Goal: Task Accomplishment & Management: Complete application form

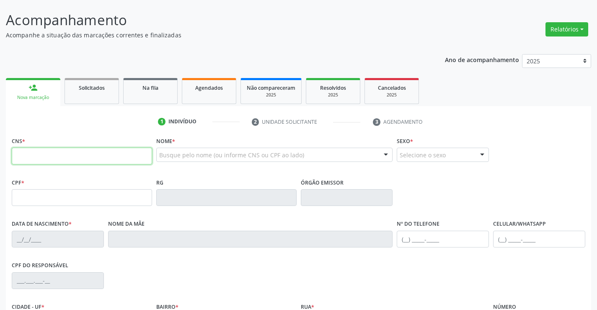
scroll to position [126, 0]
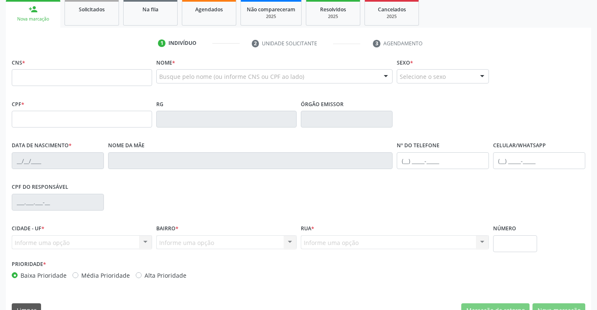
click at [105, 66] on div "CNS *" at bounding box center [82, 71] width 140 height 30
click at [105, 74] on input "text" at bounding box center [82, 77] width 140 height 17
type input "708 4072 6992 6766"
type input "2092531697"
type input "0[DATE]"
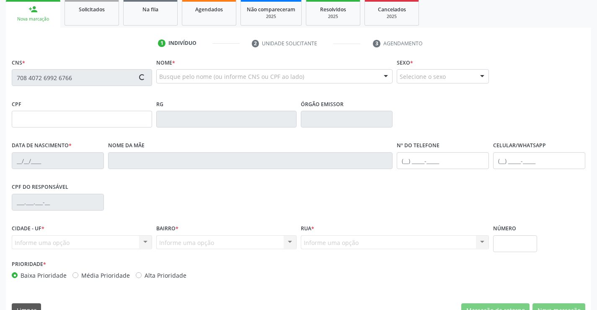
type input "[PHONE_NUMBER]"
type input "860.764.745-80"
type input "SN"
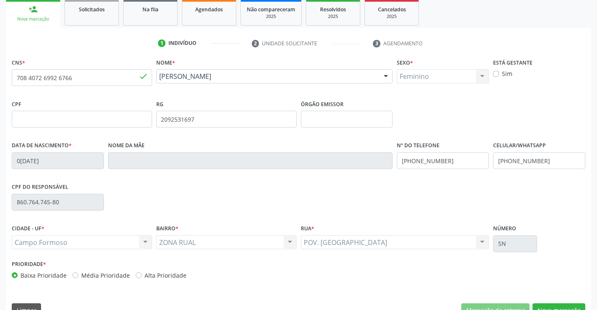
scroll to position [145, 0]
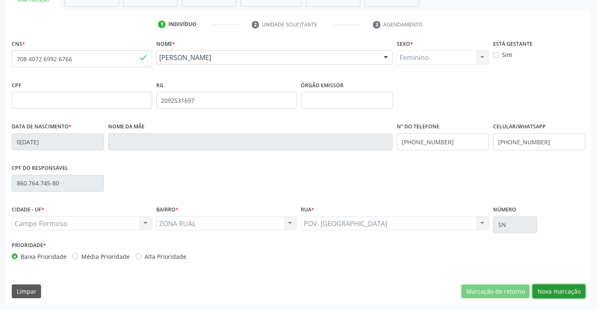
click at [548, 290] on button "Nova marcação" at bounding box center [559, 291] width 53 height 14
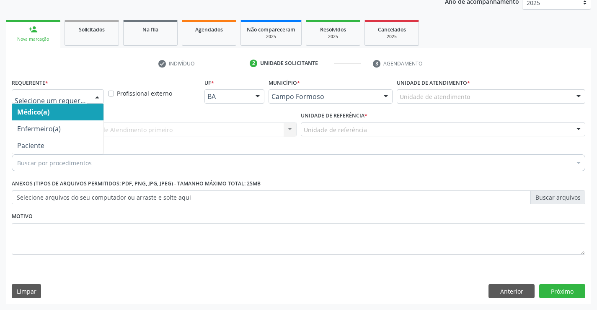
click at [96, 98] on div at bounding box center [97, 97] width 13 height 14
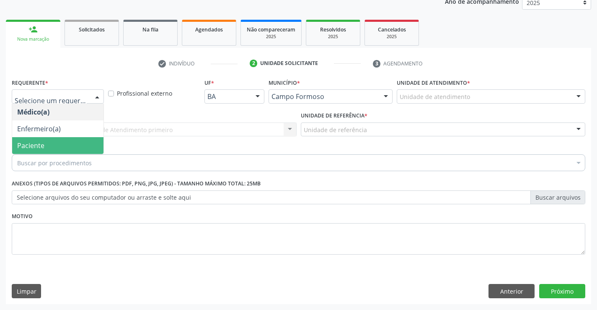
click at [89, 150] on span "Paciente" at bounding box center [57, 145] width 91 height 17
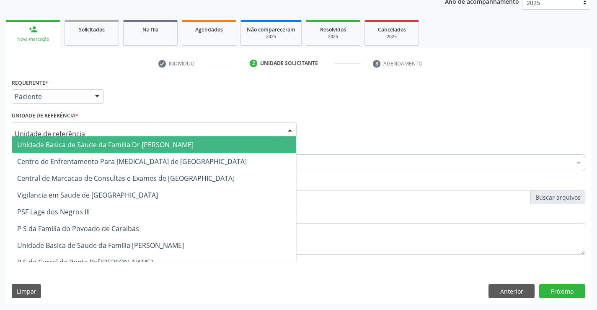
click at [94, 127] on div at bounding box center [154, 129] width 285 height 14
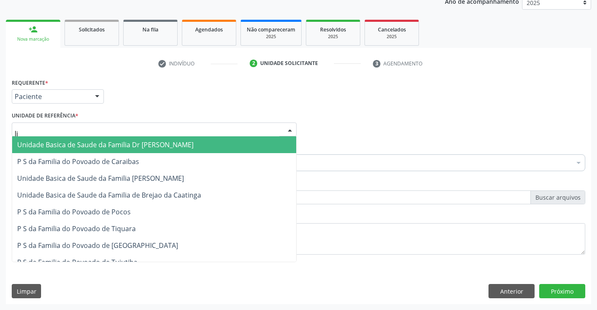
type input "lim"
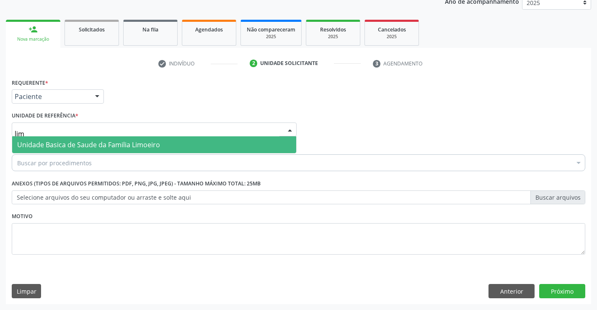
click at [111, 146] on span "Unidade Basica de Saude da Familia Limoeiro" at bounding box center [88, 144] width 143 height 9
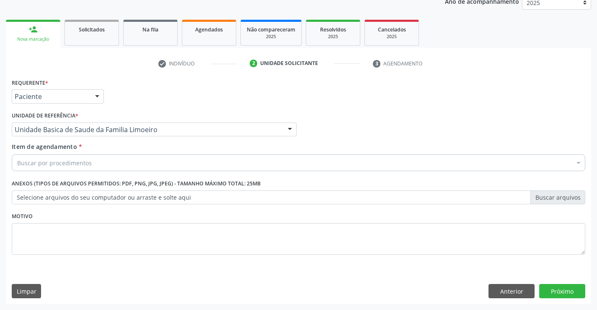
click at [92, 166] on div "Buscar por procedimentos" at bounding box center [299, 162] width 574 height 17
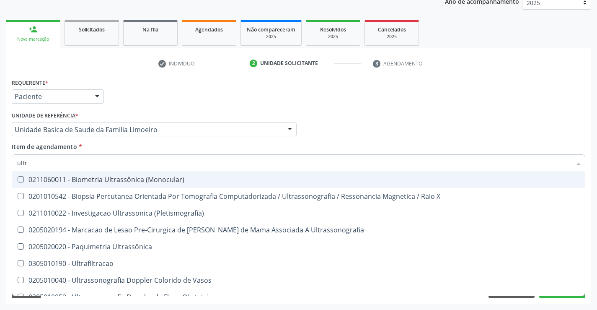
type input "ultra"
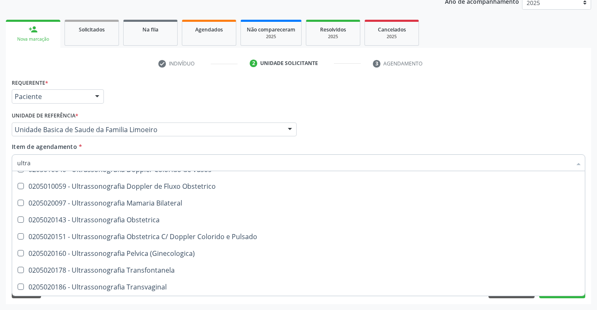
scroll to position [126, 0]
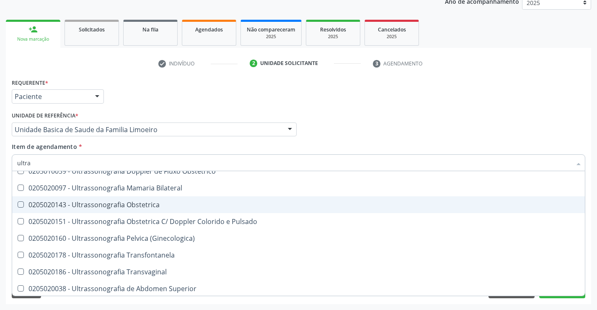
click at [134, 207] on div "0205020143 - Ultrassonografia Obstetrica" at bounding box center [298, 204] width 563 height 7
checkbox Obstetrica "true"
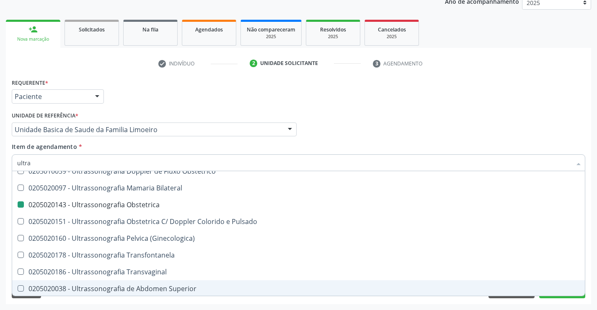
click at [176, 302] on div "Requerente * Paciente Médico(a) Enfermeiro(a) Paciente Nenhum resultado encontr…" at bounding box center [298, 190] width 585 height 228
checkbox X "true"
checkbox Obstetrica "false"
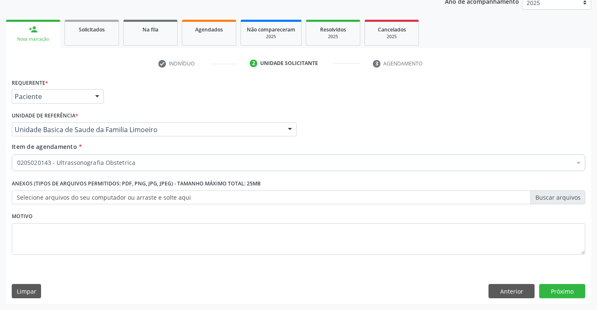
scroll to position [0, 0]
click at [559, 291] on button "Próximo" at bounding box center [562, 291] width 46 height 14
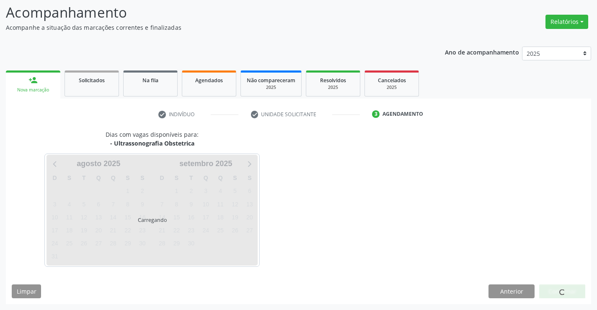
scroll to position [55, 0]
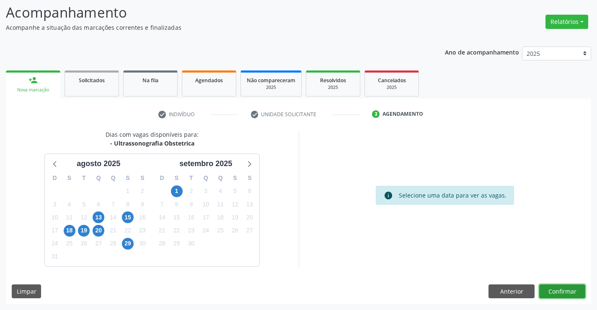
click at [567, 290] on button "Confirmar" at bounding box center [562, 291] width 46 height 14
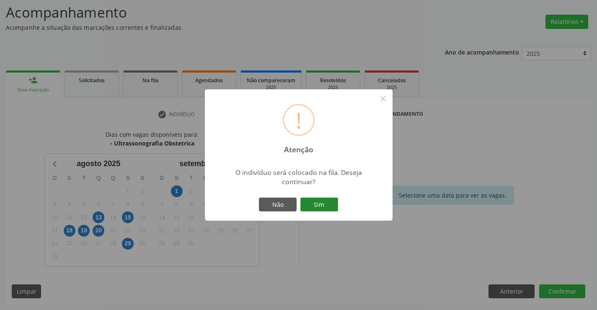
click at [329, 204] on button "Sim" at bounding box center [319, 204] width 38 height 14
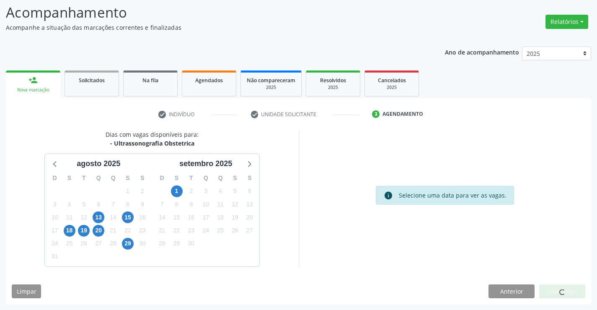
scroll to position [0, 0]
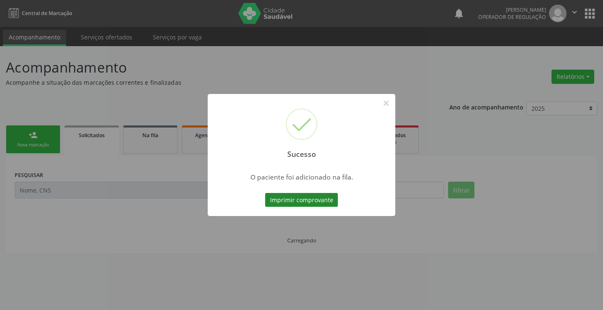
click at [324, 200] on button "Imprimir comprovante" at bounding box center [301, 200] width 73 height 14
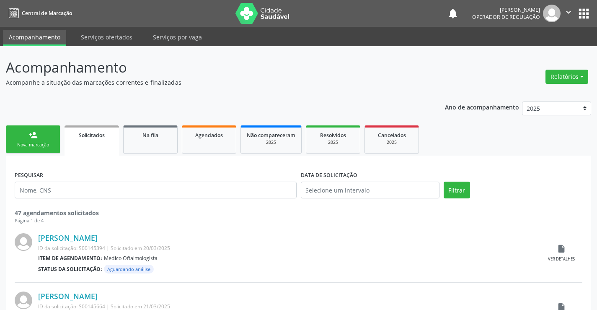
click at [55, 144] on link "person_add Nova marcação" at bounding box center [33, 139] width 54 height 28
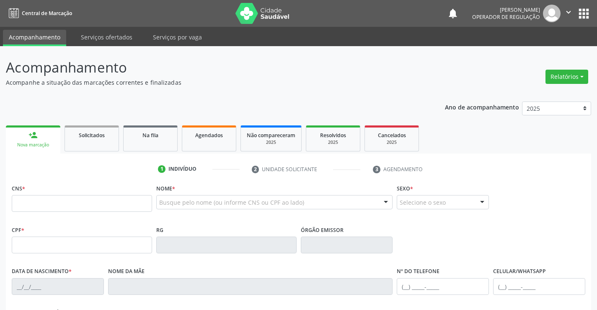
scroll to position [42, 0]
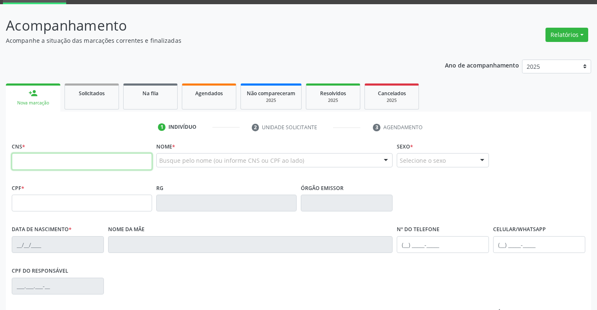
click at [22, 165] on input "text" at bounding box center [82, 161] width 140 height 17
type input "703 6040 1387 1037"
type input "[DATE]"
type input "S/N"
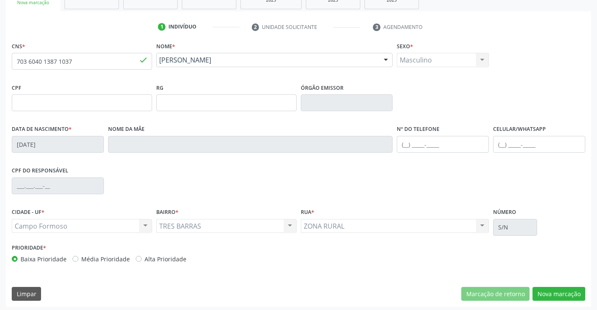
scroll to position [145, 0]
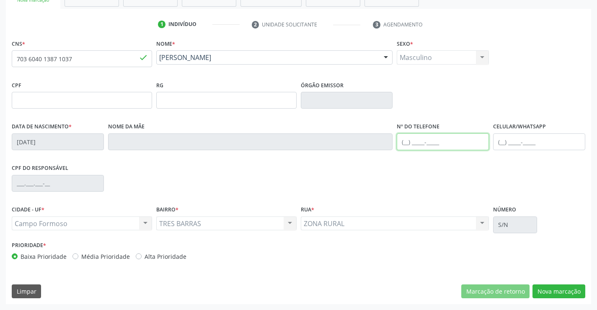
click at [405, 142] on input "text" at bounding box center [443, 141] width 92 height 17
type input "[PHONE_NUMBER]"
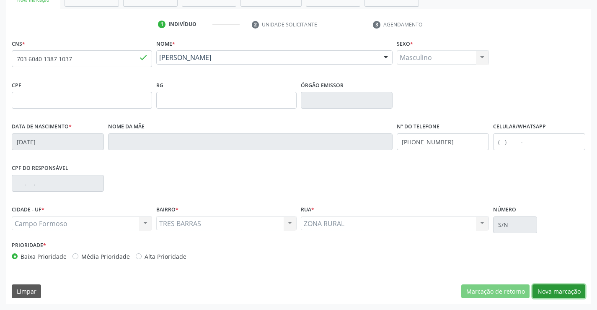
click at [561, 290] on button "Nova marcação" at bounding box center [559, 291] width 53 height 14
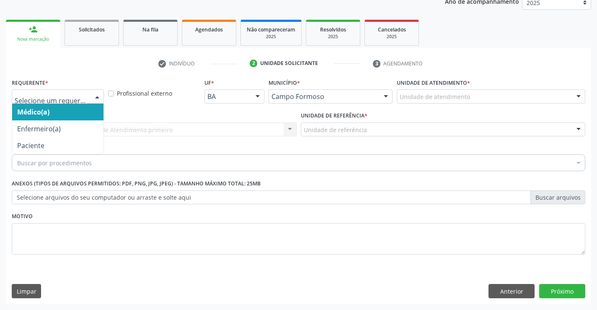
click at [94, 95] on div at bounding box center [97, 97] width 13 height 14
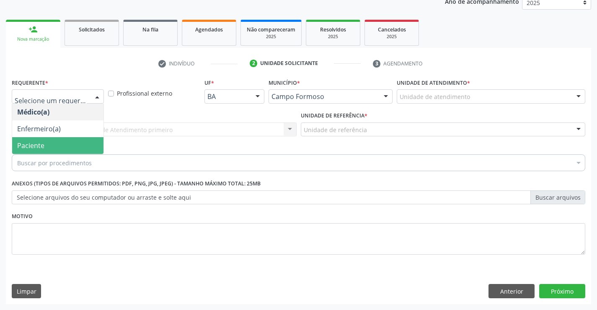
click at [75, 145] on span "Paciente" at bounding box center [57, 145] width 91 height 17
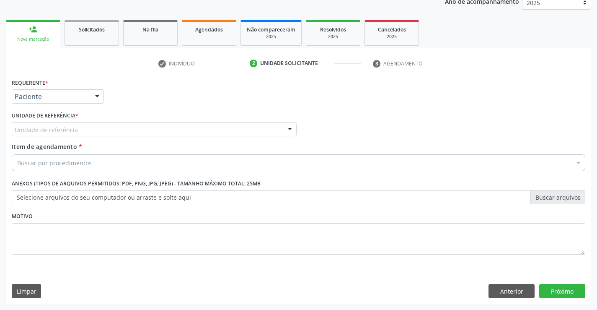
click at [81, 129] on div "Unidade de referência" at bounding box center [154, 129] width 285 height 14
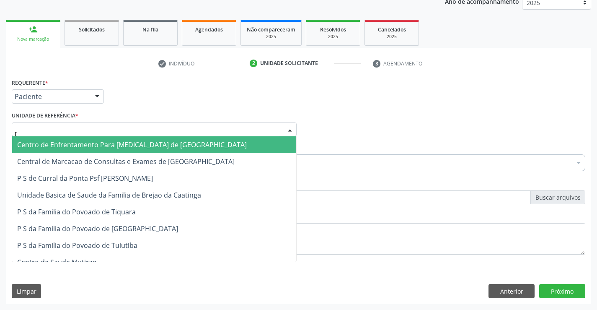
type input "ti"
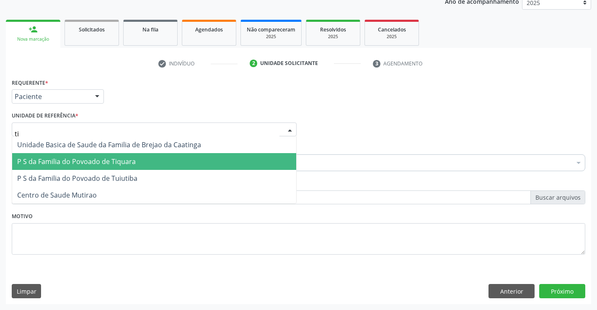
click at [113, 160] on span "P S da Familia do Povoado de Tiquara" at bounding box center [76, 161] width 119 height 9
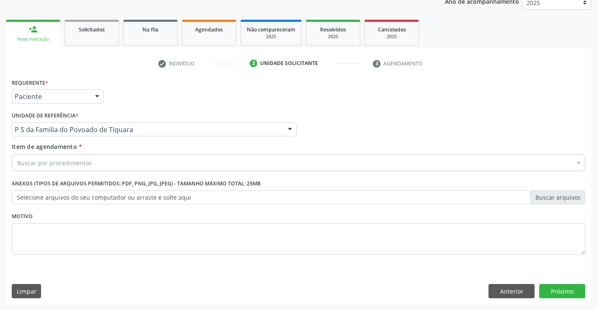
click at [101, 160] on div "Buscar por procedimentos" at bounding box center [299, 162] width 574 height 17
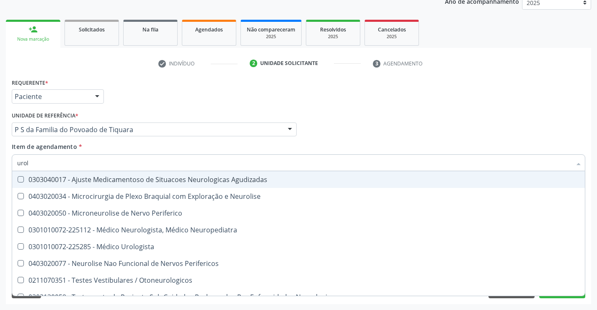
type input "urolo"
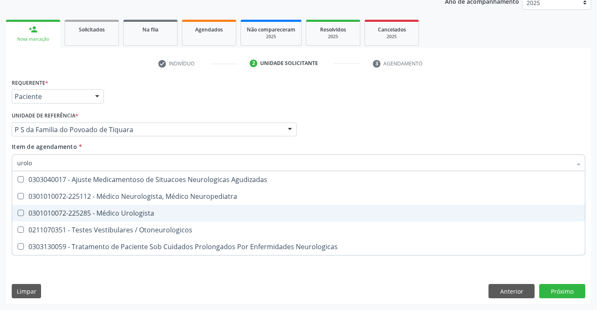
click at [132, 212] on div "0301010072-225285 - Médico Urologista" at bounding box center [298, 213] width 563 height 7
checkbox Urologista "true"
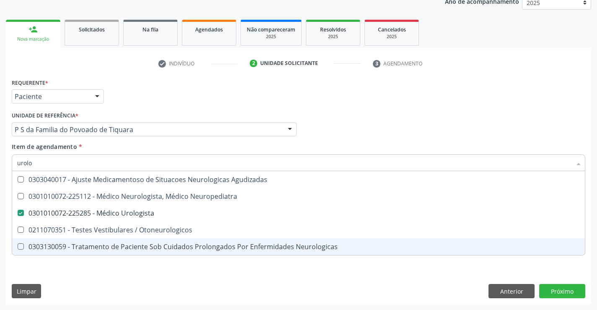
click at [167, 269] on div "Requerente * Paciente Médico(a) Enfermeiro(a) Paciente Nenhum resultado encontr…" at bounding box center [298, 190] width 585 height 228
checkbox Neuropediatra "true"
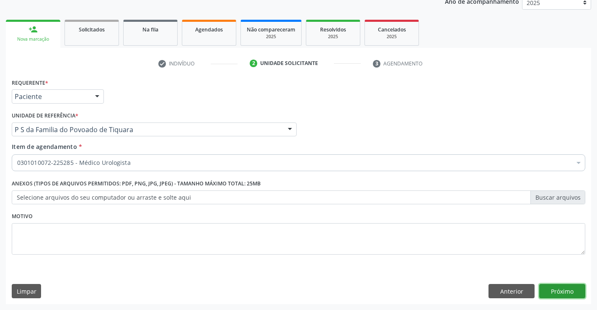
click at [551, 290] on button "Próximo" at bounding box center [562, 291] width 46 height 14
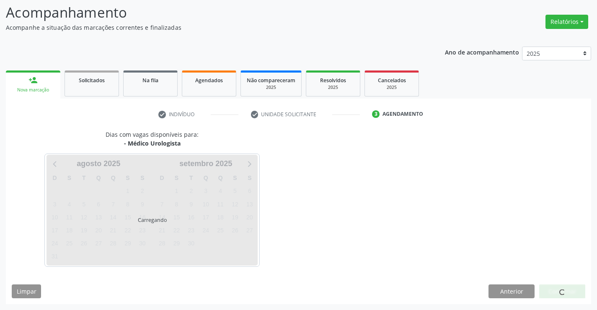
scroll to position [80, 0]
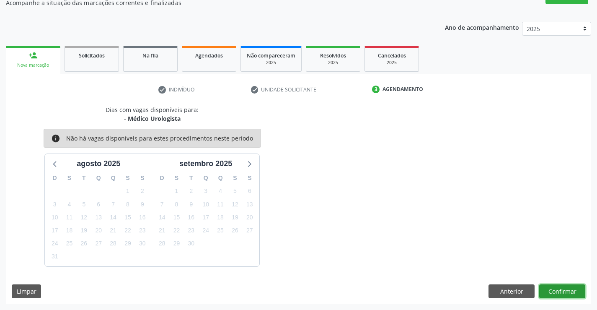
click at [554, 288] on button "Confirmar" at bounding box center [562, 291] width 46 height 14
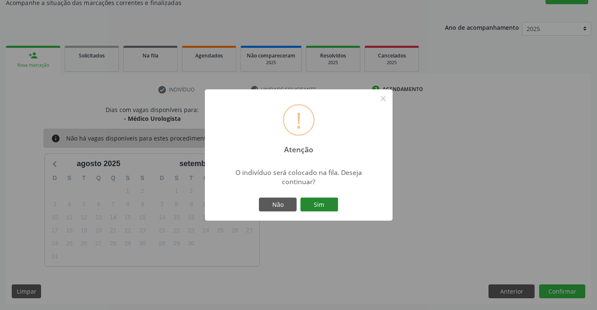
click at [330, 205] on button "Sim" at bounding box center [319, 204] width 38 height 14
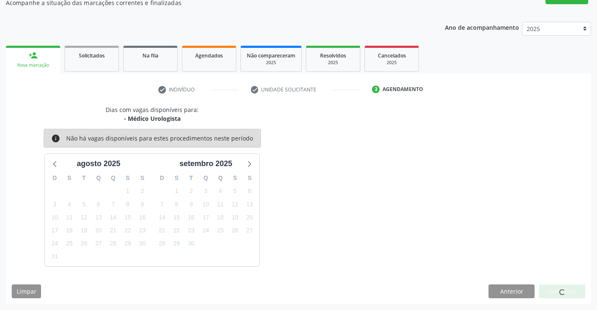
scroll to position [0, 0]
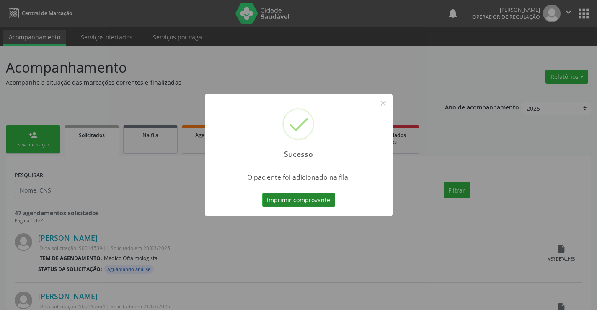
click at [322, 199] on button "Imprimir comprovante" at bounding box center [298, 200] width 73 height 14
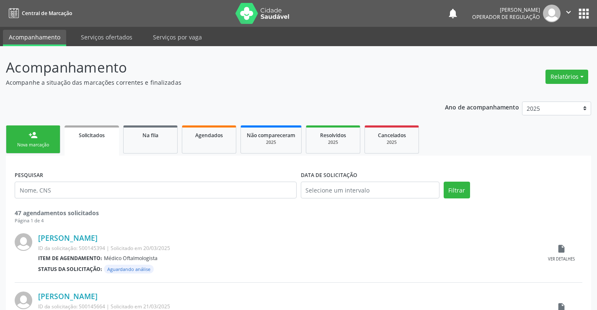
click at [55, 146] on link "person_add Nova marcação" at bounding box center [33, 139] width 54 height 28
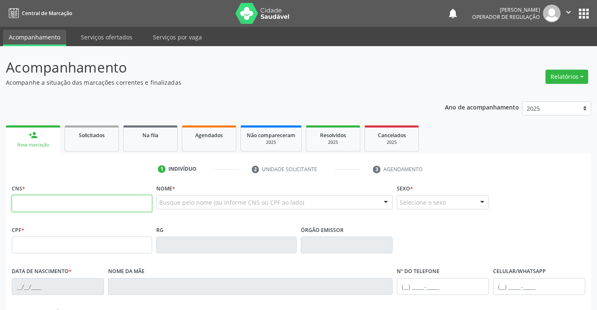
click at [37, 207] on input "text" at bounding box center [82, 203] width 140 height 17
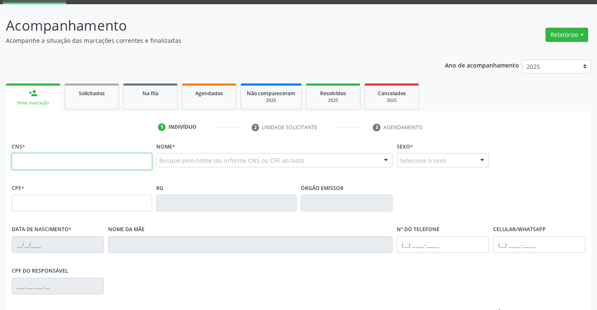
click at [34, 163] on input "text" at bounding box center [82, 161] width 140 height 17
type input "702 0068 5293 8582"
type input "1176420020"
type input "[DATE]"
type input "[PHONE_NUMBER]"
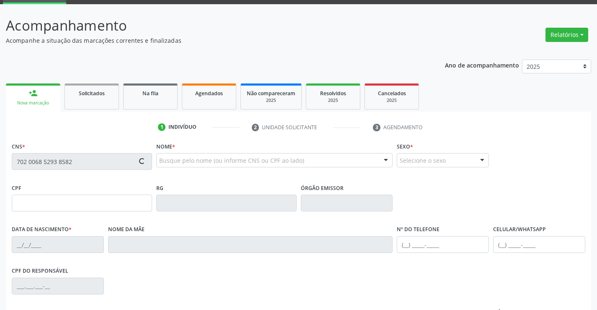
type input "[PHONE_NUMBER]"
type input "002.995.245-07"
type input "S/N"
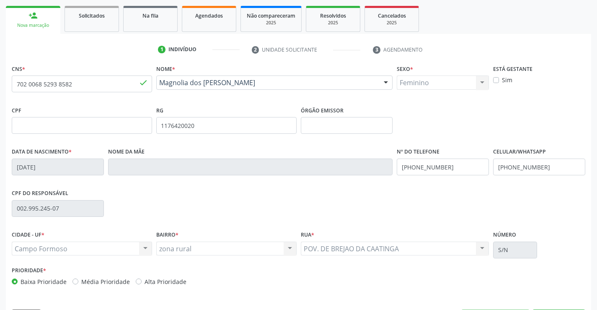
scroll to position [145, 0]
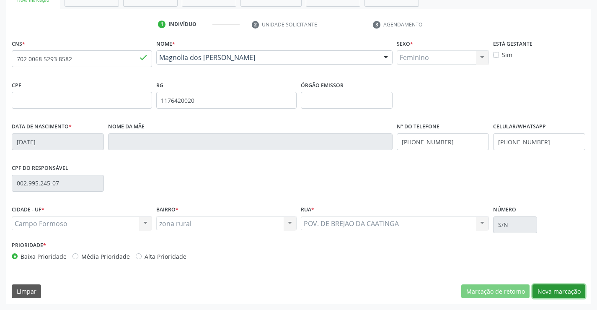
click at [559, 290] on button "Nova marcação" at bounding box center [559, 291] width 53 height 14
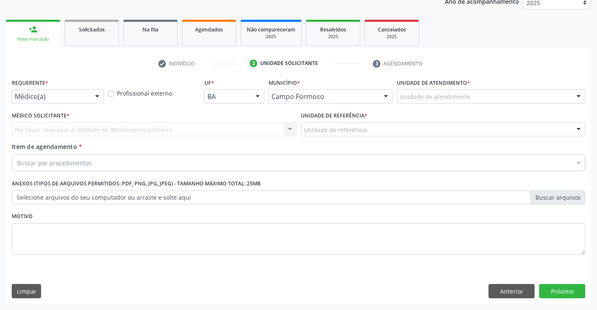
scroll to position [106, 0]
click at [94, 96] on div at bounding box center [97, 97] width 13 height 14
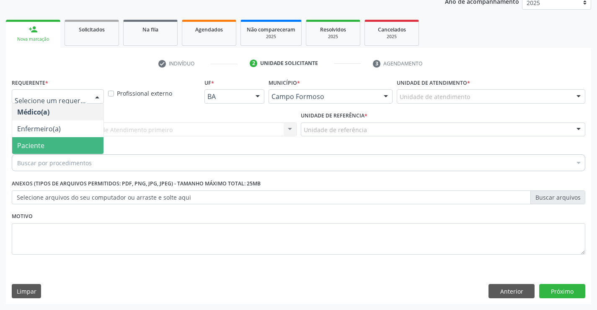
click at [78, 141] on span "Paciente" at bounding box center [57, 145] width 91 height 17
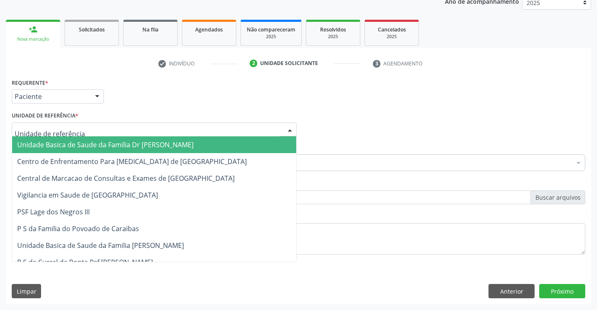
click at [95, 129] on div at bounding box center [154, 129] width 285 height 14
click at [98, 143] on span "Unidade Basica de Saude da Familia Dr [PERSON_NAME]" at bounding box center [105, 144] width 176 height 9
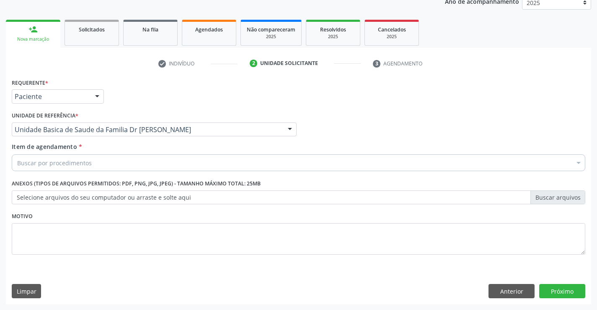
click at [98, 165] on div "Buscar por procedimentos" at bounding box center [299, 162] width 574 height 17
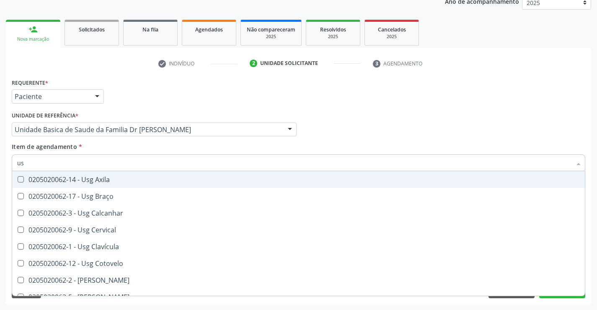
type input "usg"
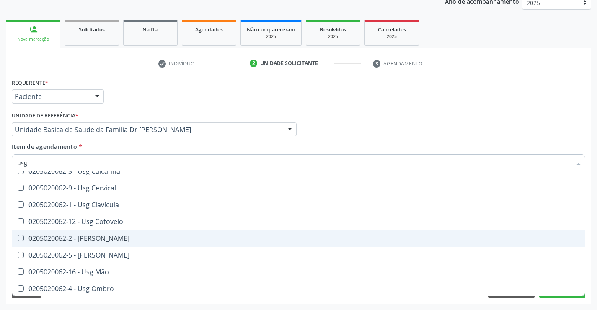
scroll to position [84, 0]
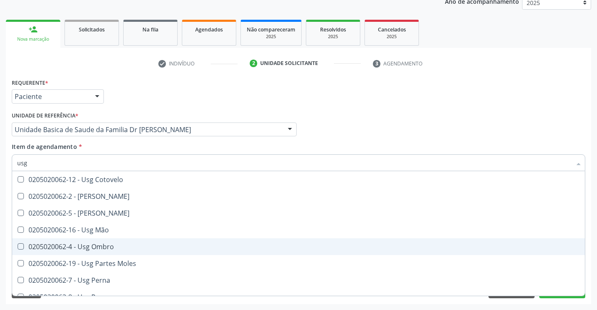
click at [86, 244] on div "0205020062-4 - Usg Ombro" at bounding box center [298, 246] width 563 height 7
checkbox Ombro "true"
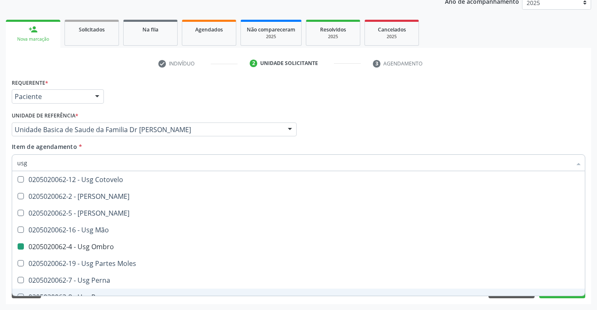
click at [161, 303] on div "Requerente * Paciente Médico(a) Enfermeiro(a) Paciente Nenhum resultado encontr…" at bounding box center [298, 190] width 585 height 228
checkbox Braço "true"
checkbox Ombro "false"
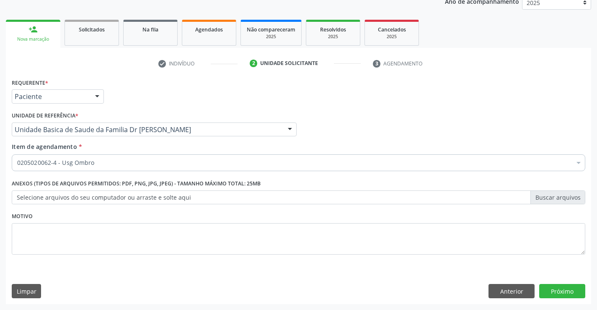
scroll to position [0, 0]
click at [562, 294] on button "Próximo" at bounding box center [562, 291] width 46 height 14
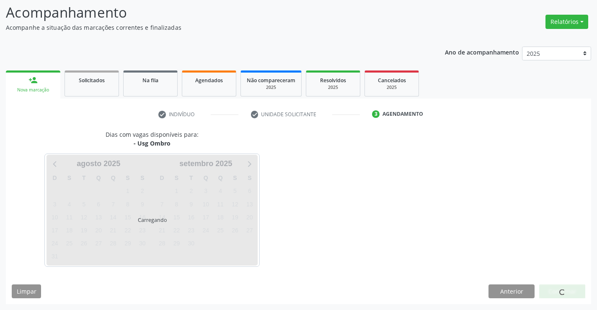
scroll to position [55, 0]
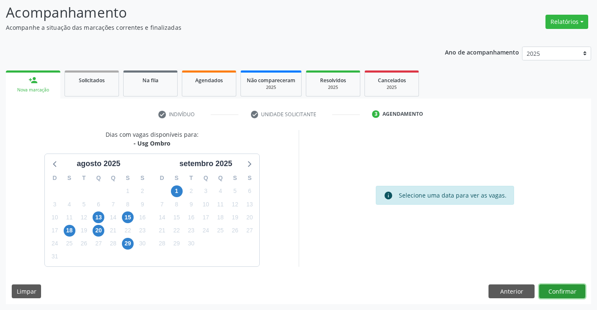
click at [562, 292] on button "Confirmar" at bounding box center [562, 291] width 46 height 14
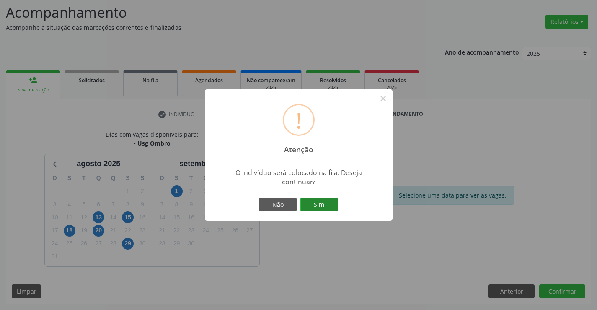
click at [320, 202] on button "Sim" at bounding box center [319, 204] width 38 height 14
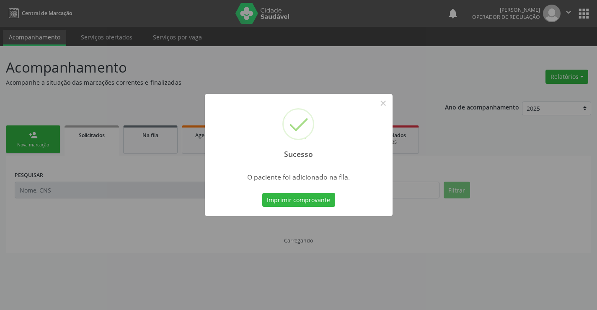
scroll to position [0, 0]
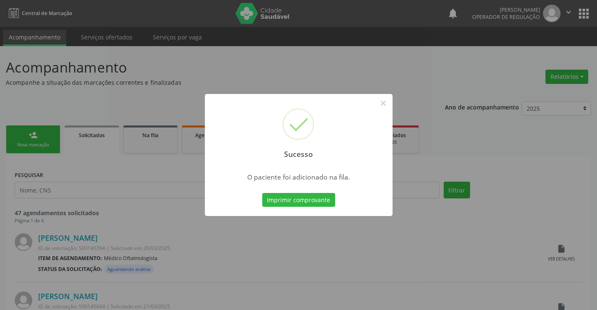
click at [320, 202] on button "Imprimir comprovante" at bounding box center [298, 200] width 73 height 14
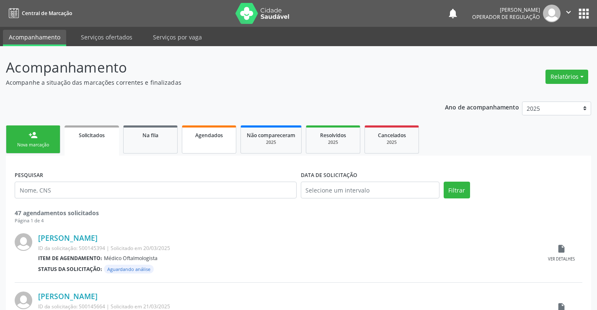
click at [213, 142] on link "Agendados" at bounding box center [209, 139] width 54 height 28
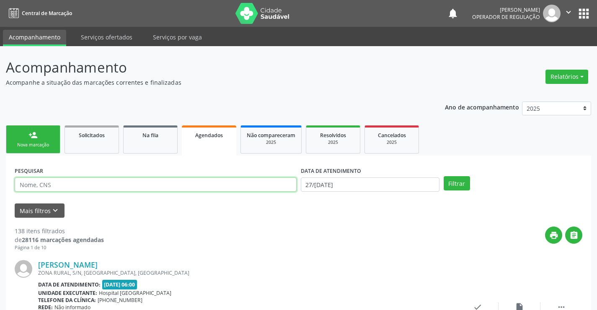
click at [70, 185] on input "text" at bounding box center [156, 184] width 282 height 14
type input "702006852938582"
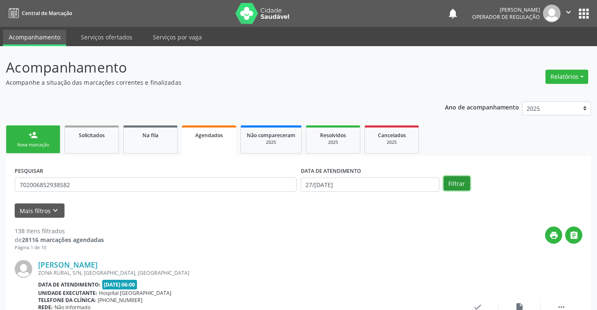
click at [462, 184] on button "Filtrar" at bounding box center [457, 183] width 26 height 14
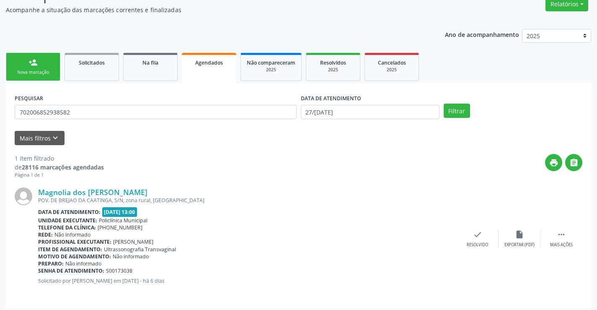
scroll to position [76, 0]
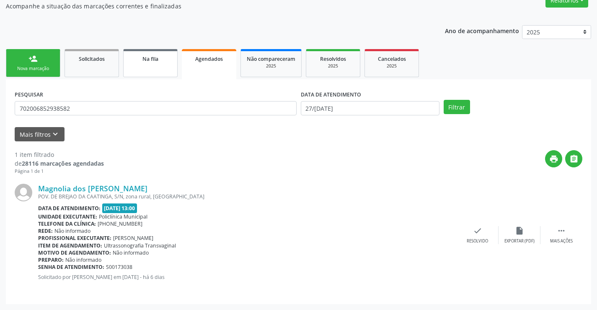
click at [149, 63] on link "Na fila" at bounding box center [150, 63] width 54 height 28
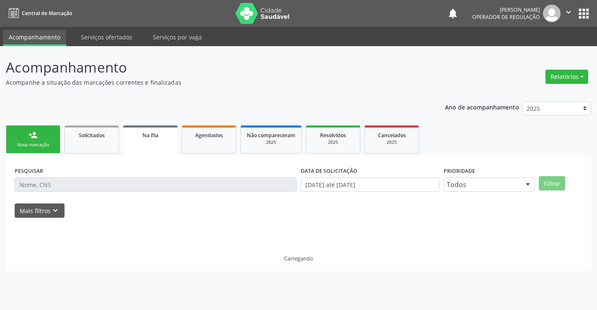
scroll to position [0, 0]
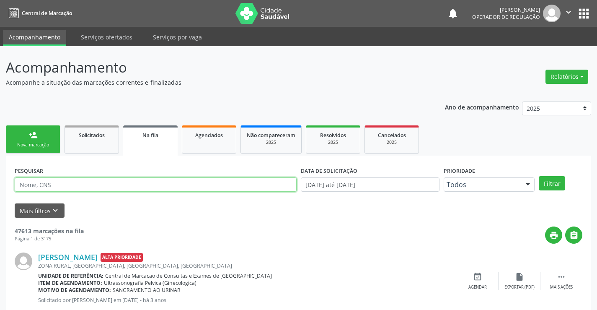
click at [89, 180] on input "text" at bounding box center [156, 184] width 282 height 14
type input "702006852938582"
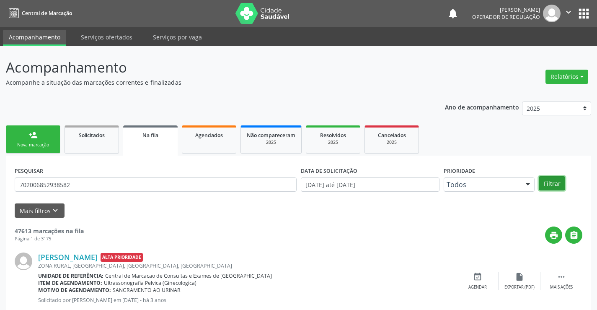
click at [551, 183] on button "Filtrar" at bounding box center [552, 183] width 26 height 14
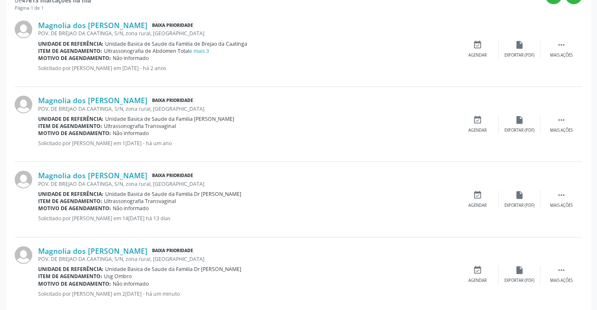
scroll to position [256, 0]
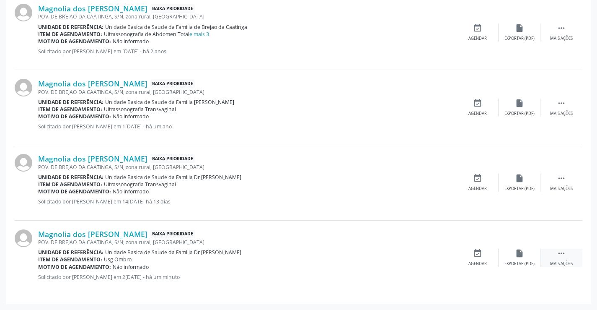
click at [564, 252] on icon "" at bounding box center [561, 252] width 9 height 9
click at [515, 257] on icon "edit" at bounding box center [519, 252] width 9 height 9
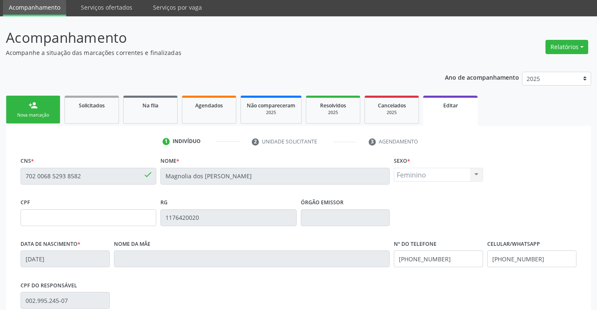
scroll to position [84, 0]
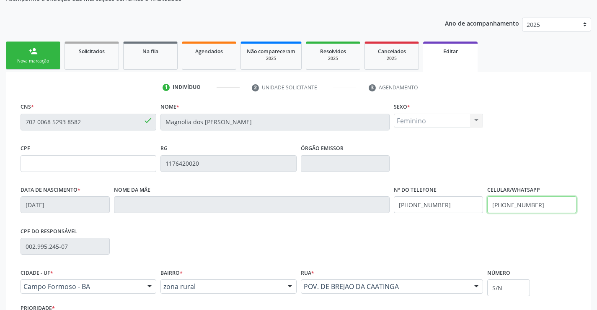
click at [537, 203] on input "[PHONE_NUMBER]" at bounding box center [531, 204] width 89 height 17
type input "[PHONE_NUMBER]"
click at [447, 207] on input "[PHONE_NUMBER]" at bounding box center [438, 204] width 89 height 17
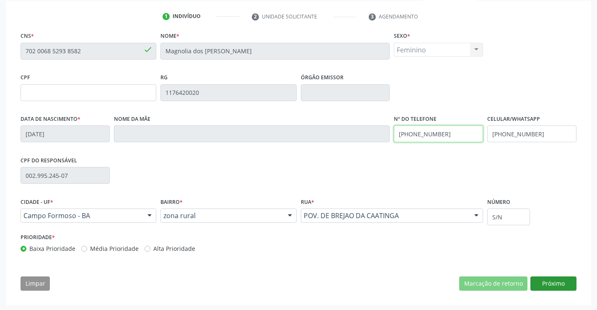
scroll to position [156, 0]
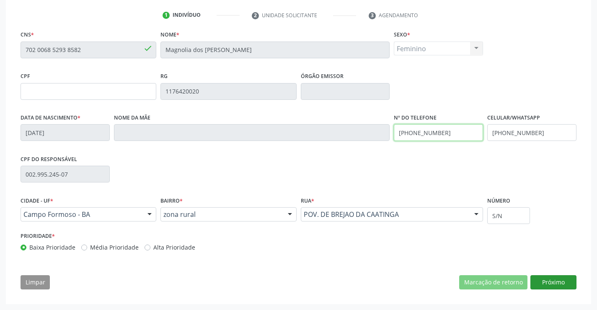
type input "[PHONE_NUMBER]"
click at [555, 282] on button "Próximo" at bounding box center [553, 282] width 46 height 14
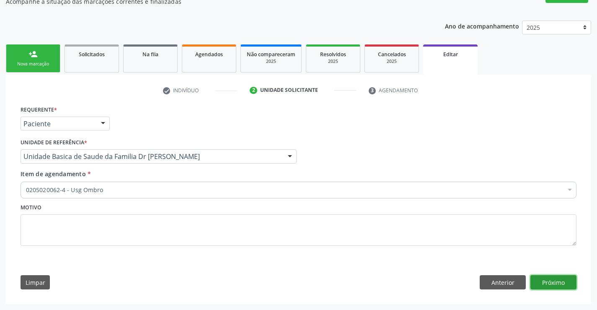
click at [555, 282] on button "Próximo" at bounding box center [553, 282] width 46 height 14
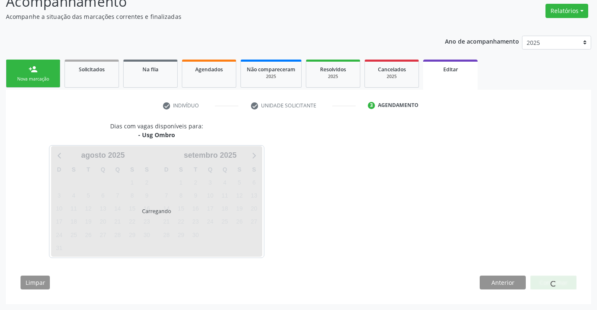
scroll to position [66, 0]
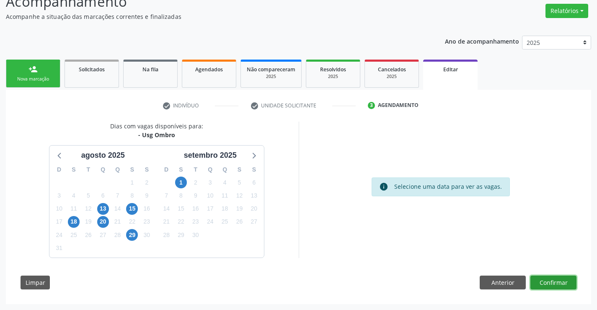
click at [555, 282] on button "Confirmar" at bounding box center [553, 282] width 46 height 14
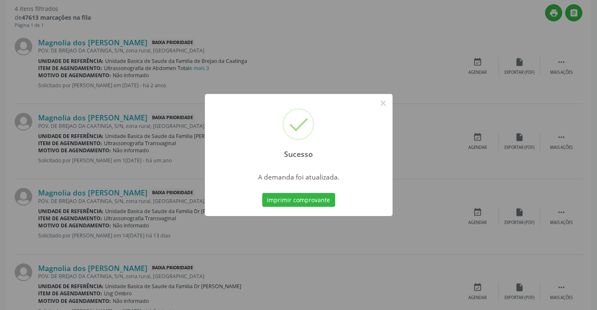
scroll to position [238, 0]
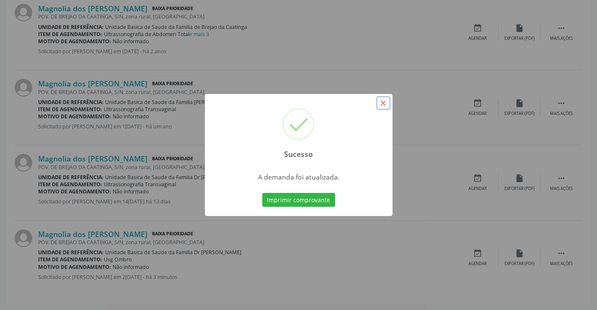
click at [384, 103] on button "×" at bounding box center [383, 103] width 14 height 14
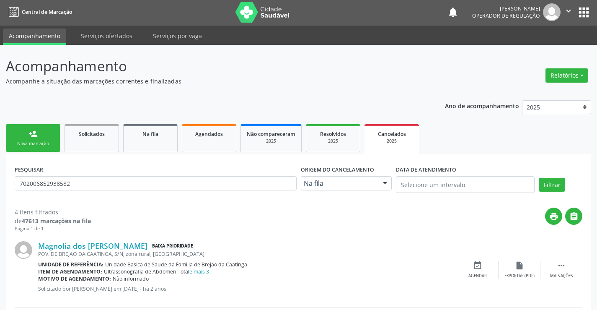
scroll to position [0, 0]
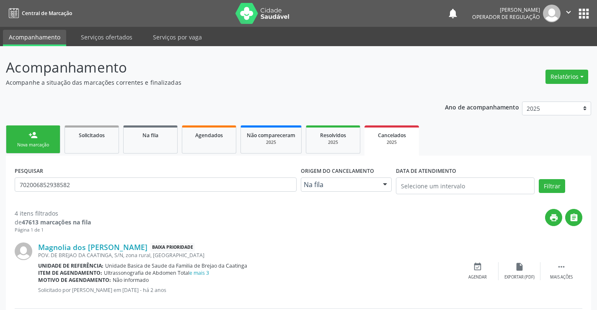
click at [56, 140] on link "person_add Nova marcação" at bounding box center [33, 139] width 54 height 28
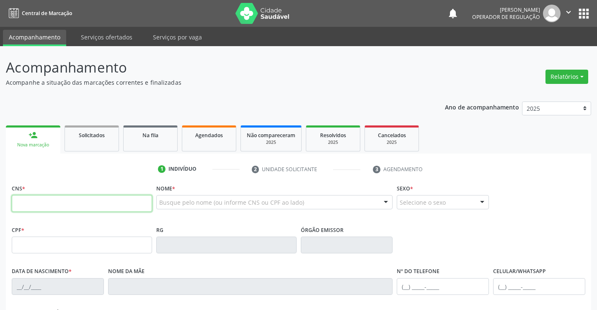
click at [53, 208] on input "text" at bounding box center [82, 203] width 140 height 17
type input "1"
type input "706 2010 0658 8266"
type input "1408470900"
type input "[DATE]"
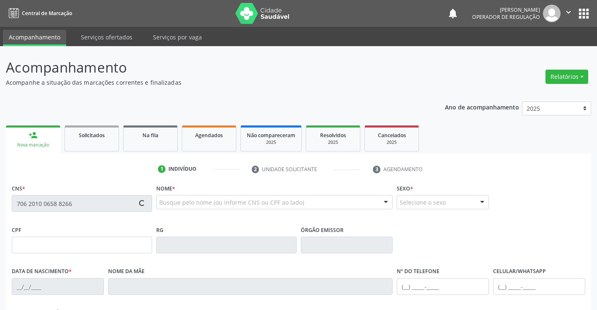
type input "[PHONE_NUMBER]"
type input "035.743.205-31"
type input "S/N"
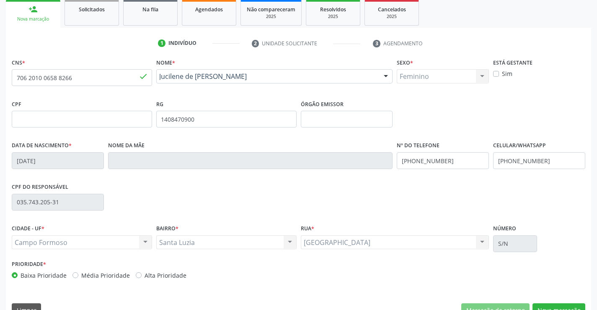
scroll to position [145, 0]
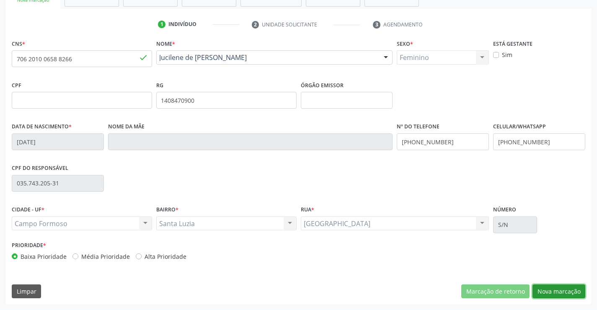
click at [551, 290] on button "Nova marcação" at bounding box center [559, 291] width 53 height 14
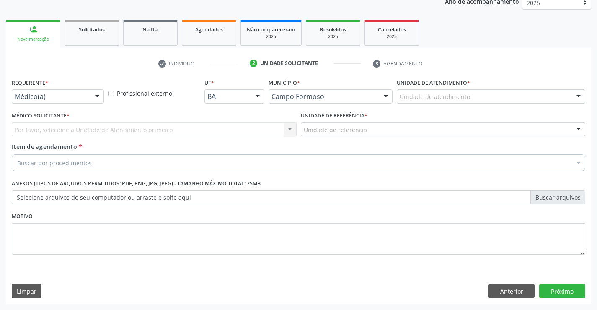
scroll to position [106, 0]
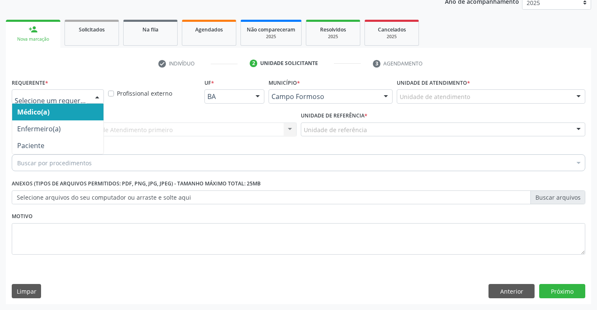
drag, startPoint x: 98, startPoint y: 98, endPoint x: 82, endPoint y: 129, distance: 35.1
click at [97, 98] on div at bounding box center [97, 97] width 13 height 14
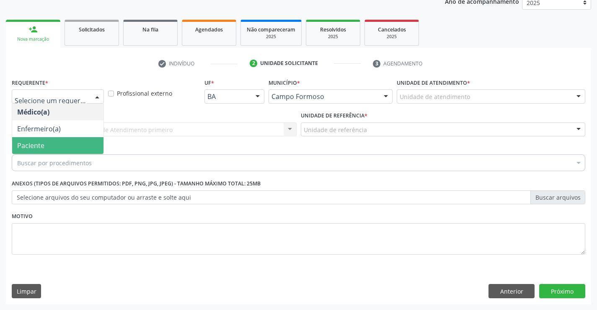
click at [79, 145] on span "Paciente" at bounding box center [57, 145] width 91 height 17
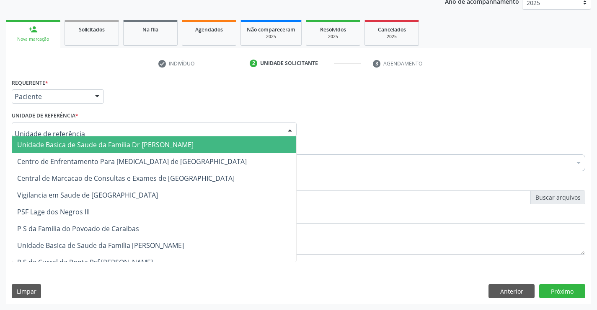
click at [98, 130] on div at bounding box center [154, 129] width 285 height 14
click at [98, 139] on span "Unidade Basica de Saude da Familia Dr [PERSON_NAME]" at bounding box center [154, 144] width 284 height 17
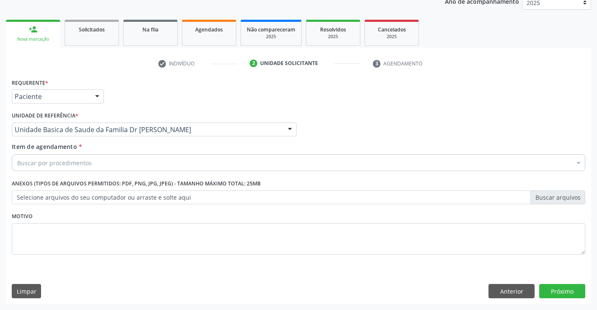
click at [103, 162] on div "Buscar por procedimentos" at bounding box center [299, 162] width 574 height 17
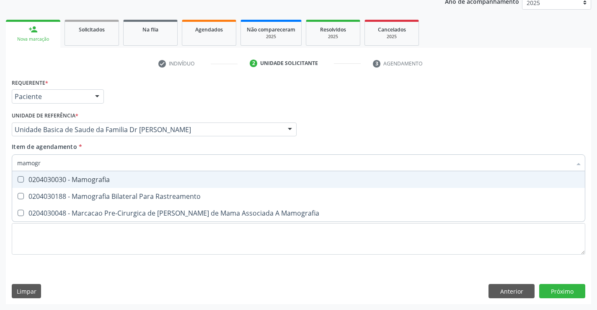
type input "mamogra"
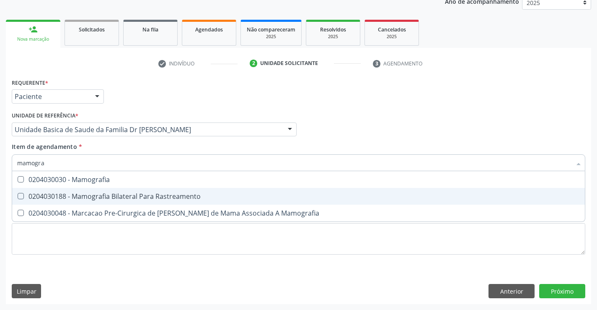
click at [138, 197] on div "0204030188 - Mamografia Bilateral Para Rastreamento" at bounding box center [298, 196] width 563 height 7
checkbox Rastreamento "true"
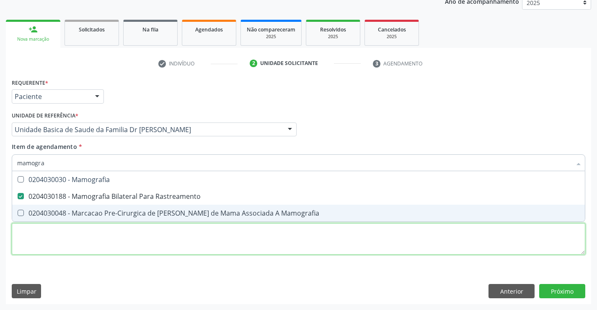
click at [155, 245] on div "Requerente * Paciente Médico(a) Enfermeiro(a) Paciente Nenhum resultado encontr…" at bounding box center [299, 171] width 574 height 190
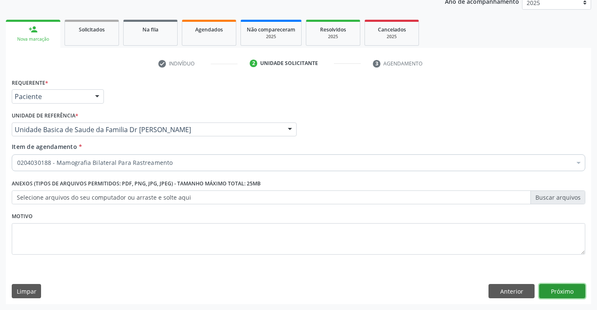
click at [568, 288] on button "Próximo" at bounding box center [562, 291] width 46 height 14
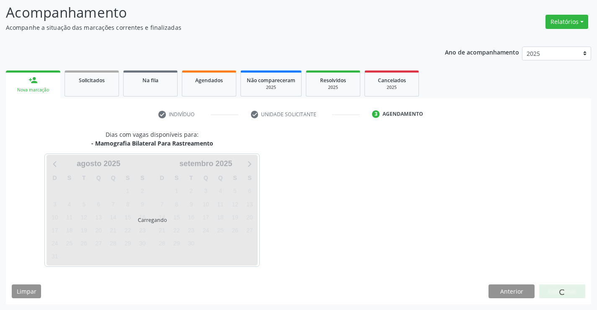
scroll to position [55, 0]
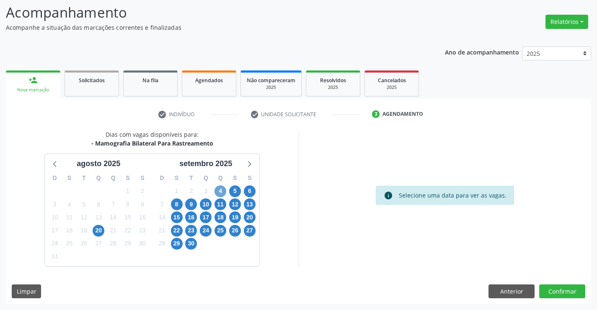
click at [220, 189] on span "4" at bounding box center [221, 191] width 12 height 12
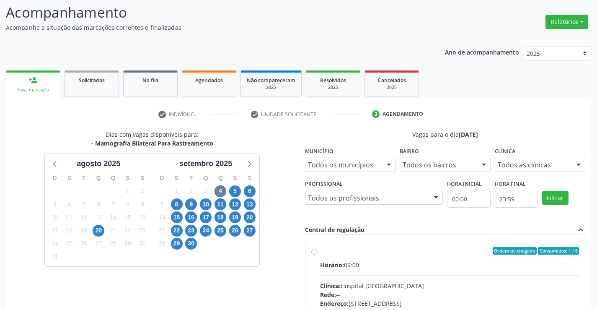
click at [320, 251] on label "Ordem de chegada Consumidos: 1 / 6 Horário: 09:00 Clínica: Hospital [GEOGRAPHIC…" at bounding box center [449, 311] width 259 height 129
click at [314, 251] on input "Ordem de chegada Consumidos: 1 / 6 Horário: 09:00 Clínica: Hospital [GEOGRAPHIC…" at bounding box center [314, 251] width 6 height 8
radio input "true"
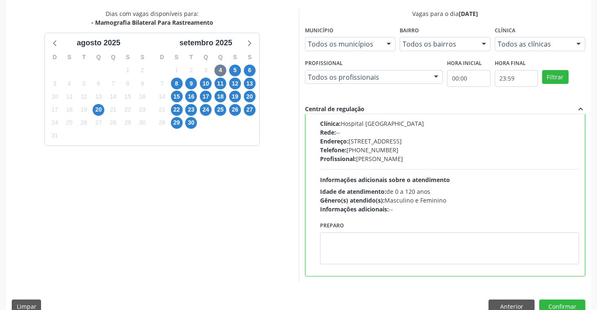
scroll to position [191, 0]
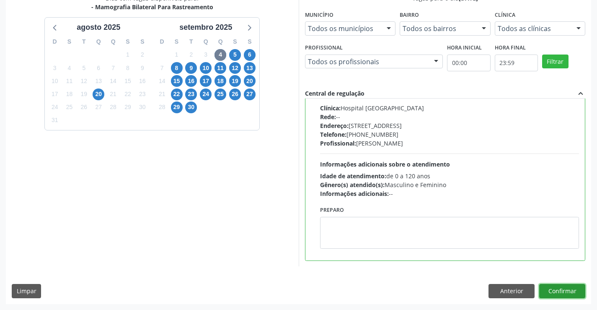
click at [555, 290] on button "Confirmar" at bounding box center [562, 291] width 46 height 14
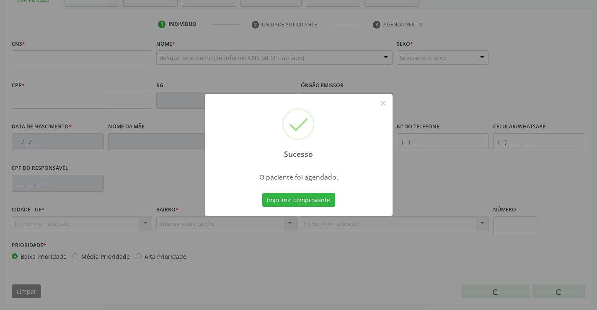
scroll to position [145, 0]
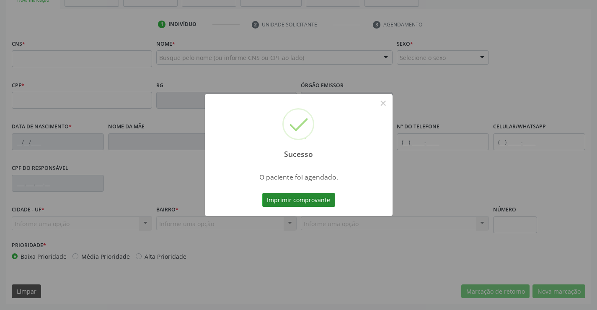
click at [321, 200] on button "Imprimir comprovante" at bounding box center [298, 200] width 73 height 14
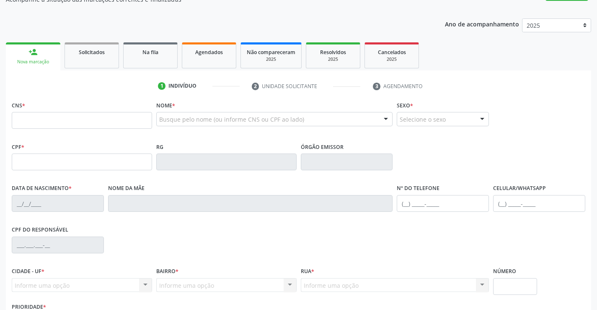
scroll to position [84, 0]
click at [54, 120] on input "text" at bounding box center [82, 119] width 140 height 17
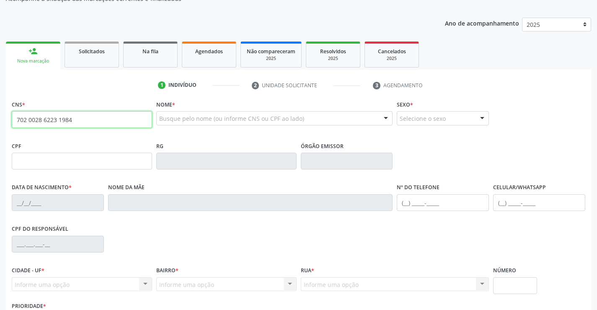
type input "702 0028 6223 1984"
type input "[DATE]"
type input "[PERSON_NAME]"
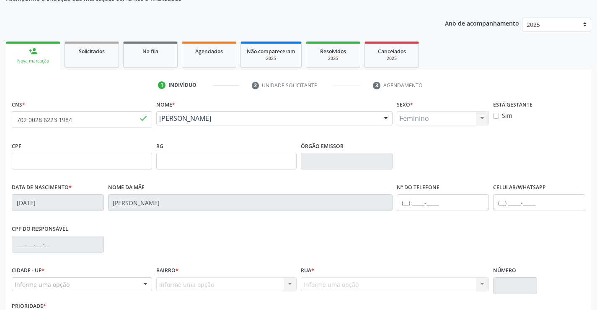
scroll to position [126, 0]
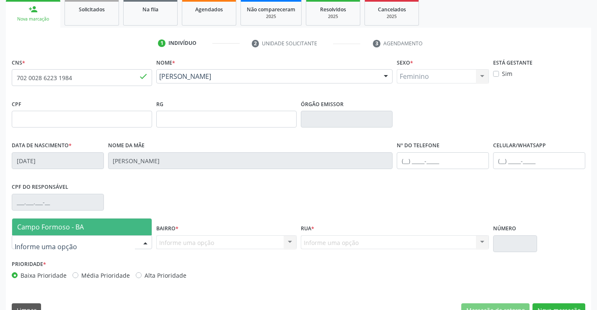
click at [144, 242] on div at bounding box center [145, 242] width 13 height 14
click at [136, 223] on span "Campo Formoso - BA" at bounding box center [82, 226] width 140 height 17
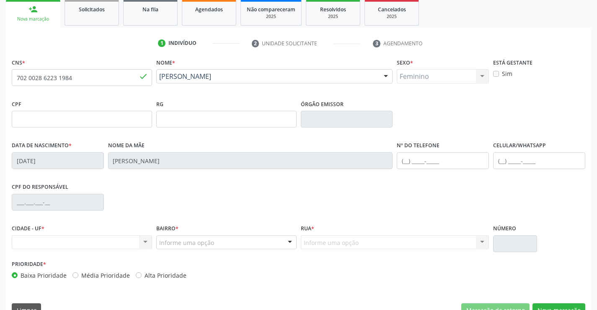
click at [139, 241] on div "Nenhum resultado encontrado para: " " Não há nenhuma opção para ser exibida." at bounding box center [82, 242] width 140 height 14
click at [146, 241] on div "Nenhum resultado encontrado para: " " Não há nenhuma opção para ser exibida." at bounding box center [82, 242] width 140 height 14
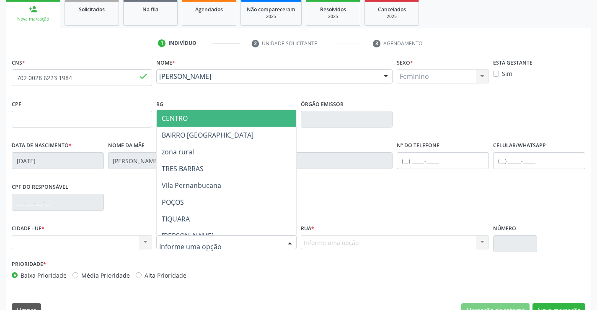
click at [289, 244] on div at bounding box center [290, 242] width 13 height 14
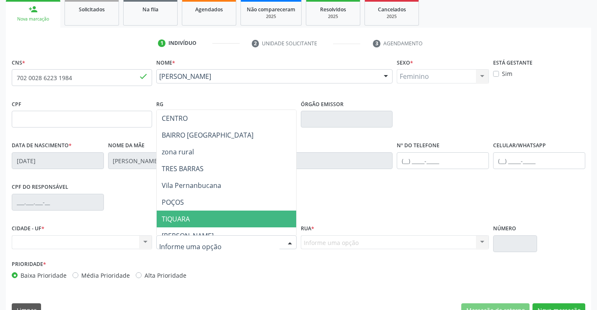
click at [223, 216] on span "TIQUARA" at bounding box center [247, 218] width 181 height 17
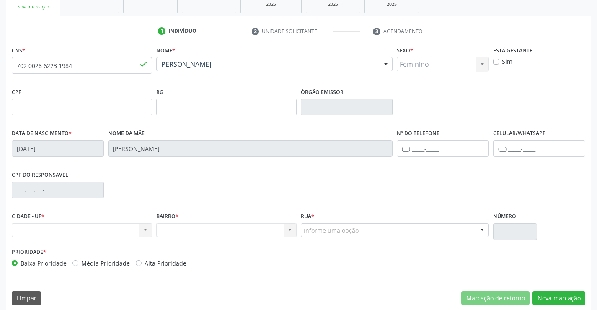
scroll to position [145, 0]
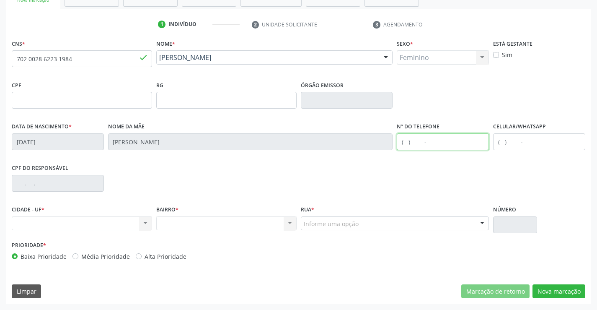
click at [406, 141] on input "text" at bounding box center [443, 141] width 92 height 17
type input "[PHONE_NUMBER]"
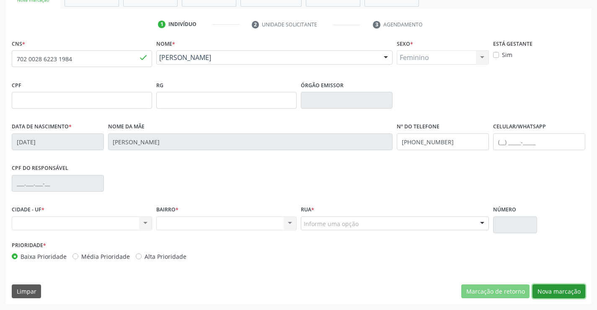
click at [564, 291] on button "Nova marcação" at bounding box center [559, 291] width 53 height 14
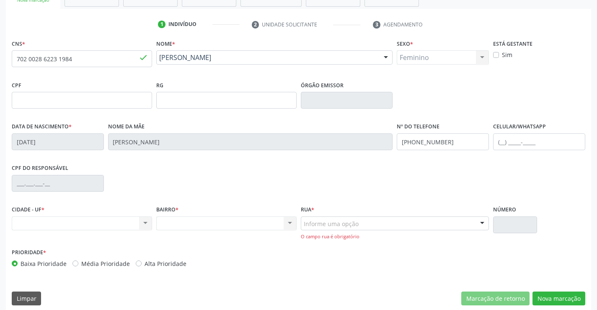
click at [143, 221] on div "Nenhum resultado encontrado para: " " Não há nenhuma opção para ser exibida." at bounding box center [82, 223] width 140 height 14
click at [124, 222] on div "Nenhum resultado encontrado para: " " Não há nenhuma opção para ser exibida." at bounding box center [82, 223] width 140 height 14
click at [247, 228] on div "Nenhum resultado encontrado para: " " Não há nenhuma opção para ser exibida." at bounding box center [226, 223] width 140 height 14
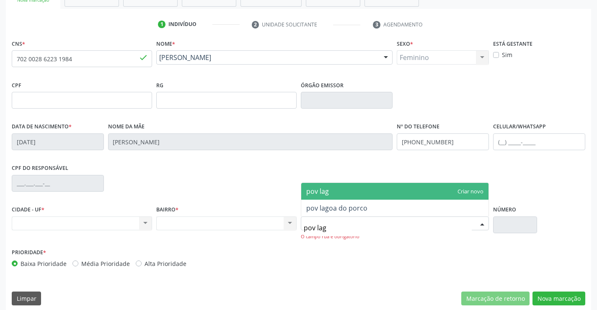
type input "pov lago"
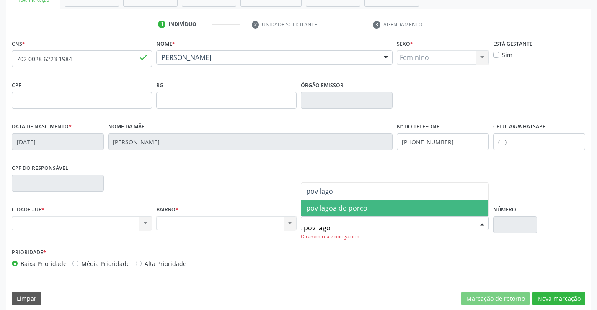
click at [360, 211] on span "pov lagoa do porco" at bounding box center [336, 207] width 61 height 9
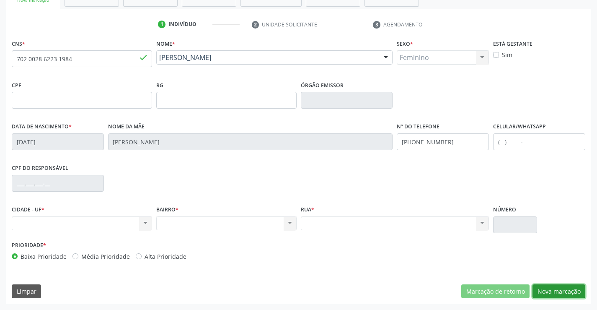
click at [557, 290] on button "Nova marcação" at bounding box center [559, 291] width 53 height 14
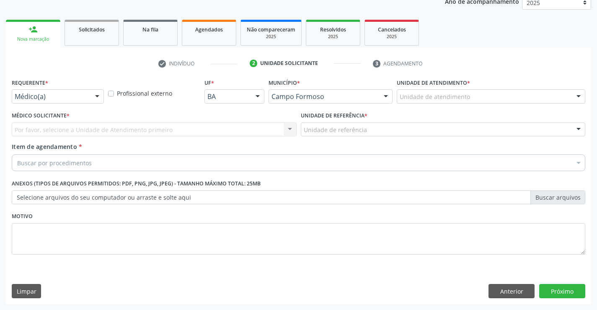
scroll to position [106, 0]
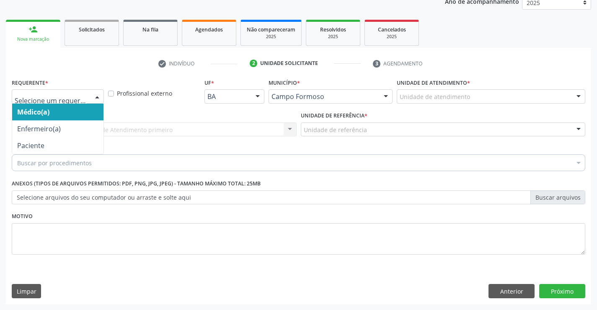
click at [96, 96] on div at bounding box center [97, 97] width 13 height 14
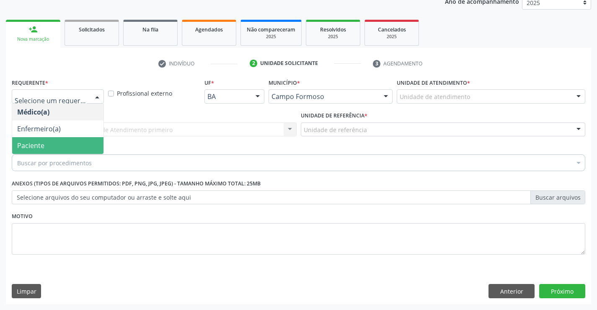
click at [78, 142] on span "Paciente" at bounding box center [57, 145] width 91 height 17
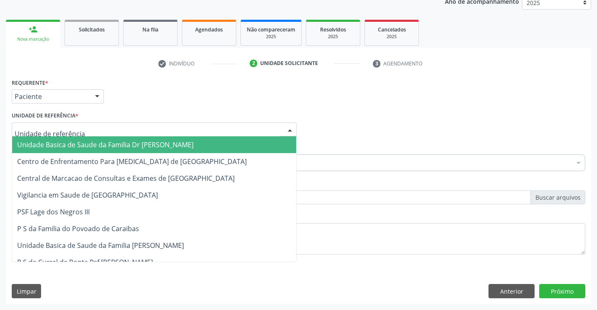
click at [85, 128] on div at bounding box center [154, 129] width 285 height 14
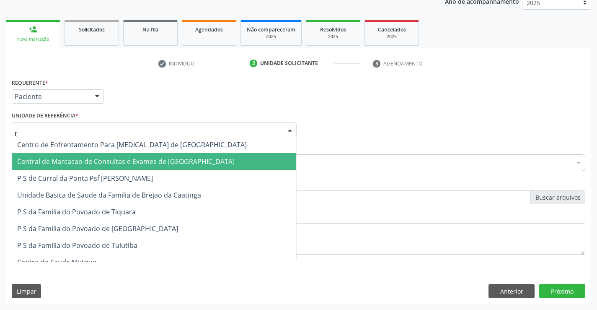
type input "ti"
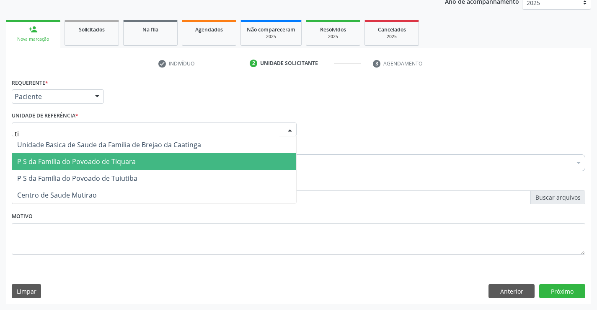
click at [99, 160] on span "P S da Familia do Povoado de Tiquara" at bounding box center [76, 161] width 119 height 9
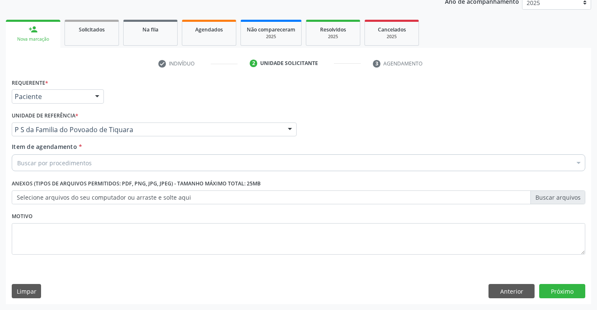
click at [93, 162] on div "Buscar por procedimentos" at bounding box center [299, 162] width 574 height 17
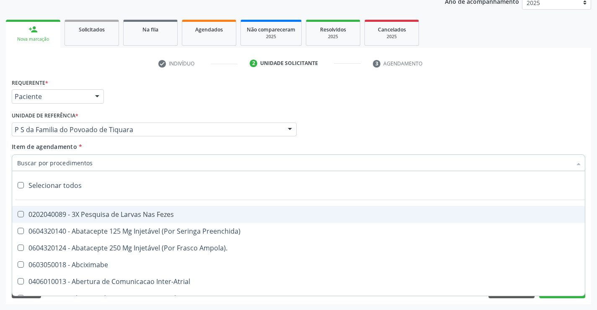
click at [93, 162] on input "Item de agendamento *" at bounding box center [294, 162] width 554 height 17
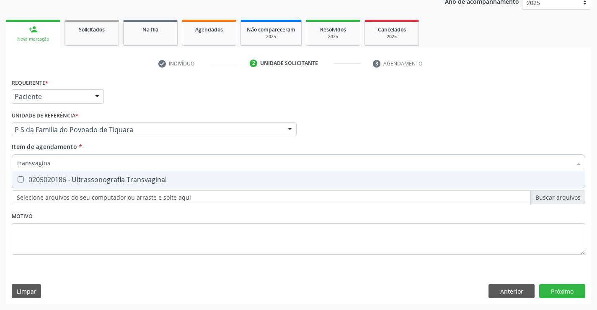
type input "transvaginal"
click at [117, 182] on div "0205020186 - Ultrassonografia Transvaginal" at bounding box center [298, 179] width 563 height 7
checkbox Transvaginal "true"
click at [137, 217] on div "Requerente * Paciente Médico(a) Enfermeiro(a) Paciente Nenhum resultado encontr…" at bounding box center [299, 171] width 574 height 190
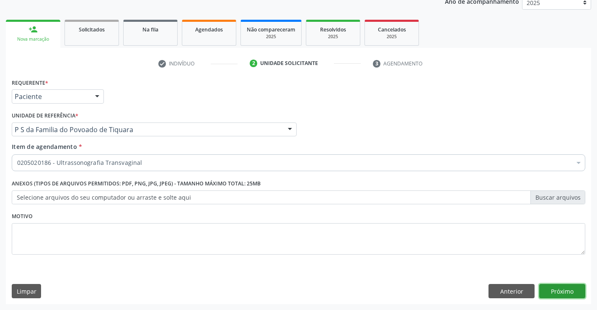
click at [564, 290] on button "Próximo" at bounding box center [562, 291] width 46 height 14
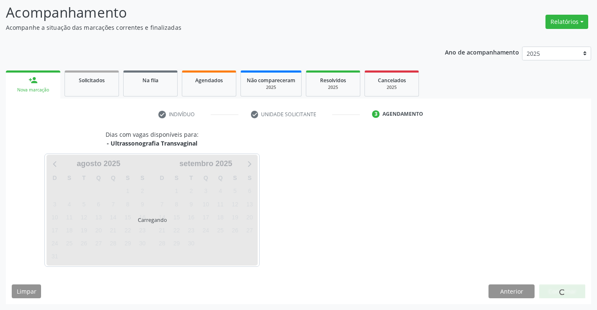
scroll to position [55, 0]
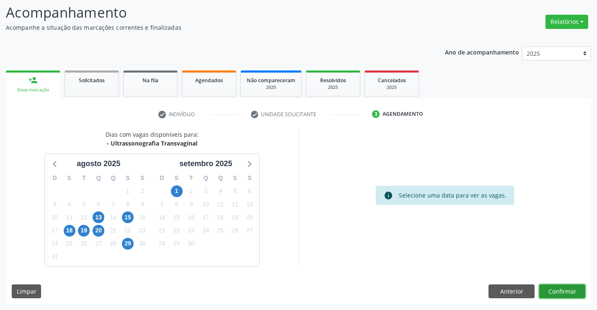
click at [564, 290] on button "Confirmar" at bounding box center [562, 291] width 46 height 14
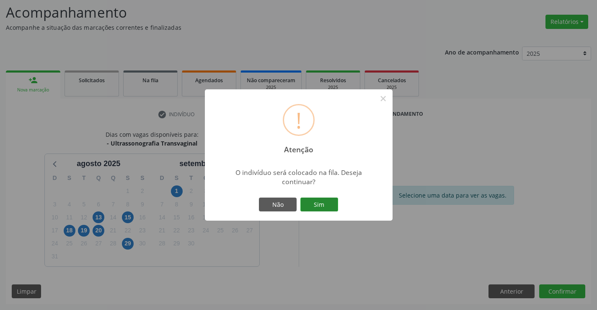
click at [330, 202] on button "Sim" at bounding box center [319, 204] width 38 height 14
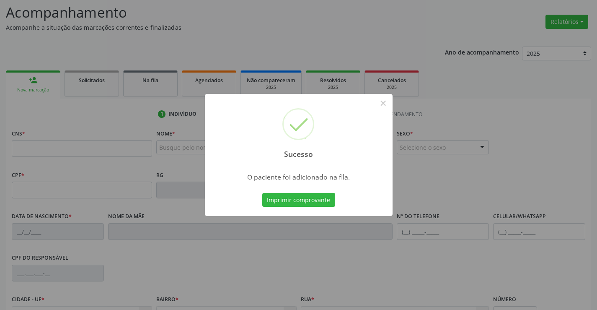
click at [330, 202] on button "Imprimir comprovante" at bounding box center [298, 200] width 73 height 14
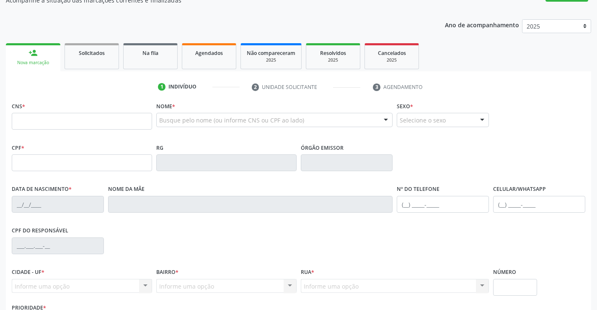
scroll to position [97, 0]
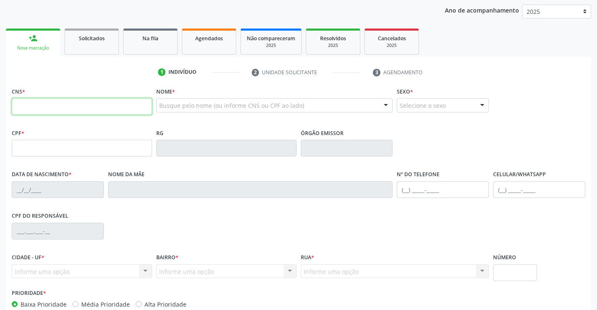
click at [41, 108] on input "text" at bounding box center [82, 106] width 140 height 17
type input "705 8044 4134 4633"
type input "0532216059"
type input "[DATE]"
type input "[PHONE_NUMBER]"
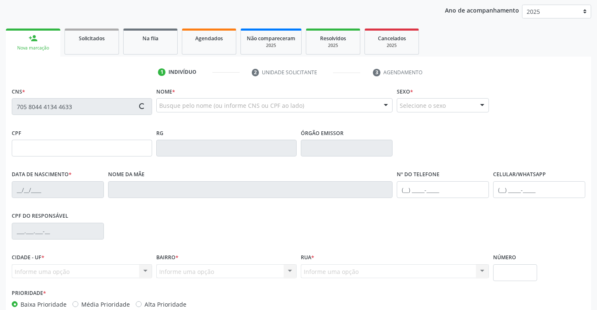
type input "976.810.675-15"
type input "S/N"
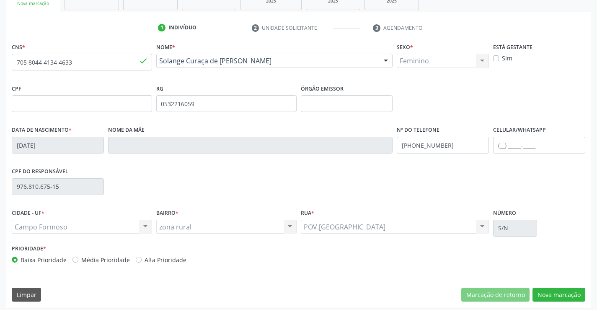
scroll to position [145, 0]
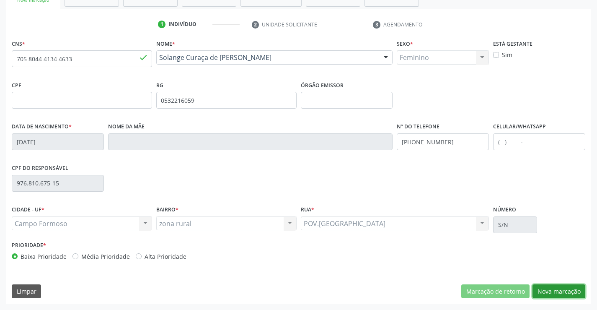
click at [565, 293] on button "Nova marcação" at bounding box center [559, 291] width 53 height 14
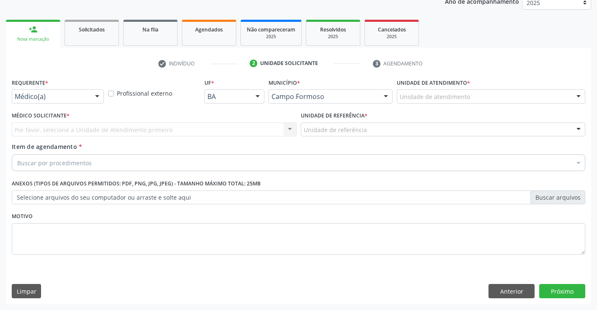
scroll to position [106, 0]
click at [96, 94] on div at bounding box center [97, 97] width 13 height 14
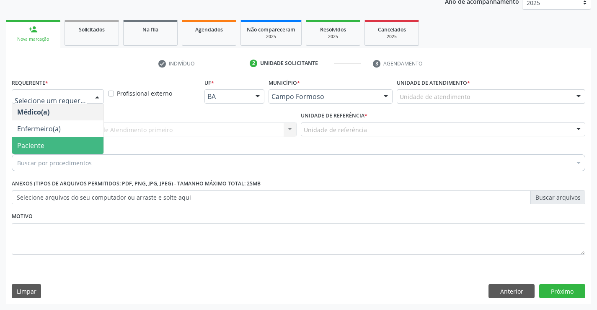
drag, startPoint x: 60, startPoint y: 147, endPoint x: 65, endPoint y: 127, distance: 20.6
click at [60, 146] on span "Paciente" at bounding box center [57, 145] width 91 height 17
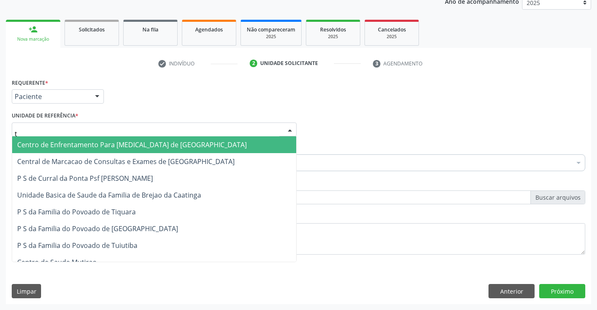
type input "ti"
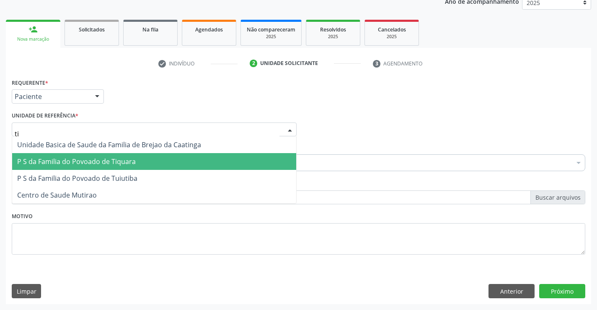
click at [89, 161] on span "P S da Familia do Povoado de Tiquara" at bounding box center [76, 161] width 119 height 9
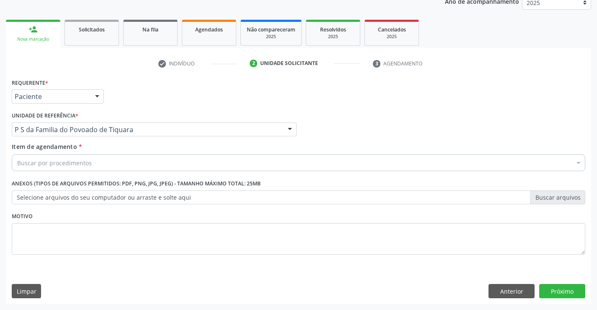
click at [95, 162] on div "Buscar por procedimentos" at bounding box center [299, 162] width 574 height 17
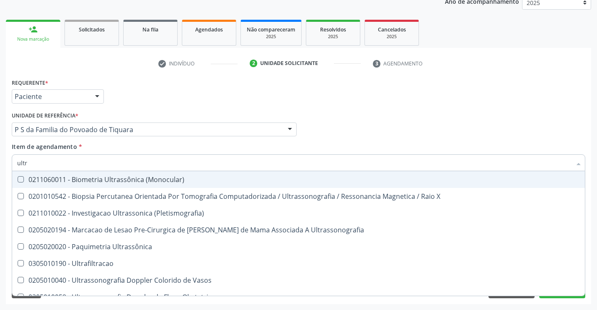
type input "ultra"
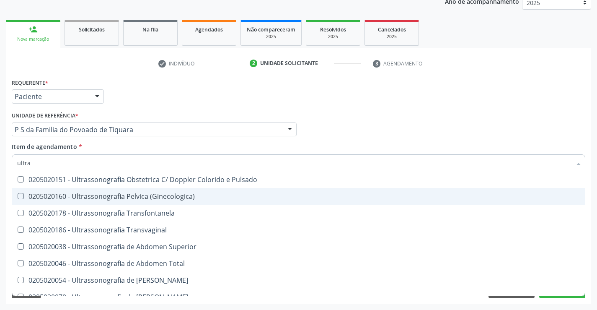
scroll to position [210, 0]
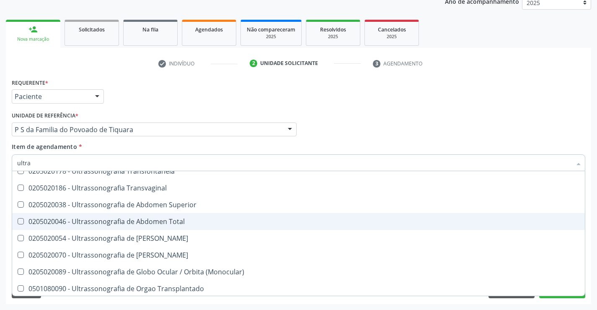
click at [160, 221] on div "0205020046 - Ultrassonografia de Abdomen Total" at bounding box center [298, 221] width 563 height 7
checkbox Total "true"
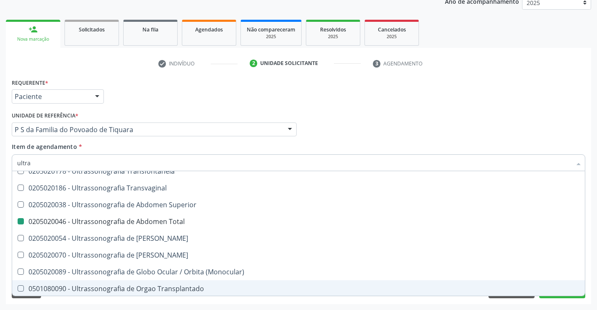
click at [182, 303] on div "Requerente * Paciente Médico(a) Enfermeiro(a) Paciente Nenhum resultado encontr…" at bounding box center [298, 190] width 585 height 228
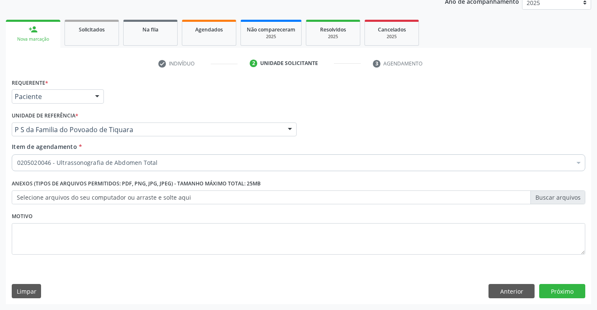
scroll to position [0, 0]
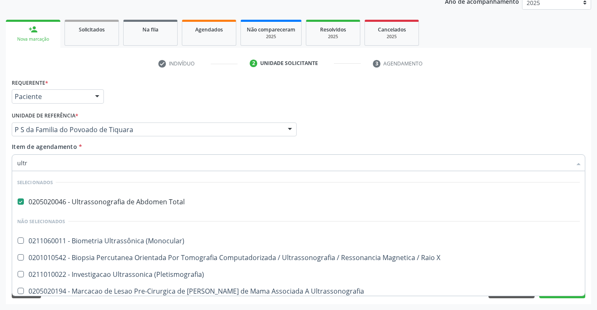
type input "ultra"
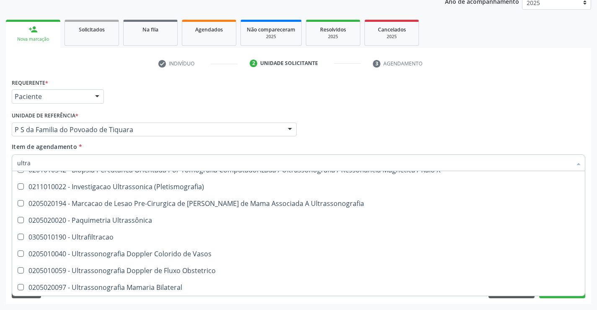
scroll to position [126, 0]
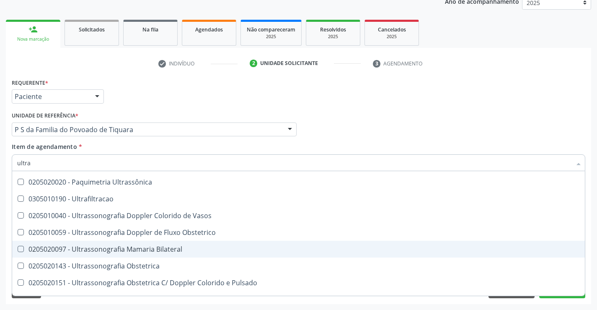
click at [188, 248] on div "0205020097 - Ultrassonografia Mamaria Bilateral" at bounding box center [298, 249] width 563 height 7
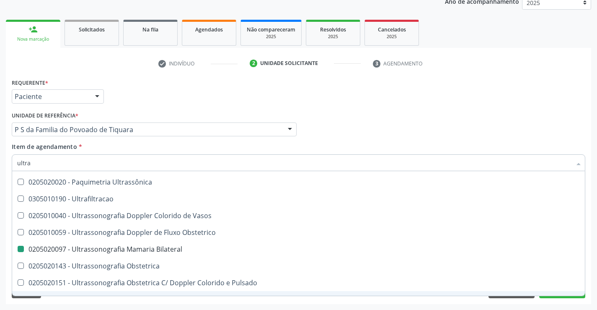
click at [194, 301] on div "Requerente * Paciente Médico(a) Enfermeiro(a) Paciente Nenhum resultado encontr…" at bounding box center [298, 190] width 585 height 228
checkbox Bilateral "false"
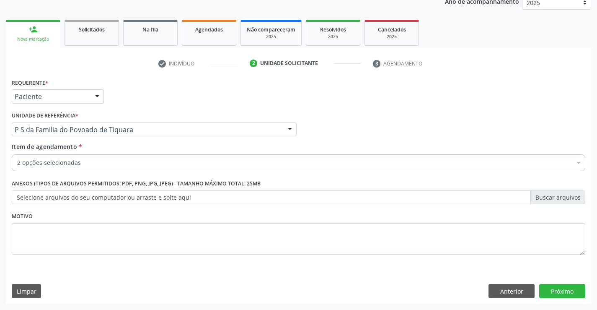
scroll to position [0, 0]
click at [564, 287] on button "Próximo" at bounding box center [562, 291] width 46 height 14
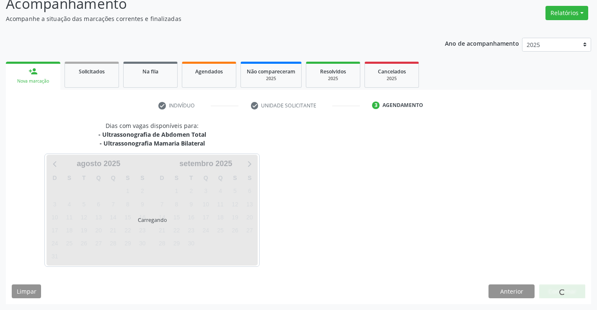
scroll to position [64, 0]
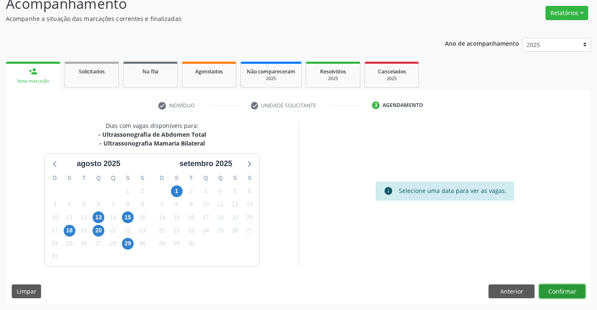
click at [564, 290] on button "Confirmar" at bounding box center [562, 291] width 46 height 14
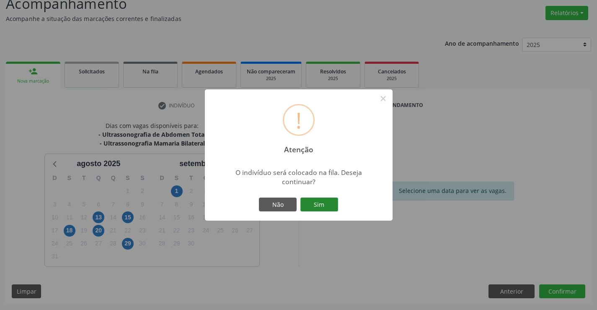
click at [332, 202] on button "Sim" at bounding box center [319, 204] width 38 height 14
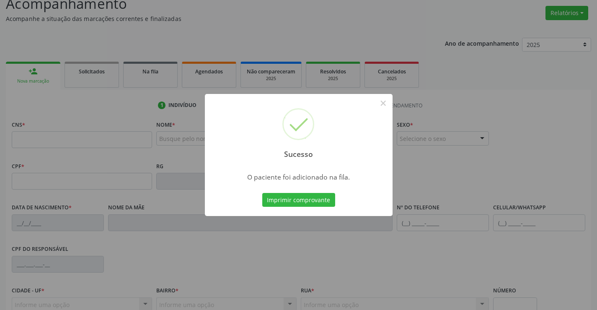
click at [262, 193] on button "Imprimir comprovante" at bounding box center [298, 200] width 73 height 14
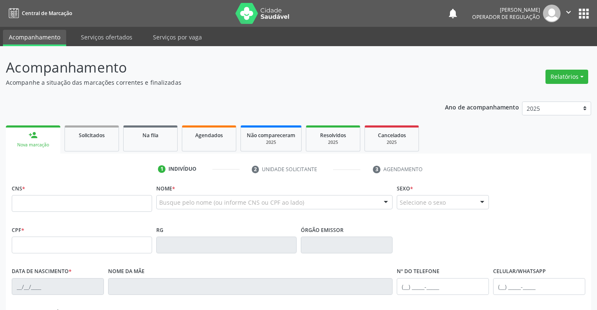
scroll to position [64, 0]
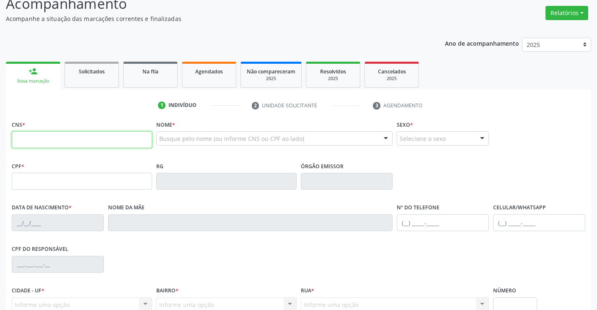
click at [72, 140] on input "text" at bounding box center [82, 139] width 140 height 17
click at [170, 80] on link "Na fila" at bounding box center [150, 75] width 54 height 26
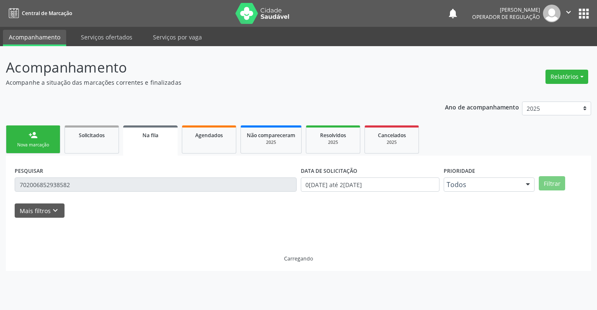
scroll to position [0, 0]
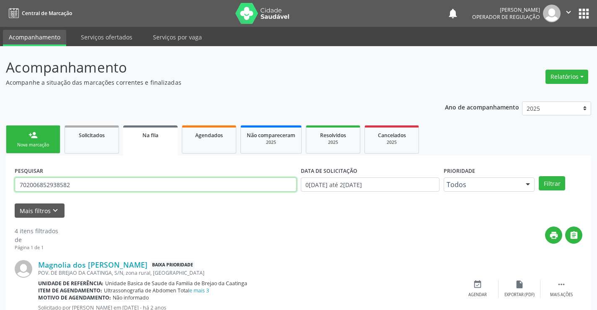
click at [105, 183] on input "702006852938582" at bounding box center [156, 184] width 282 height 14
type input "7"
type input "709004848493011"
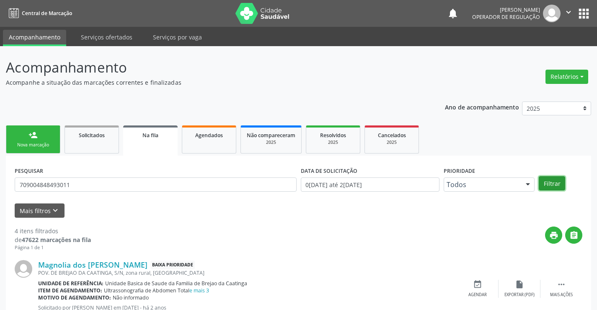
click at [551, 180] on button "Filtrar" at bounding box center [552, 183] width 26 height 14
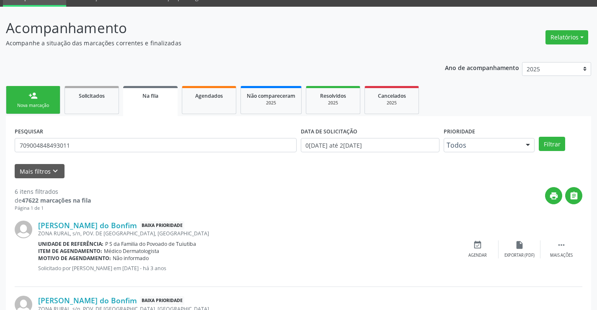
scroll to position [29, 0]
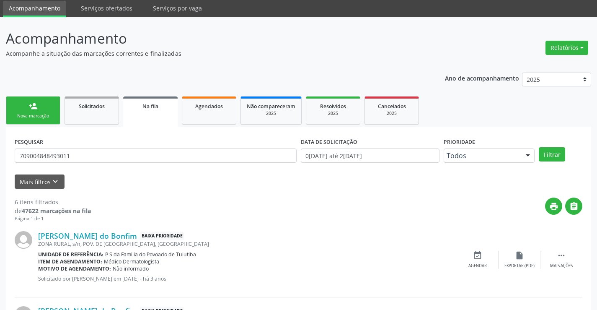
click at [50, 116] on div "Nova marcação" at bounding box center [33, 116] width 42 height 6
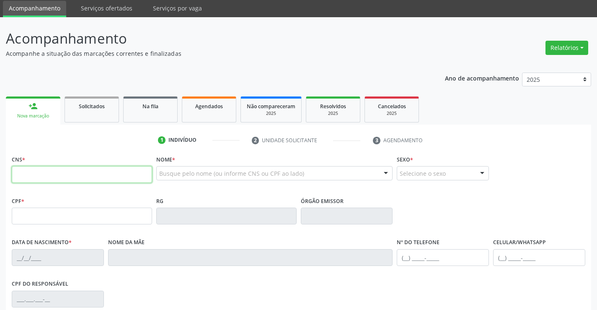
click at [41, 175] on input "text" at bounding box center [82, 174] width 140 height 17
type input "704 6056 4658 5122"
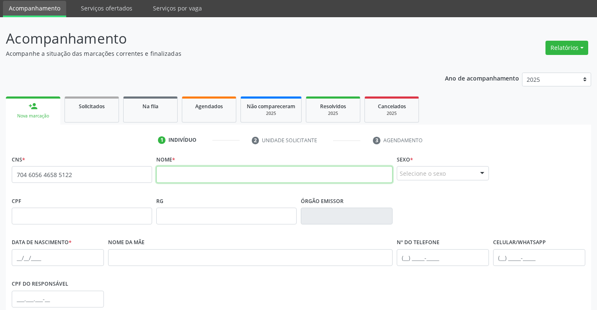
click at [171, 177] on input "text" at bounding box center [274, 174] width 237 height 17
type input "s"
type input "SEBASTIAO RIBEIRO DOS SANTOS"
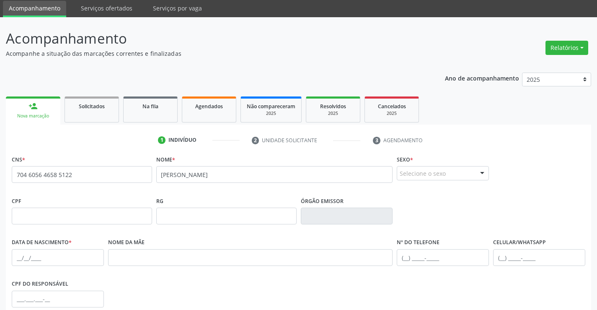
click at [471, 174] on div "Selecione o sexo" at bounding box center [443, 173] width 92 height 14
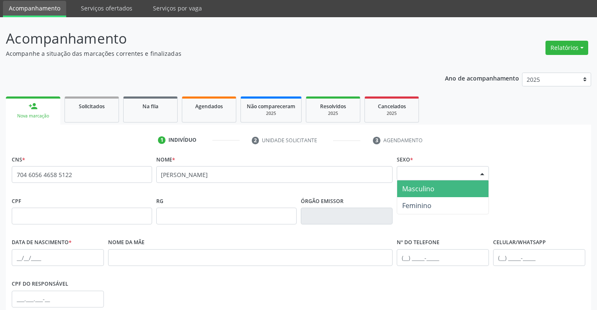
click at [411, 189] on span "Masculino" at bounding box center [418, 188] width 32 height 9
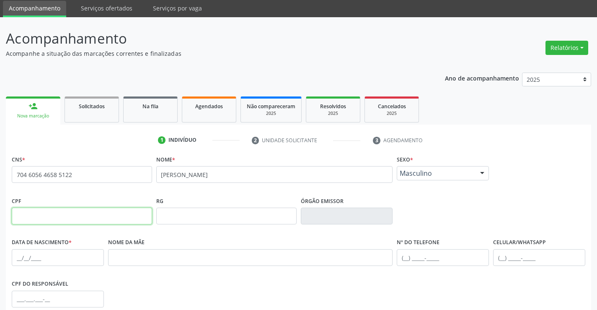
click at [57, 218] on input "text" at bounding box center [82, 215] width 140 height 17
type input "758.279.055-34"
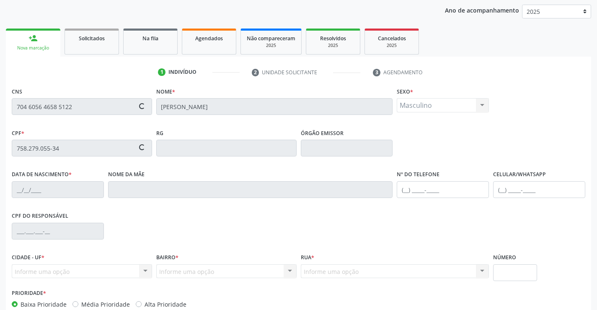
scroll to position [113, 0]
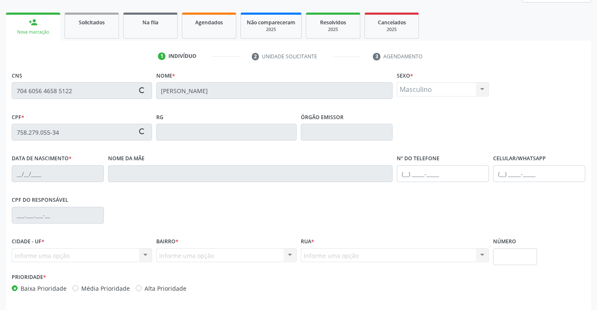
type input "23/06/1973"
type input "Joana Almaida dos Santos"
type input "(71) 99997-5339"
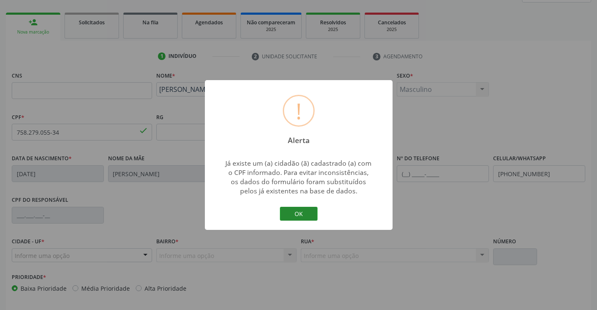
click at [297, 210] on button "OK" at bounding box center [299, 214] width 38 height 14
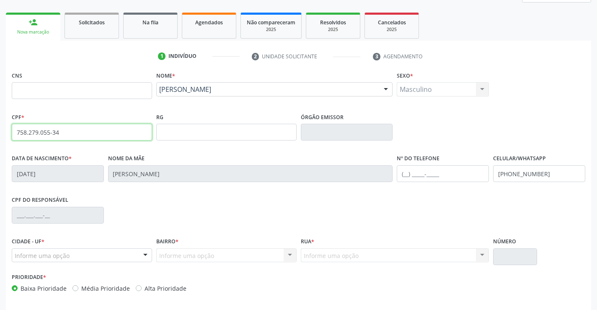
click at [113, 133] on input "758.279.055-34" at bounding box center [82, 132] width 140 height 17
type input "7"
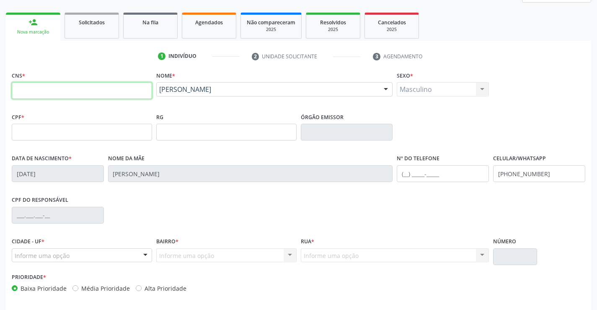
click at [46, 91] on input "text" at bounding box center [82, 90] width 140 height 17
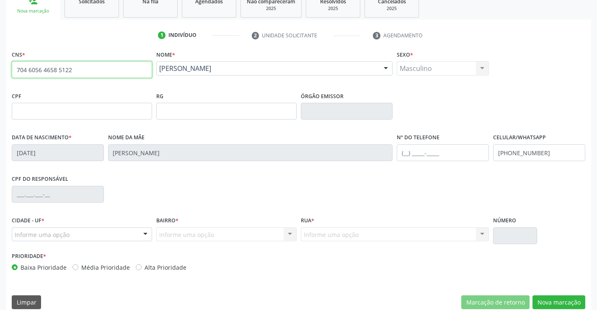
scroll to position [145, 0]
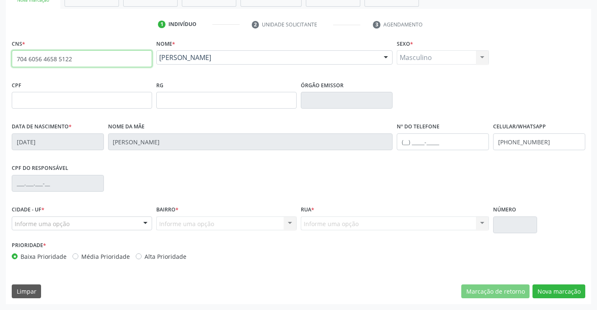
type input "704 6056 4658 5122"
click at [543, 141] on input "(71) 99997-5339" at bounding box center [539, 141] width 92 height 17
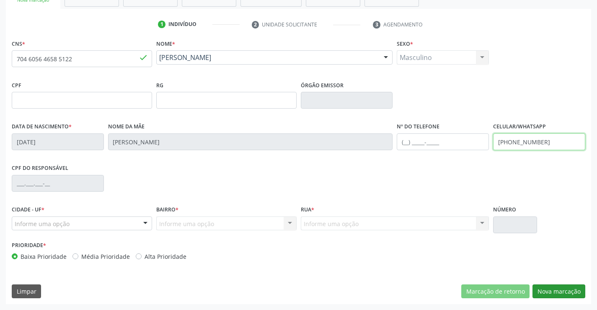
type input "(71) 99972-1133"
click at [556, 291] on button "Nova marcação" at bounding box center [559, 291] width 53 height 14
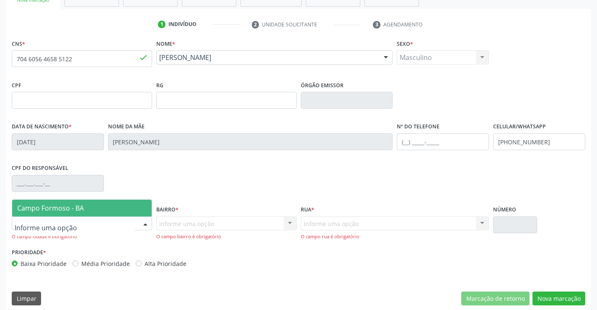
click at [137, 222] on div at bounding box center [82, 223] width 140 height 14
click at [133, 207] on span "Campo Formoso - BA" at bounding box center [82, 207] width 140 height 17
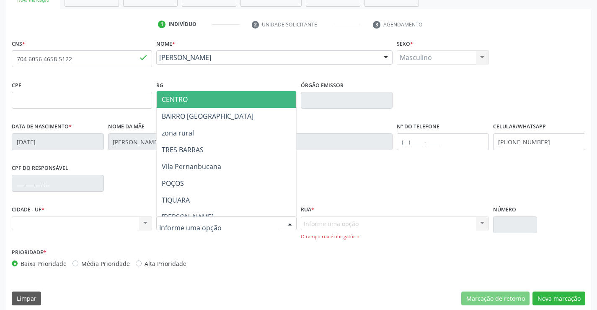
click at [290, 224] on div at bounding box center [290, 224] width 13 height 14
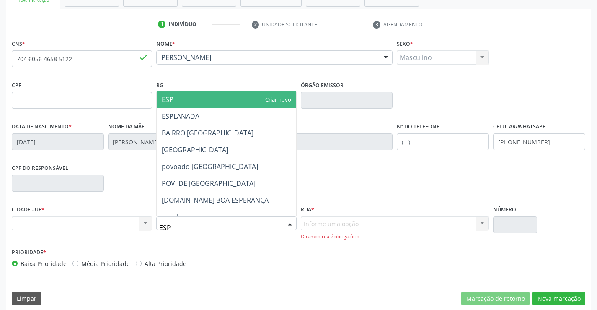
type input "ESPL"
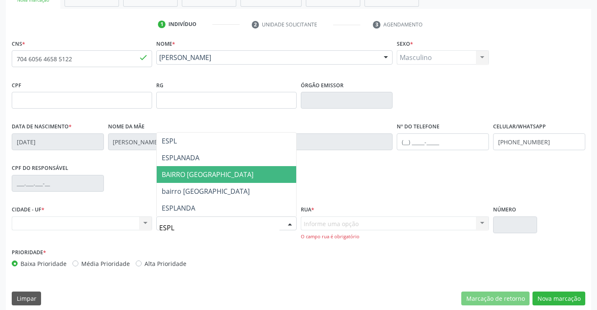
click at [235, 171] on span "BAIRRO [GEOGRAPHIC_DATA]" at bounding box center [227, 174] width 140 height 17
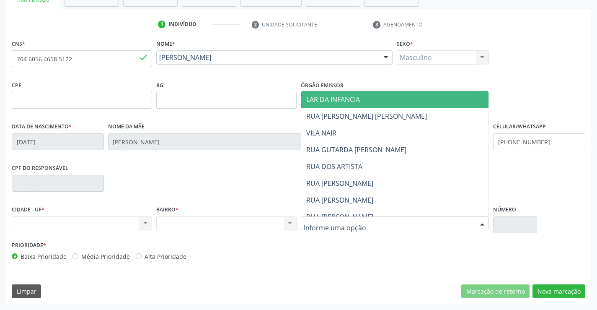
click at [395, 226] on div at bounding box center [395, 223] width 189 height 14
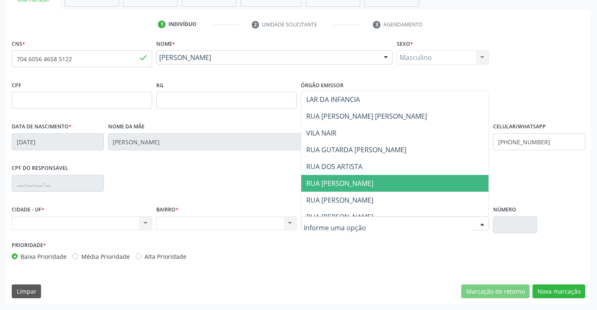
click at [373, 183] on span "RUA ANTONIO DA SILVA PASSOS" at bounding box center [339, 183] width 67 height 9
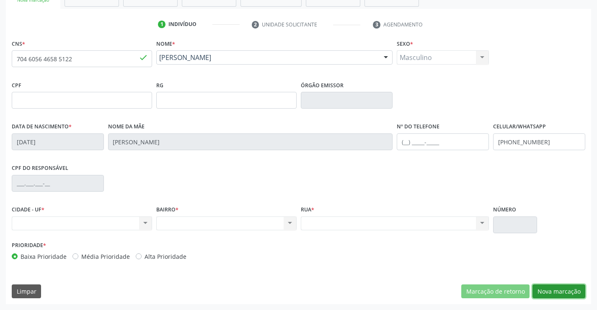
click at [556, 292] on button "Nova marcação" at bounding box center [559, 291] width 53 height 14
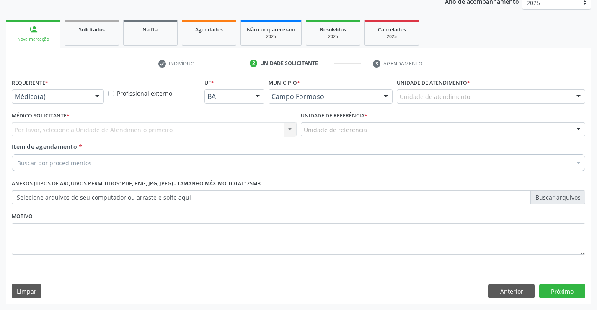
scroll to position [106, 0]
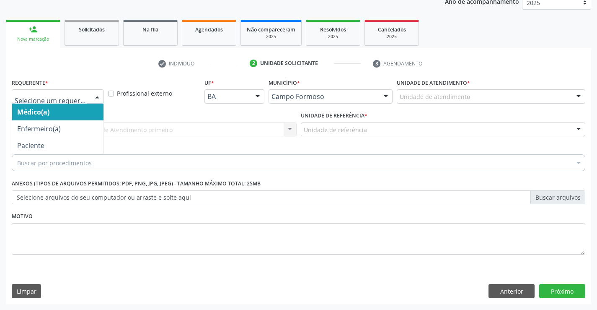
click at [97, 96] on div at bounding box center [97, 97] width 13 height 14
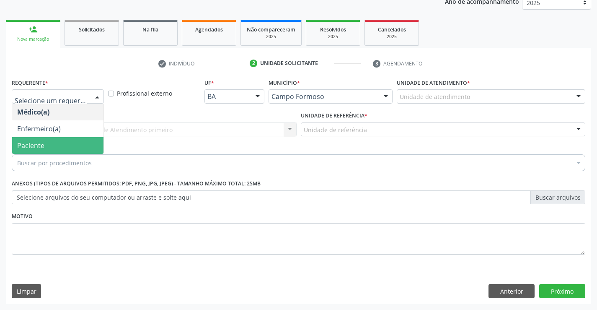
click at [80, 147] on span "Paciente" at bounding box center [57, 145] width 91 height 17
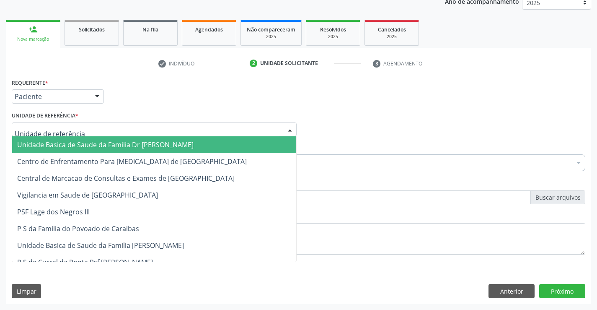
click at [95, 129] on div at bounding box center [154, 129] width 285 height 14
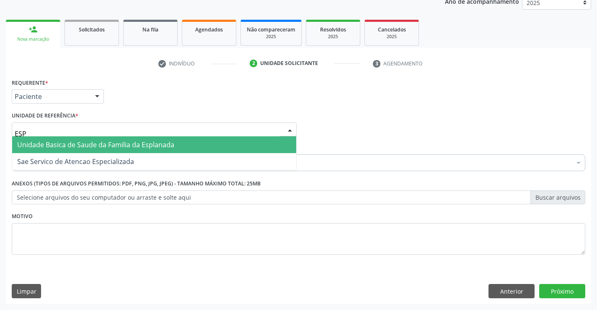
type input "ESPL"
click at [96, 143] on span "Unidade Basica de Saude da Familia da Esplanada" at bounding box center [95, 144] width 157 height 9
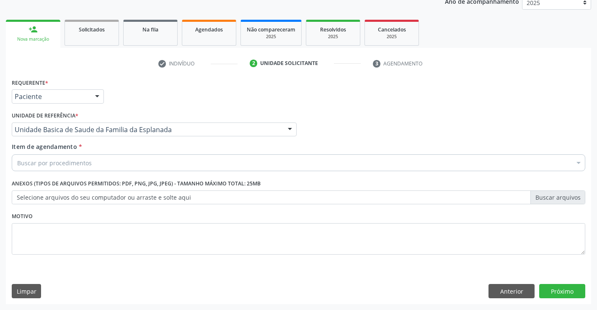
click at [98, 163] on div "Buscar por procedimentos" at bounding box center [299, 162] width 574 height 17
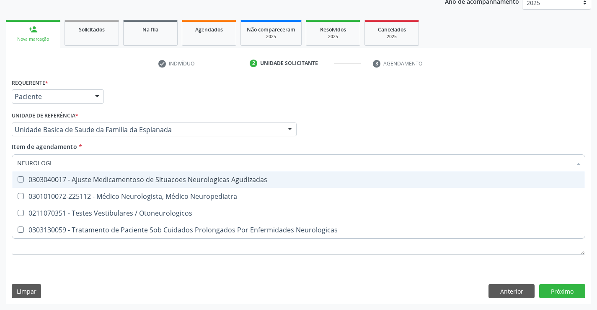
type input "NEUROLOGIS"
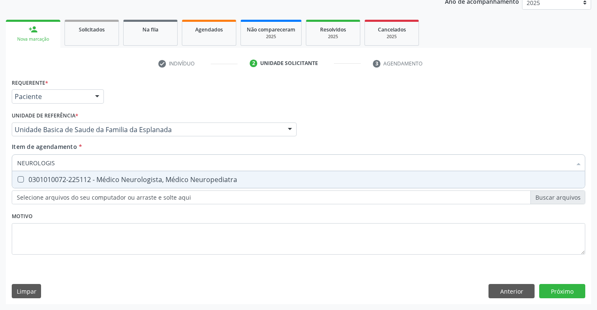
click at [149, 181] on div "0301010072-225112 - Médico Neurologista, Médico Neuropediatra" at bounding box center [298, 179] width 563 height 7
checkbox Neuropediatra "true"
type input "NEUROLOGIS"
click at [151, 214] on div "Requerente * Paciente Médico(a) Enfermeiro(a) Paciente Nenhum resultado encontr…" at bounding box center [299, 171] width 574 height 190
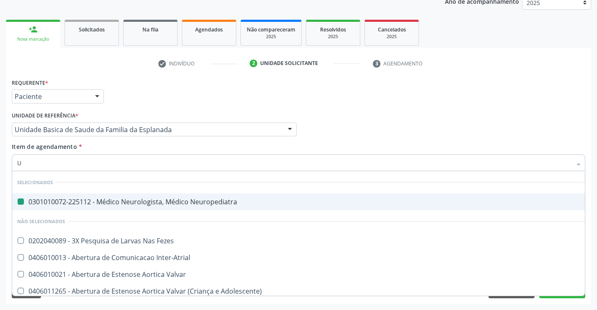
type input "UL"
checkbox Neuropediatra "false"
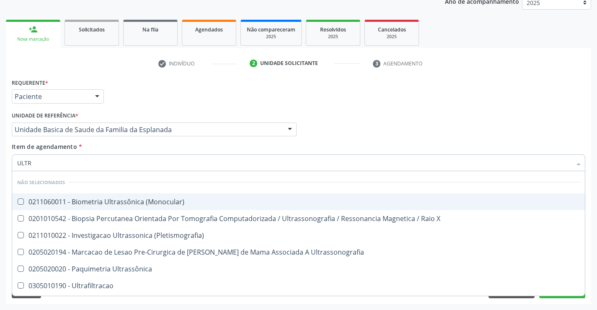
type input "ULTRA"
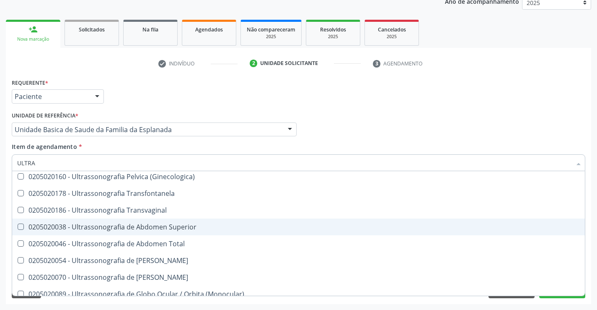
scroll to position [251, 0]
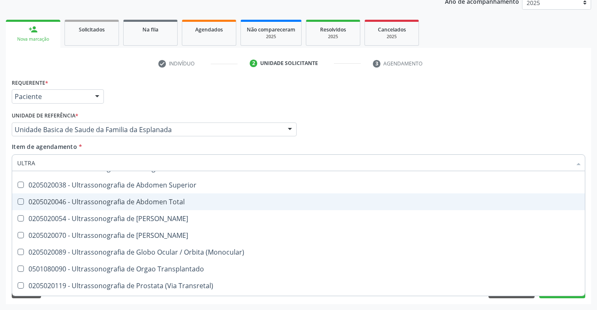
click at [179, 199] on div "0205020046 - Ultrassonografia de Abdomen Total" at bounding box center [298, 201] width 563 height 7
checkbox Total "true"
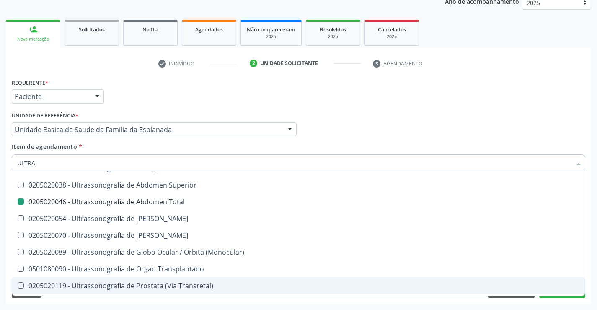
click at [189, 305] on div "Acompanhamento Acompanhe a situação das marcações correntes e finalizadas Relat…" at bounding box center [298, 124] width 597 height 369
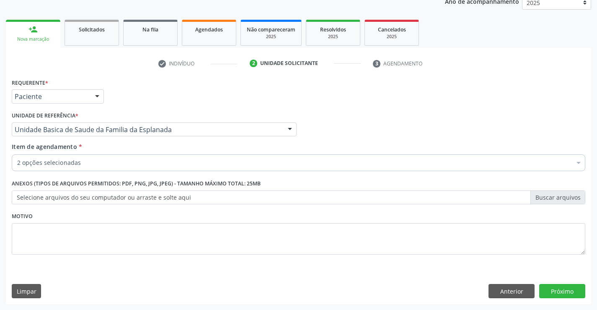
scroll to position [0, 0]
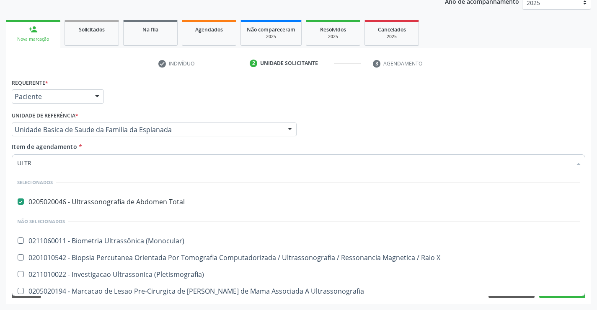
type input "ULTRA"
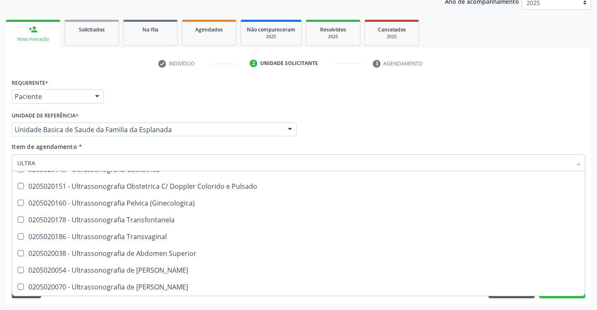
scroll to position [251, 0]
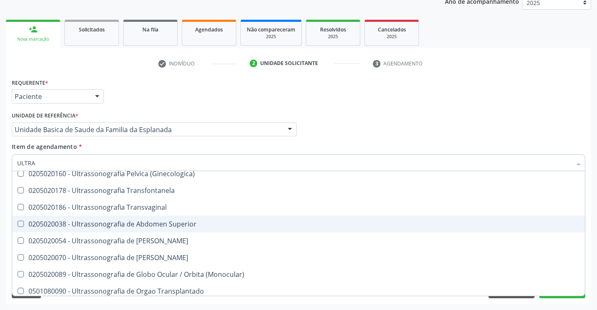
click at [202, 224] on div "0205020038 - Ultrassonografia de Abdomen Superior" at bounding box center [298, 223] width 563 height 7
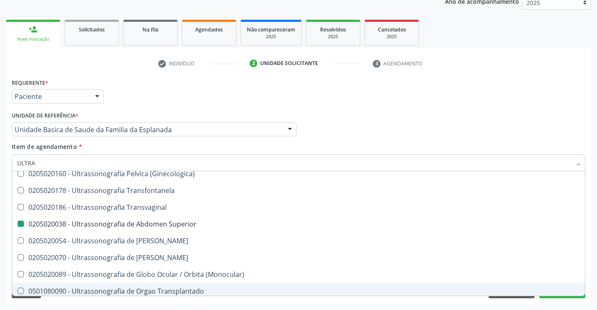
click at [203, 307] on div "Acompanhamento Acompanhe a situação das marcações correntes e finalizadas Relat…" at bounding box center [298, 124] width 597 height 369
checkbox Superior "false"
checkbox \(Monocular\) "true"
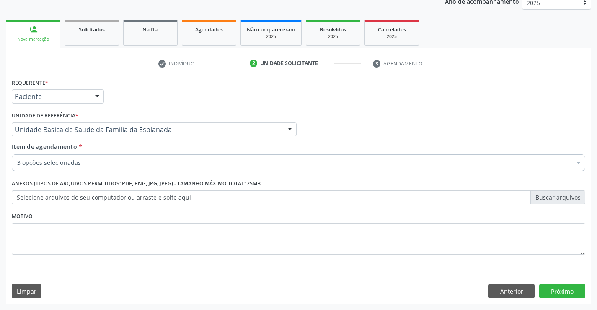
scroll to position [0, 0]
click at [551, 286] on button "Próximo" at bounding box center [562, 291] width 46 height 14
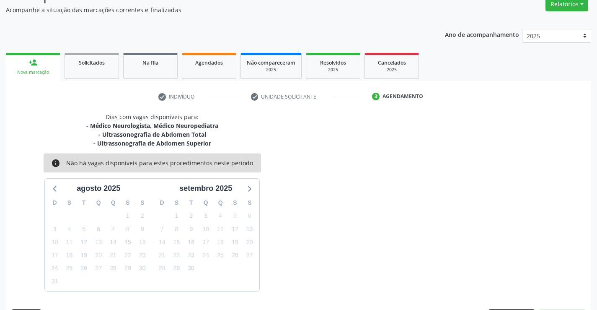
scroll to position [97, 0]
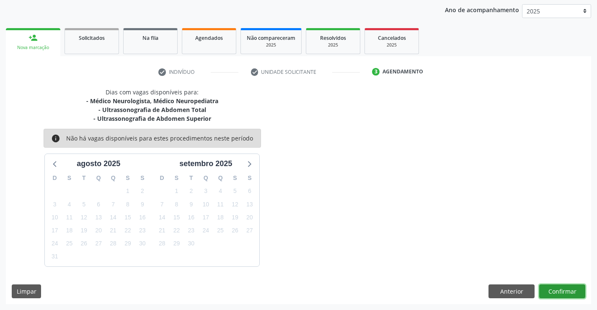
click at [551, 286] on button "Confirmar" at bounding box center [562, 291] width 46 height 14
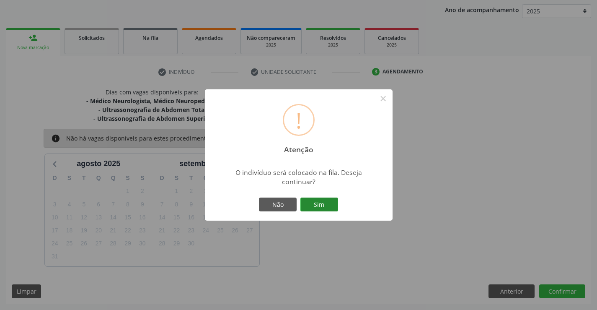
click at [323, 204] on button "Sim" at bounding box center [319, 204] width 38 height 14
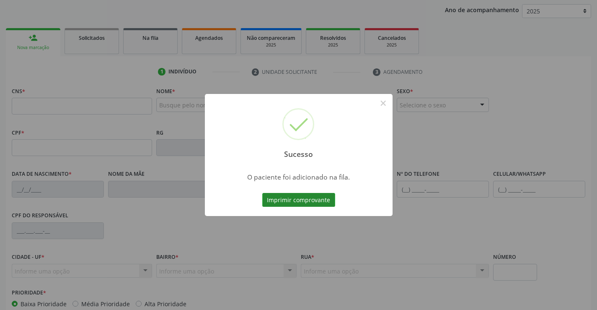
click at [322, 199] on button "Imprimir comprovante" at bounding box center [298, 200] width 73 height 14
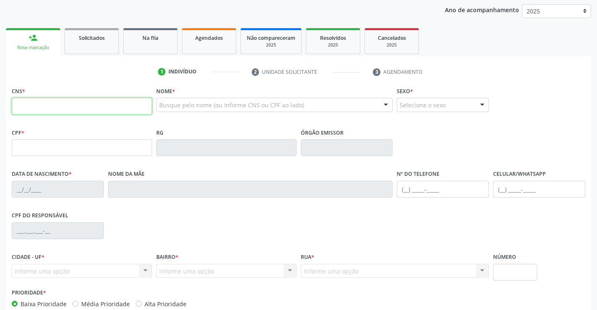
click at [73, 109] on input "text" at bounding box center [82, 106] width 140 height 17
type input "700 0081 1680 3500"
type input "1201173710"
type input "18/03/1985"
type input "(74) 98874-3411"
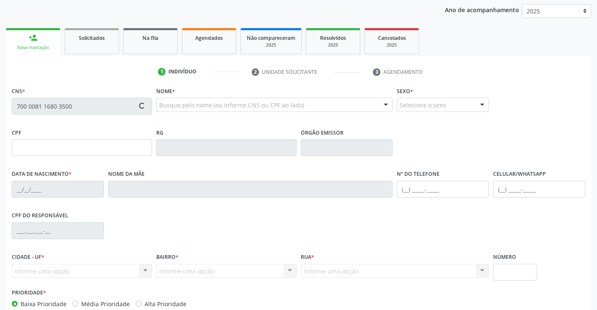
type input "(74) 98874-3411"
type input "049.791.245-77"
type input "SN"
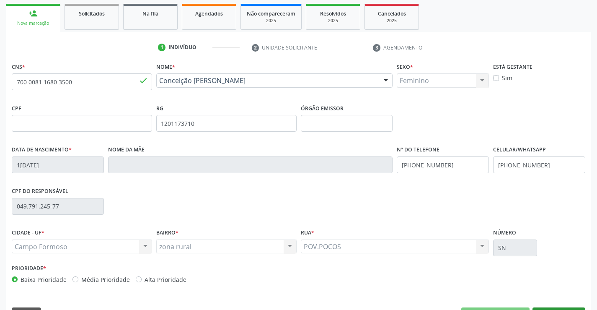
scroll to position [145, 0]
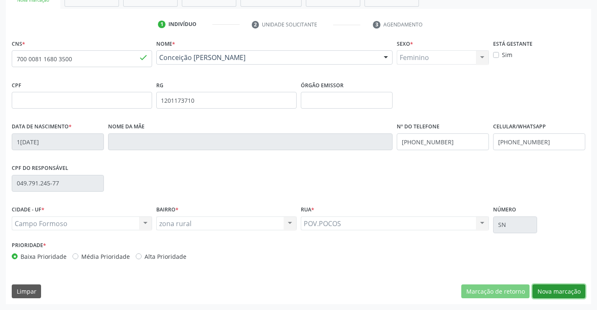
click at [552, 292] on button "Nova marcação" at bounding box center [559, 291] width 53 height 14
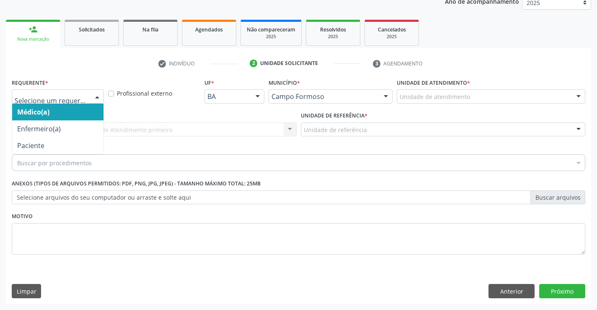
click at [95, 96] on div at bounding box center [97, 97] width 13 height 14
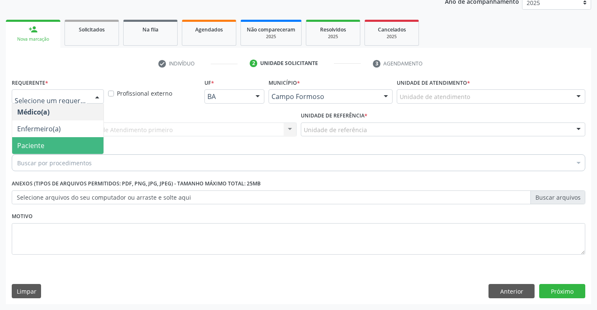
click at [75, 152] on span "Paciente" at bounding box center [57, 145] width 91 height 17
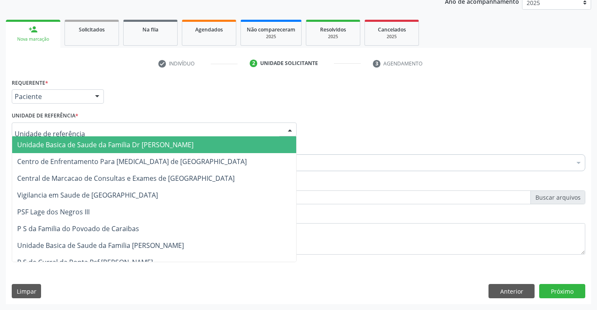
click at [82, 128] on div at bounding box center [154, 129] width 285 height 14
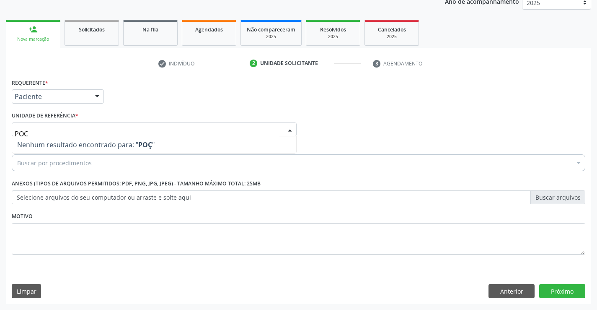
type input "PO"
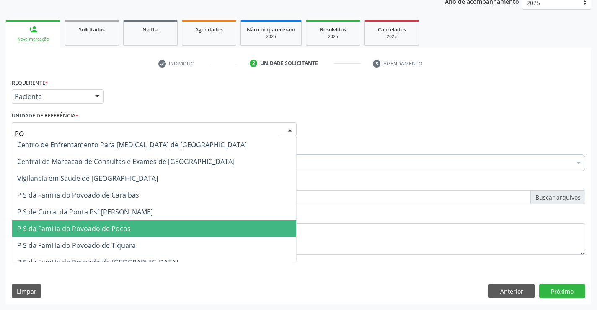
click at [125, 229] on span "P S da Familia do Povoado de Pocos" at bounding box center [74, 228] width 114 height 9
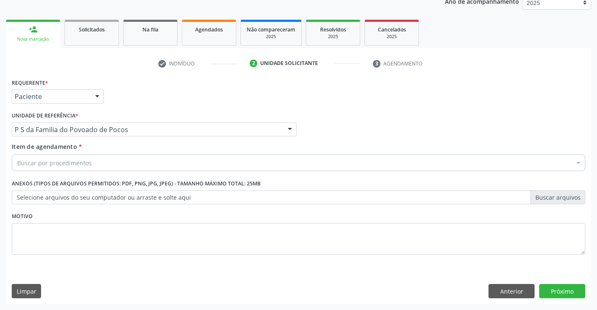
click at [98, 160] on div "Buscar por procedimentos" at bounding box center [299, 162] width 574 height 17
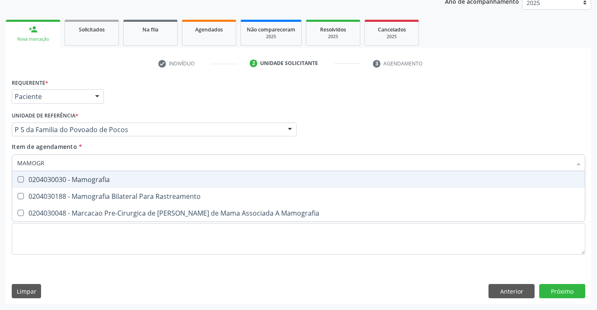
type input "MAMOGRA"
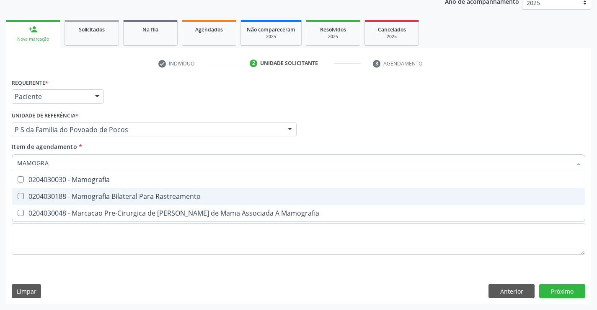
click at [111, 199] on div "0204030188 - Mamografia Bilateral Para Rastreamento" at bounding box center [298, 196] width 563 height 7
checkbox Rastreamento "true"
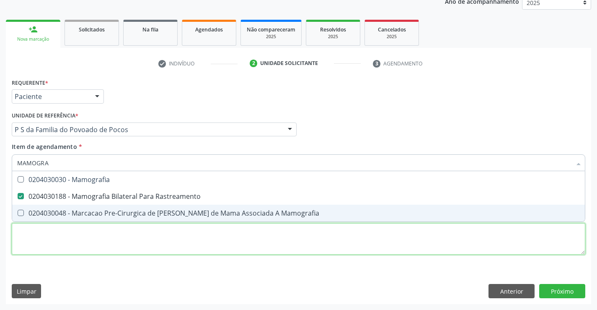
click at [115, 241] on div "Requerente * Paciente Médico(a) Enfermeiro(a) Paciente Nenhum resultado encontr…" at bounding box center [299, 171] width 574 height 190
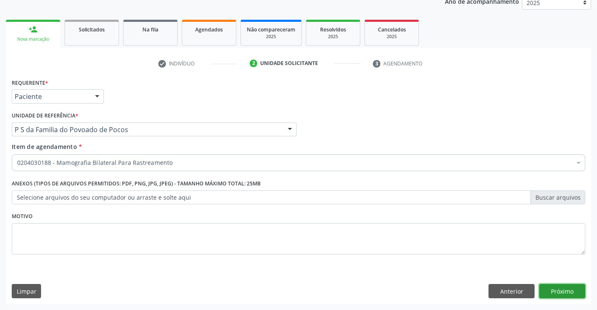
click at [570, 288] on button "Próximo" at bounding box center [562, 291] width 46 height 14
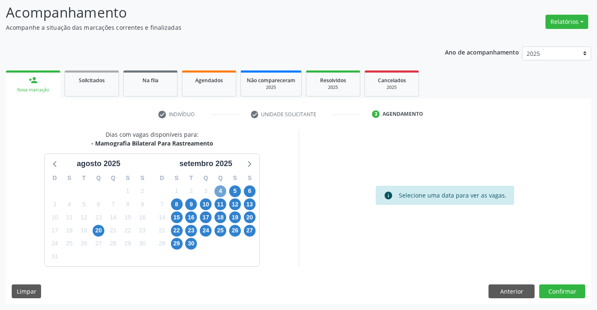
click at [221, 189] on span "4" at bounding box center [221, 191] width 12 height 12
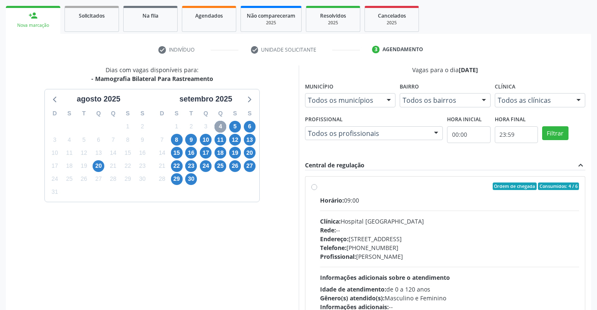
scroll to position [139, 0]
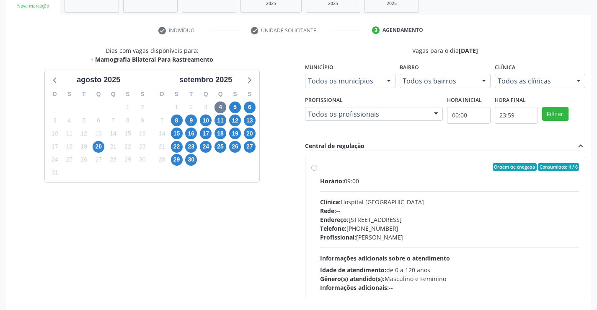
click at [320, 169] on label "Ordem de chegada Consumidos: 4 / 6 Horário: 09:00 Clínica: Hospital Sao Francis…" at bounding box center [449, 227] width 259 height 129
click at [315, 169] on input "Ordem de chegada Consumidos: 4 / 6 Horário: 09:00 Clínica: Hospital Sao Francis…" at bounding box center [314, 167] width 6 height 8
radio input "true"
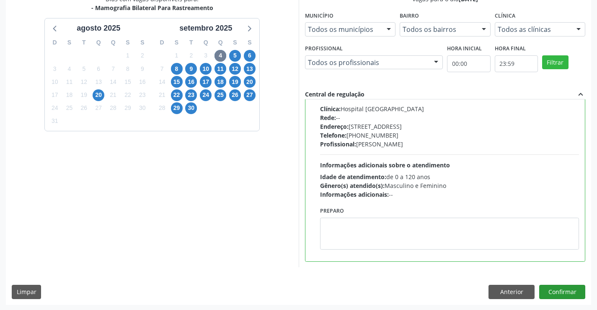
scroll to position [191, 0]
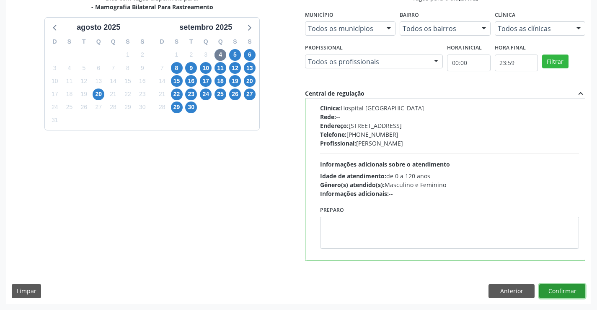
click at [555, 287] on button "Confirmar" at bounding box center [562, 291] width 46 height 14
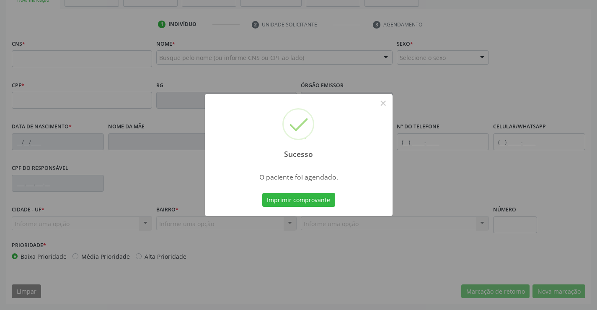
scroll to position [145, 0]
click at [313, 197] on button "Imprimir comprovante" at bounding box center [298, 200] width 73 height 14
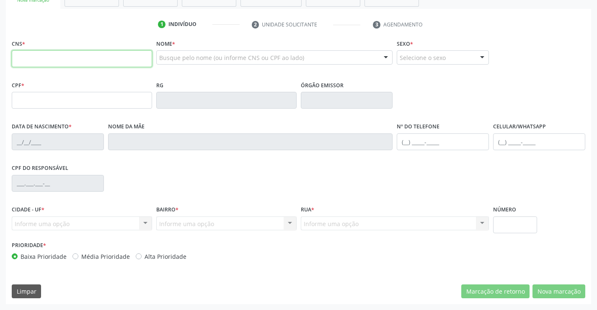
click at [47, 56] on input "text" at bounding box center [82, 58] width 140 height 17
type input "700 0081 1680 3500"
type input "1201173710"
type input "18/03/1985"
type input "(74) 98874-3411"
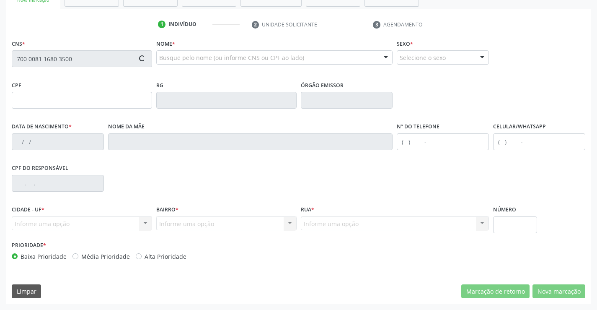
type input "(74) 98874-3411"
type input "049.791.245-77"
type input "SN"
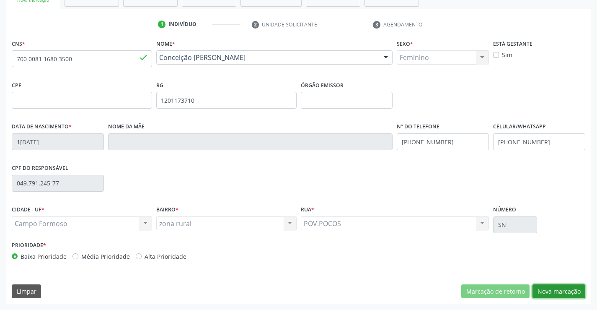
click at [561, 289] on button "Nova marcação" at bounding box center [559, 291] width 53 height 14
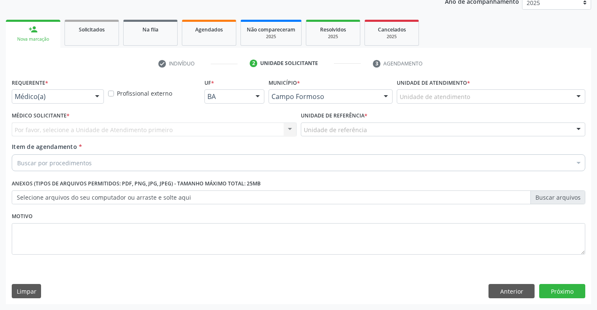
scroll to position [106, 0]
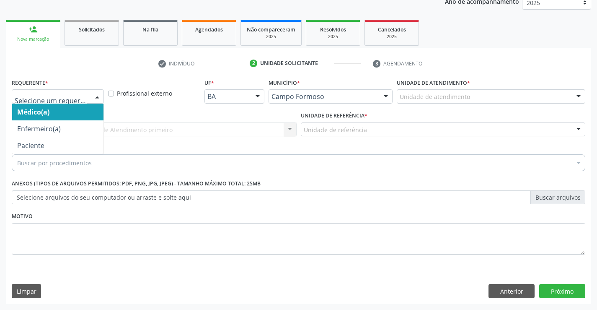
click at [96, 95] on div at bounding box center [97, 97] width 13 height 14
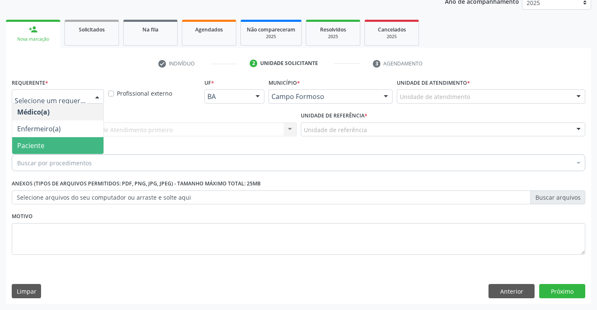
click at [60, 148] on span "Paciente" at bounding box center [57, 145] width 91 height 17
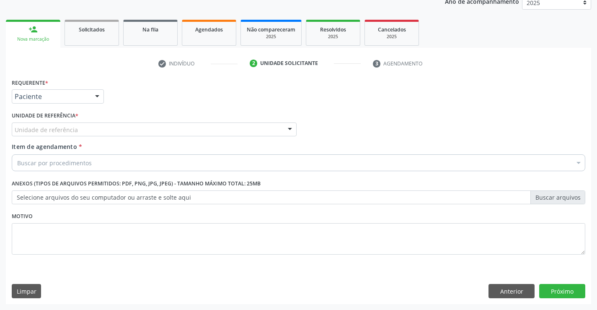
click at [157, 132] on div "Unidade de referência" at bounding box center [154, 129] width 285 height 14
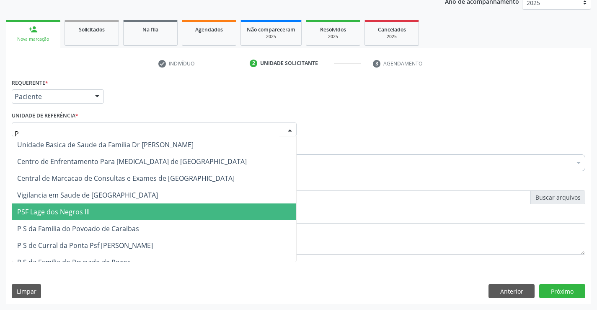
type input "PO"
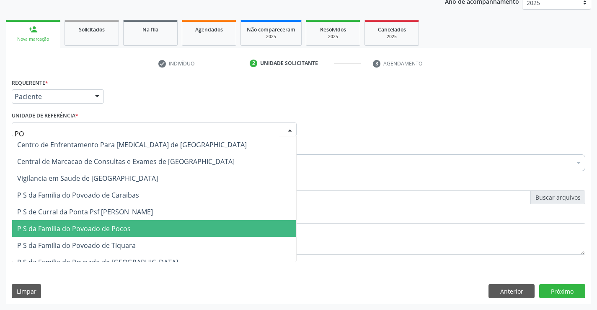
click at [134, 226] on span "P S da Familia do Povoado de Pocos" at bounding box center [154, 228] width 284 height 17
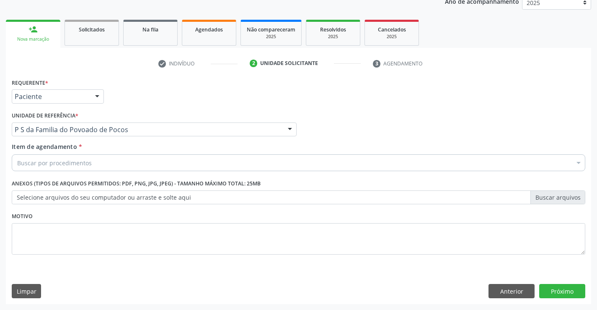
click at [100, 166] on div "Buscar por procedimentos" at bounding box center [299, 162] width 574 height 17
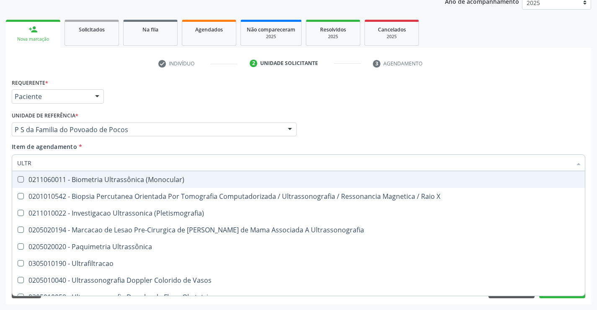
type input "ULTRA"
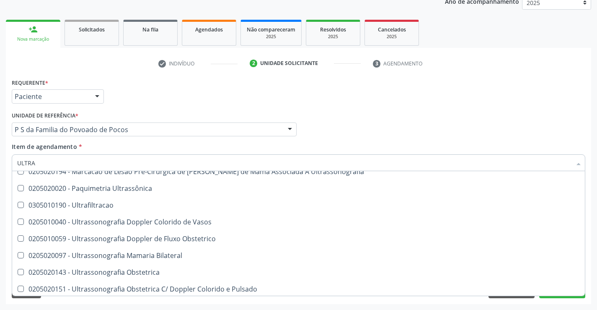
scroll to position [42, 0]
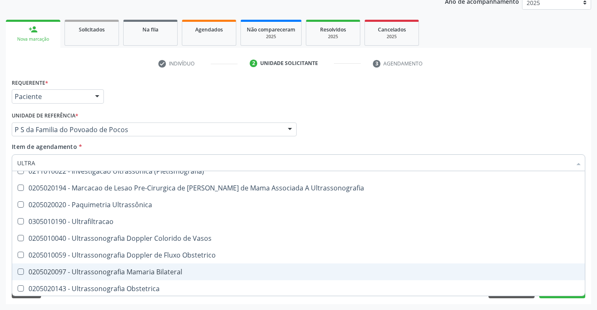
click at [115, 273] on div "0205020097 - Ultrassonografia Mamaria Bilateral" at bounding box center [298, 271] width 563 height 7
checkbox Bilateral "true"
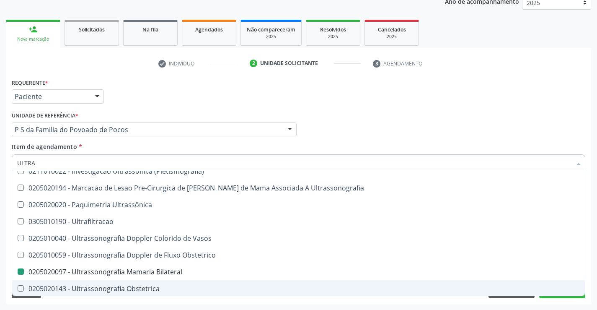
click at [133, 301] on div "Requerente * Paciente Médico(a) Enfermeiro(a) Paciente Nenhum resultado encontr…" at bounding box center [298, 190] width 585 height 228
checkbox X "true"
checkbox Bilateral "false"
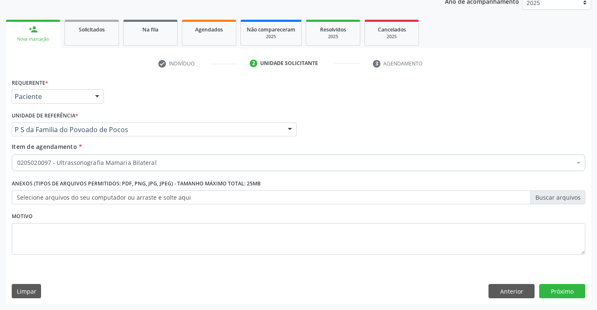
scroll to position [0, 0]
click at [566, 292] on button "Próximo" at bounding box center [562, 291] width 46 height 14
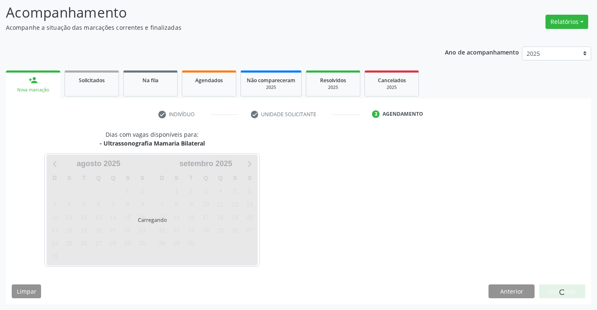
scroll to position [55, 0]
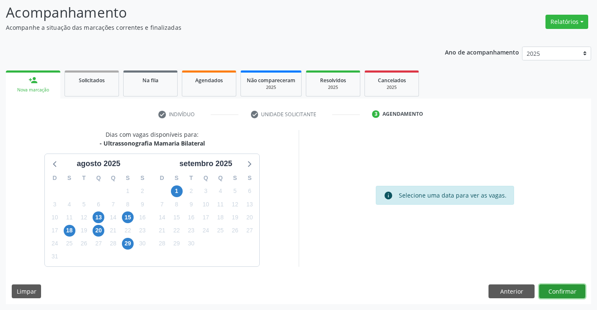
click at [566, 292] on button "Confirmar" at bounding box center [562, 291] width 46 height 14
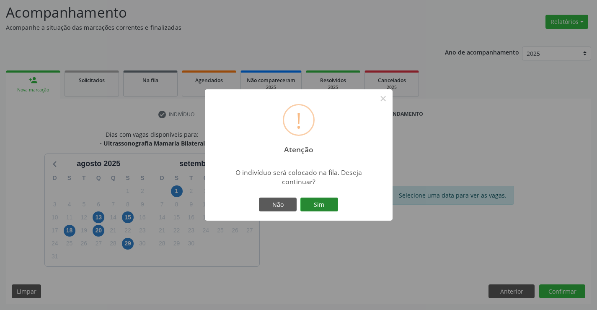
click at [325, 206] on button "Sim" at bounding box center [319, 204] width 38 height 14
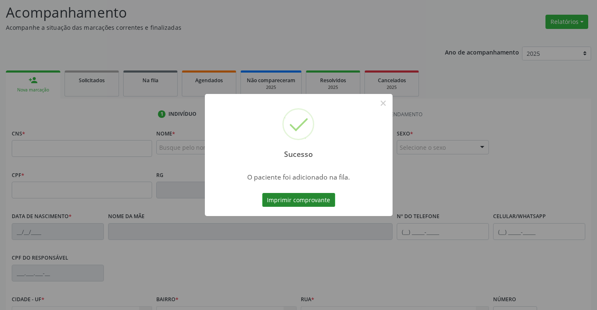
click at [322, 199] on button "Imprimir comprovante" at bounding box center [298, 200] width 73 height 14
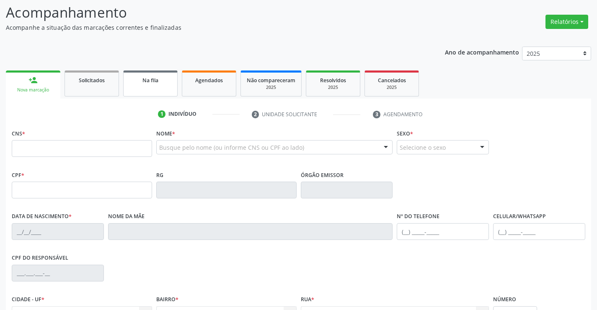
click at [166, 87] on link "Na fila" at bounding box center [150, 83] width 54 height 26
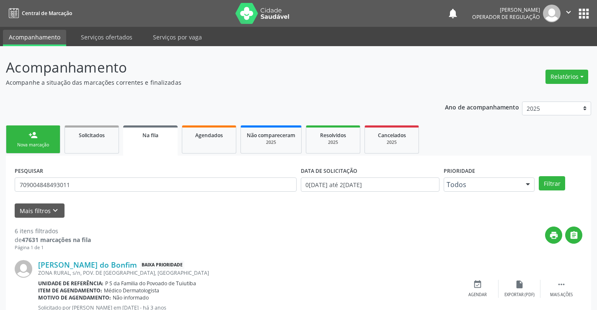
click at [160, 140] on link "Na fila" at bounding box center [150, 140] width 54 height 30
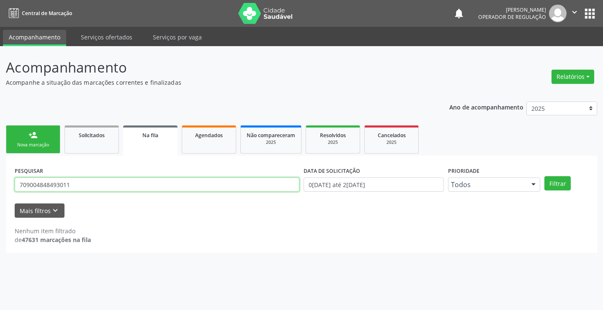
click at [75, 185] on input "709004848493011" at bounding box center [157, 184] width 285 height 14
type input "706908167943831"
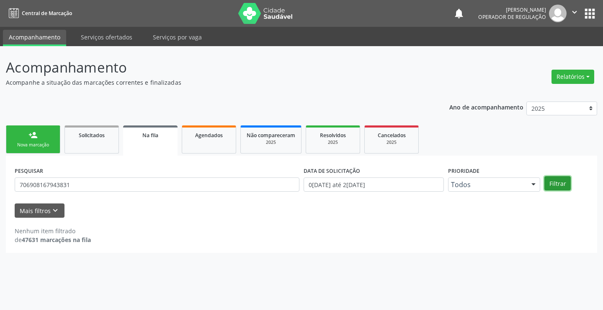
click at [557, 180] on button "Filtrar" at bounding box center [558, 183] width 26 height 14
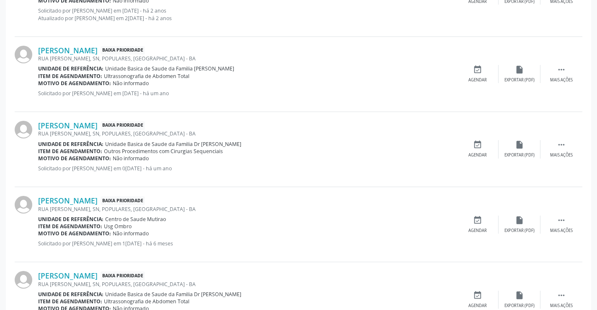
scroll to position [489, 0]
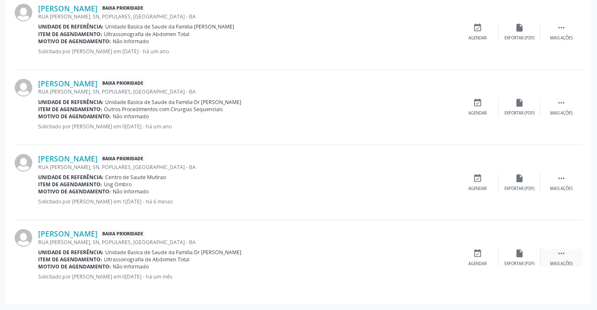
click at [563, 252] on icon "" at bounding box center [561, 252] width 9 height 9
click at [517, 258] on div "edit Editar" at bounding box center [520, 257] width 42 height 18
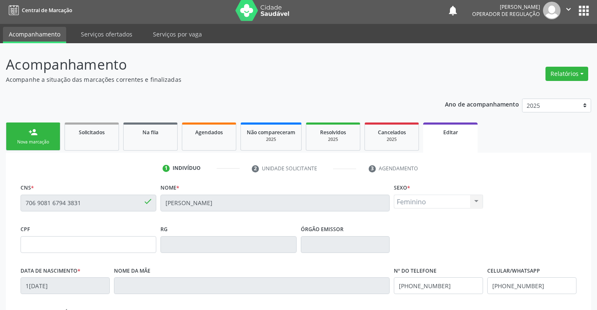
scroll to position [0, 0]
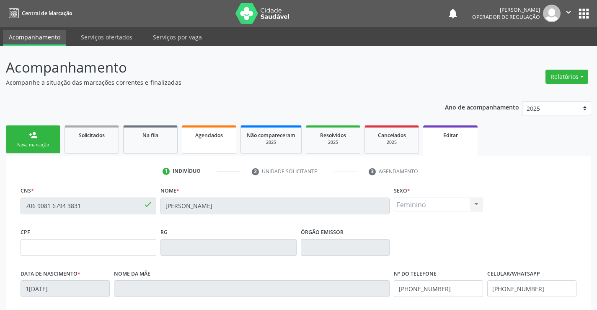
click at [201, 147] on link "Agendados" at bounding box center [209, 139] width 54 height 28
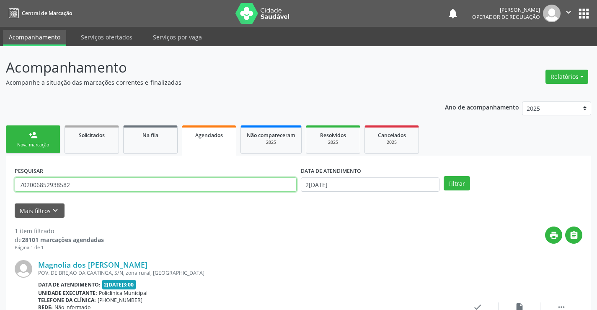
click at [84, 188] on input "702006852938582" at bounding box center [156, 184] width 282 height 14
type input "7"
type input "706908167943831"
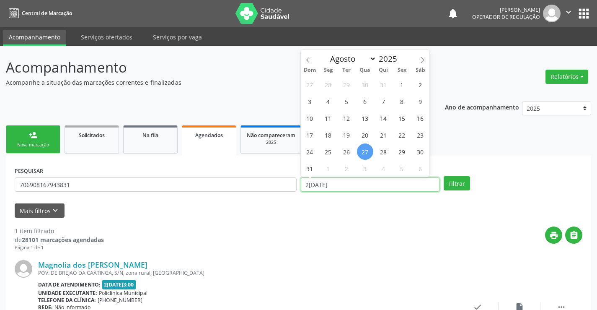
click at [366, 180] on input "27/[DATE]" at bounding box center [370, 184] width 139 height 14
click at [423, 60] on icon at bounding box center [422, 60] width 6 height 6
select select "8"
click at [330, 83] on span "1" at bounding box center [328, 84] width 16 height 16
type input "01/09/2025"
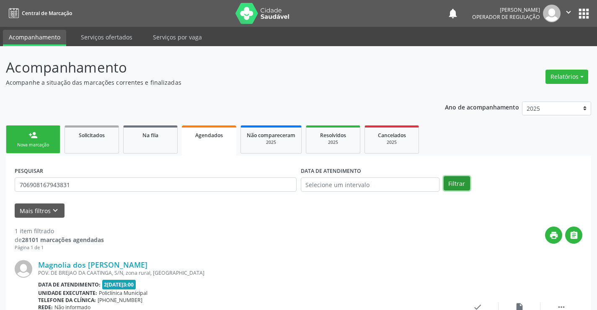
click at [458, 183] on button "Filtrar" at bounding box center [457, 183] width 26 height 14
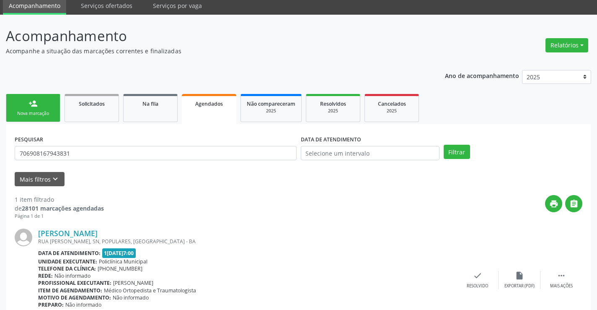
scroll to position [76, 0]
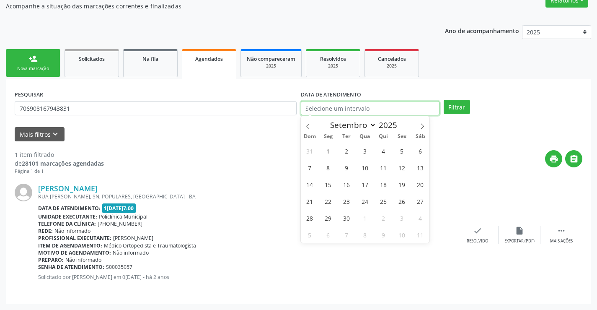
click at [380, 106] on input "text" at bounding box center [370, 108] width 139 height 14
click at [329, 151] on span "1" at bounding box center [328, 150] width 16 height 16
type input "01/09/2025"
click at [329, 151] on span "1" at bounding box center [328, 150] width 16 height 16
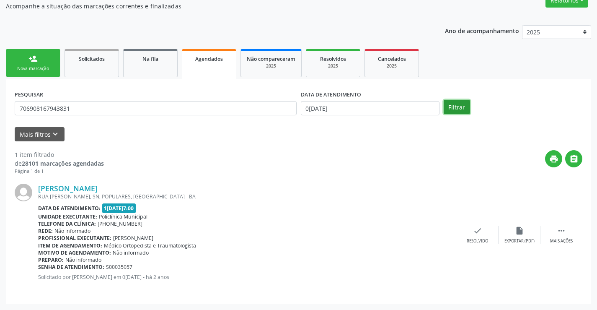
click at [460, 106] on button "Filtrar" at bounding box center [457, 107] width 26 height 14
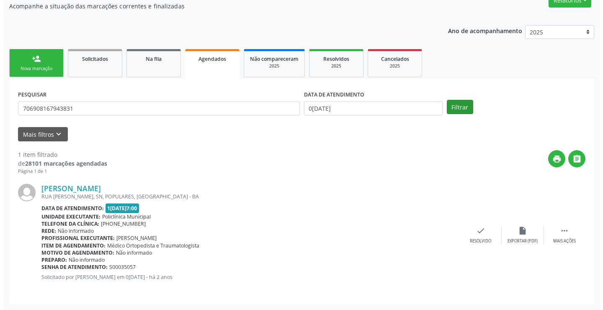
scroll to position [0, 0]
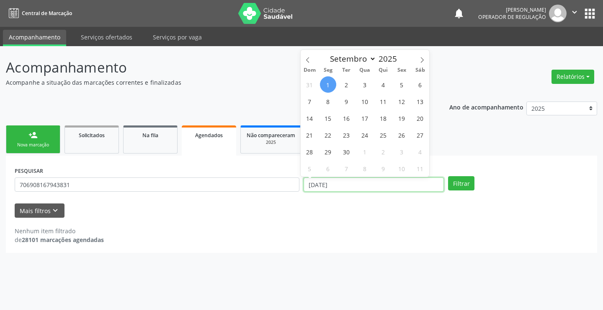
click at [364, 186] on input "0[DATE]" at bounding box center [374, 184] width 140 height 14
click at [307, 60] on icon at bounding box center [307, 59] width 3 height 5
select select "7"
click at [403, 153] on span "29" at bounding box center [402, 151] width 16 height 16
type input "29/08/2025"
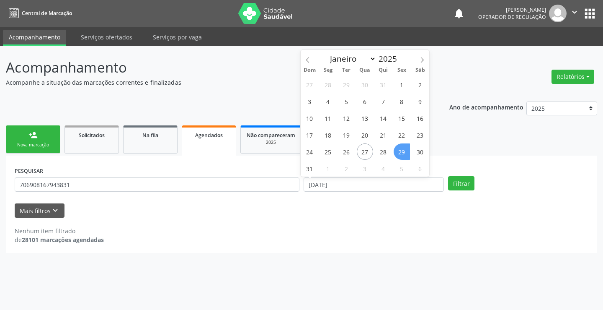
click at [403, 153] on span "29" at bounding box center [402, 151] width 16 height 16
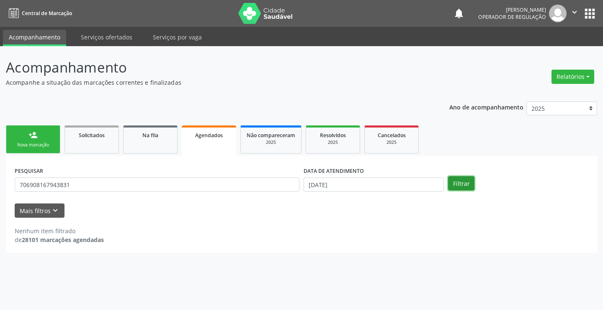
click at [464, 178] on button "Filtrar" at bounding box center [461, 183] width 26 height 14
click at [147, 140] on link "Na fila" at bounding box center [150, 139] width 54 height 28
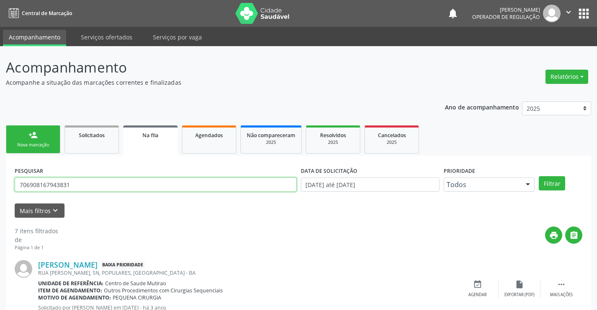
click at [83, 183] on input "706908167943831" at bounding box center [156, 184] width 282 height 14
type input "7"
type input "702809113718464"
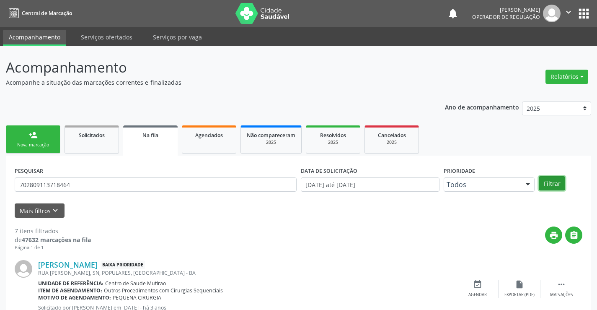
click at [561, 183] on button "Filtrar" at bounding box center [552, 183] width 26 height 14
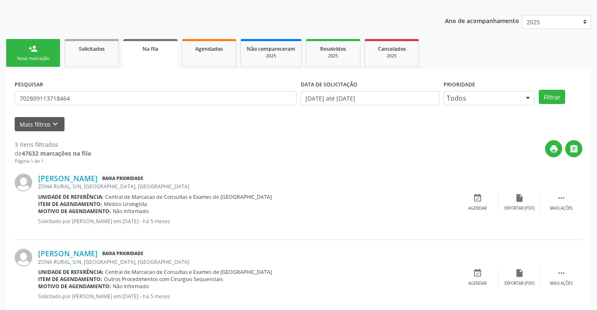
scroll to position [181, 0]
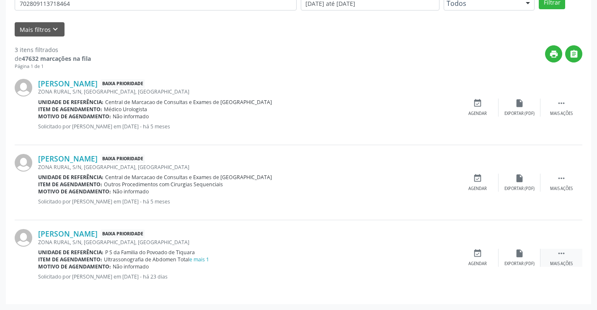
click at [564, 251] on icon "" at bounding box center [561, 252] width 9 height 9
click at [517, 252] on icon "edit" at bounding box center [519, 252] width 9 height 9
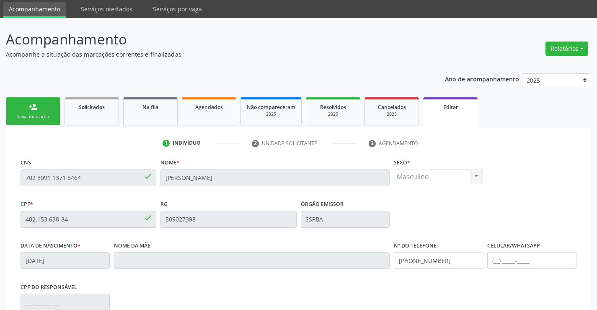
scroll to position [42, 0]
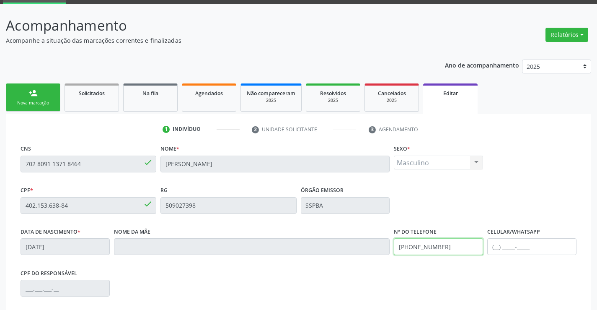
click at [445, 248] on input "(74) 99124-2996" at bounding box center [438, 246] width 89 height 17
type input "(74) 98848-1136"
click at [101, 107] on link "Solicitados" at bounding box center [92, 97] width 54 height 28
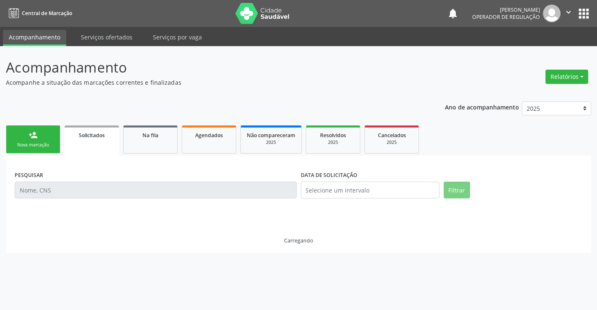
scroll to position [0, 0]
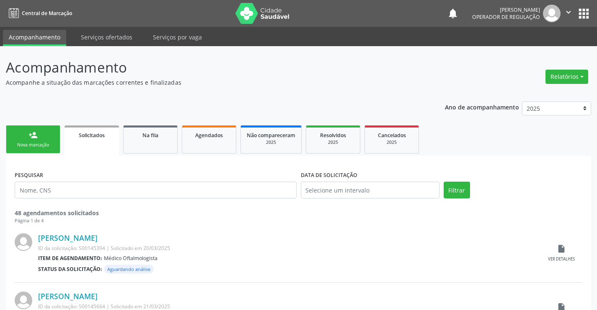
click at [49, 145] on div "Nova marcação" at bounding box center [33, 145] width 42 height 6
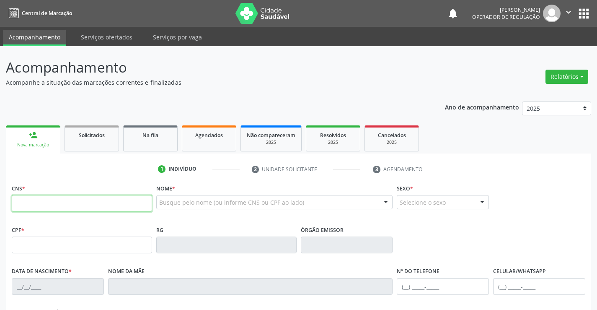
click at [56, 206] on input "text" at bounding box center [82, 203] width 140 height 17
type input "706 9081 6794 3831"
type input "16/04/1971"
type input "(74) 99129-0886"
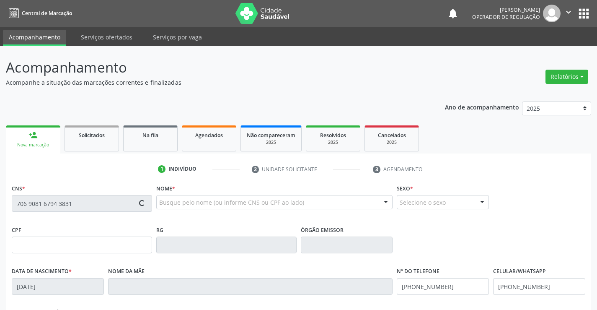
type input "SN"
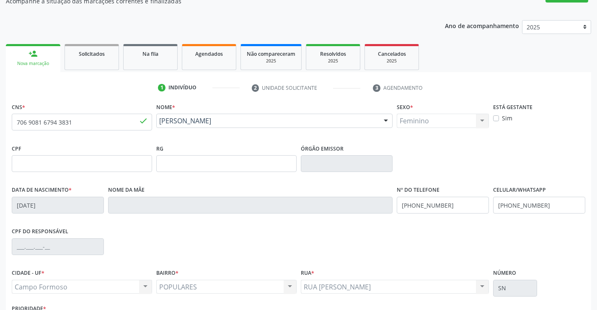
scroll to position [84, 0]
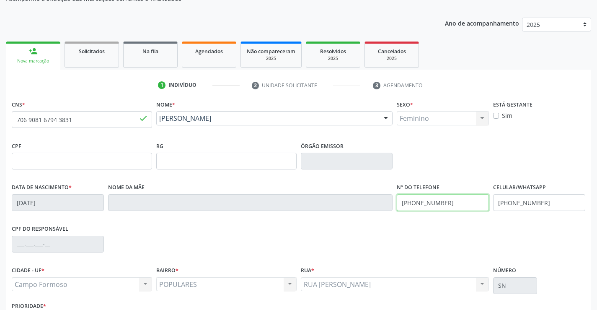
click at [450, 204] on input "(74) 99129-0886" at bounding box center [443, 202] width 92 height 17
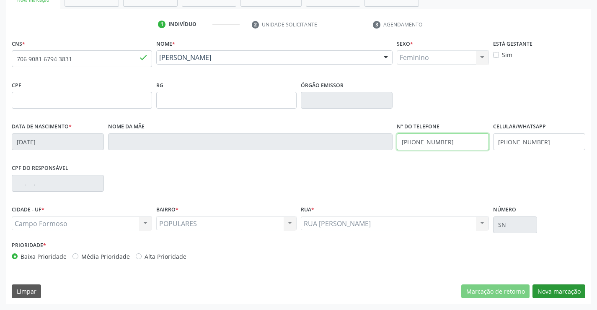
type input "(74) 99190-8781"
click at [559, 289] on button "Nova marcação" at bounding box center [559, 291] width 53 height 14
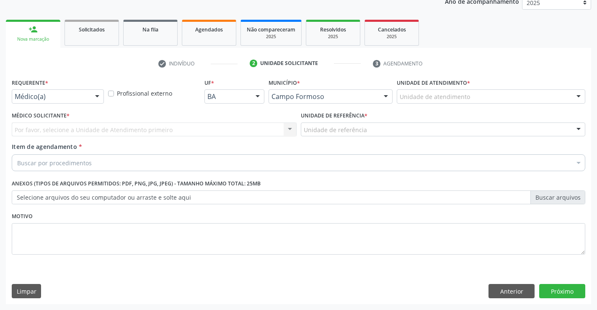
scroll to position [106, 0]
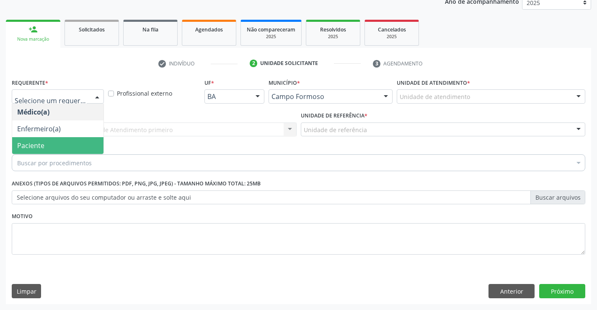
click at [59, 137] on span "Paciente" at bounding box center [57, 145] width 91 height 17
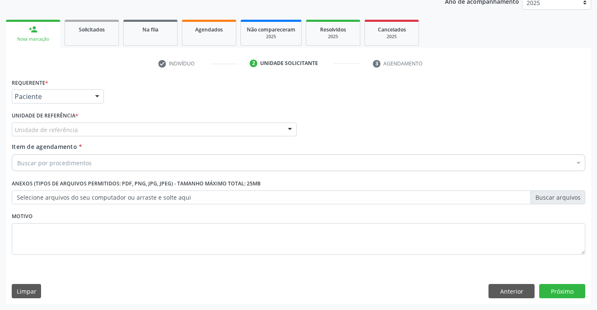
click at [82, 130] on div "Unidade de referência" at bounding box center [154, 129] width 285 height 14
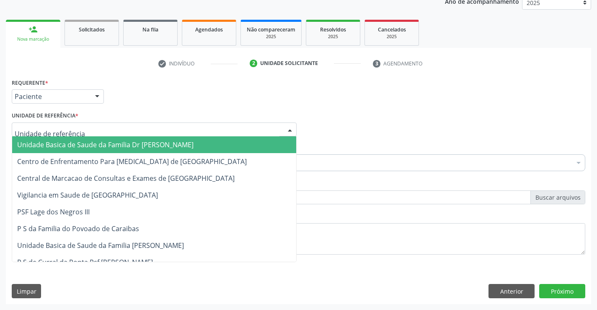
click at [93, 145] on span "Unidade Basica de Saude da Familia Dr [PERSON_NAME]" at bounding box center [105, 144] width 176 height 9
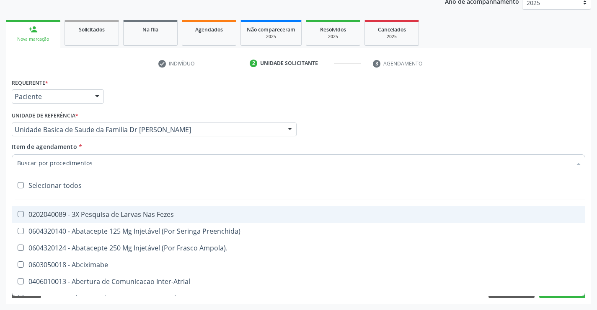
click at [115, 163] on div at bounding box center [299, 162] width 574 height 17
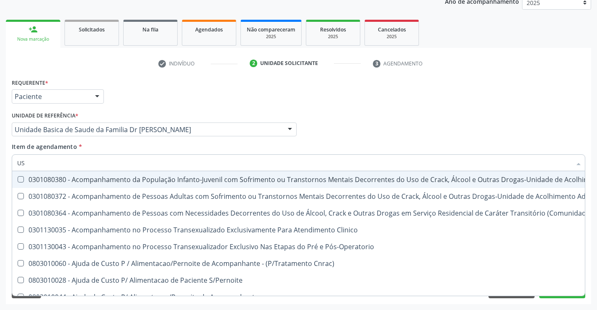
type input "U"
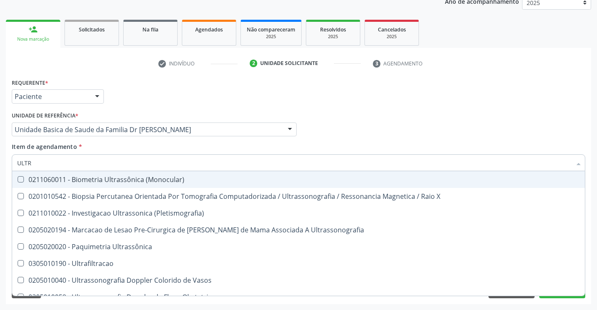
type input "ULTRA"
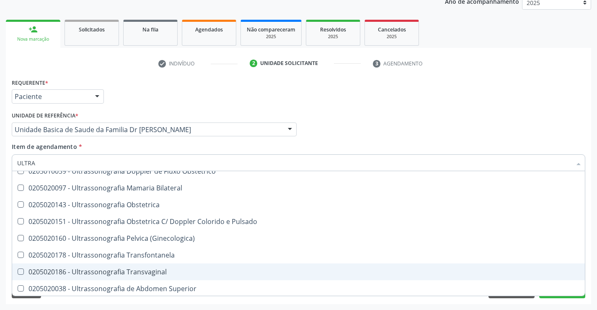
scroll to position [168, 0]
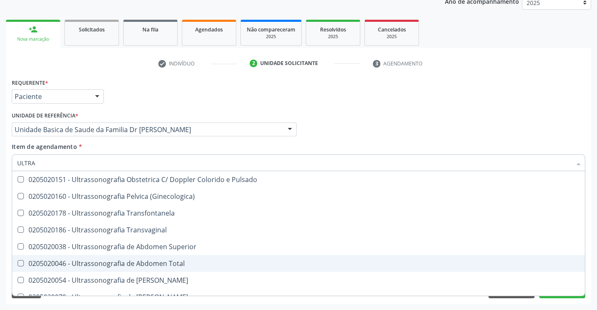
click at [166, 261] on div "0205020046 - Ultrassonografia de Abdomen Total" at bounding box center [298, 263] width 563 height 7
checkbox Total "true"
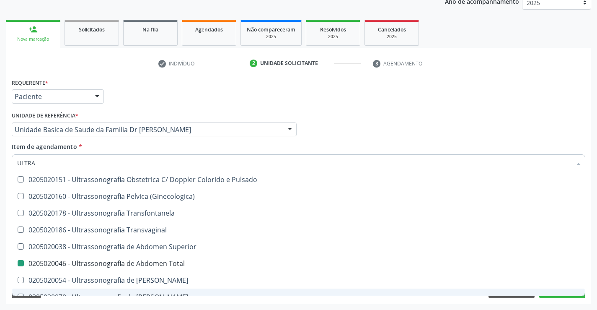
click at [245, 300] on div "Requerente * Paciente Médico(a) Enfermeiro(a) Paciente Nenhum resultado encontr…" at bounding box center [298, 190] width 585 height 228
checkbox X "true"
checkbox Total "false"
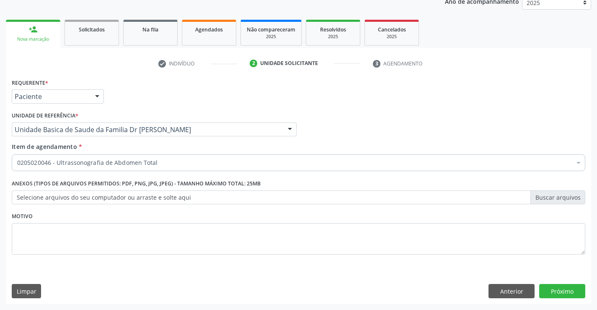
scroll to position [0, 0]
click at [565, 291] on button "Próximo" at bounding box center [562, 291] width 46 height 14
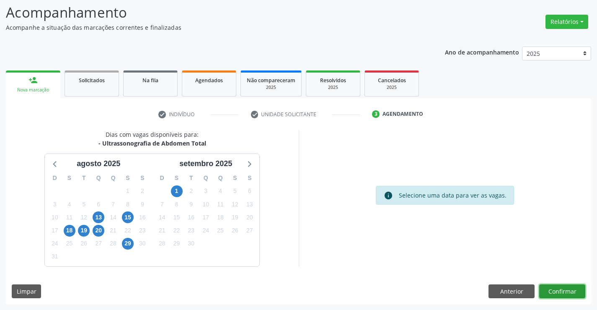
click at [565, 291] on button "Confirmar" at bounding box center [562, 291] width 46 height 14
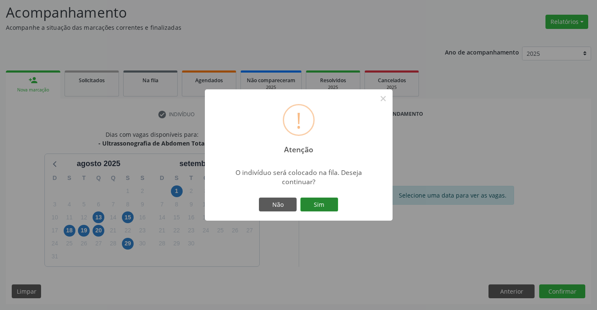
click at [330, 202] on button "Sim" at bounding box center [319, 204] width 38 height 14
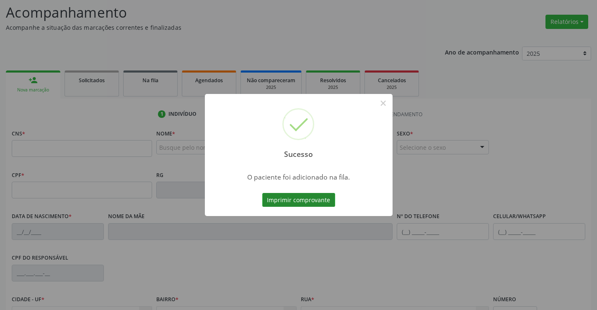
click at [329, 202] on button "Imprimir comprovante" at bounding box center [298, 200] width 73 height 14
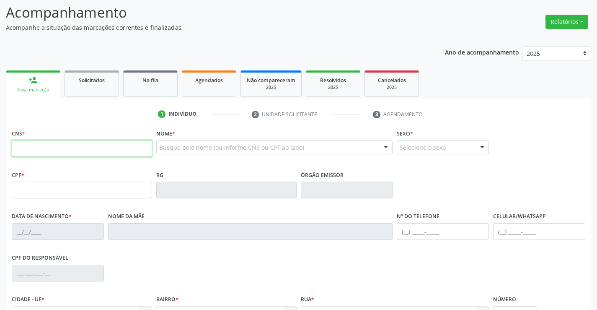
click at [72, 150] on input "text" at bounding box center [82, 148] width 140 height 17
type input "708 7051 6746 6192"
type input "29881917"
type input "17/09/1968"
type input "(74) 99190-6847"
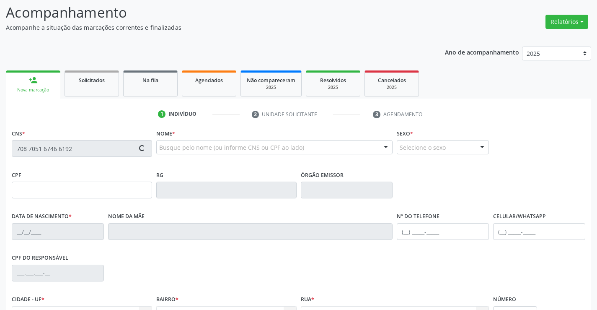
type input "(74) 99190-6847"
type input "sn"
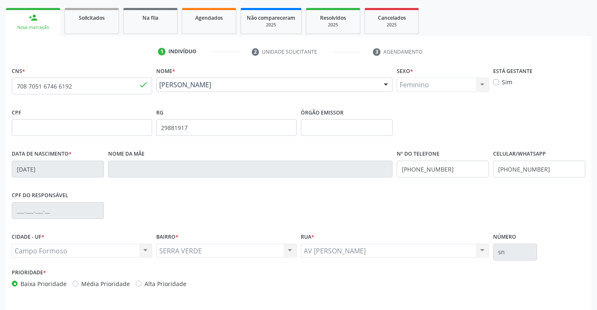
scroll to position [139, 0]
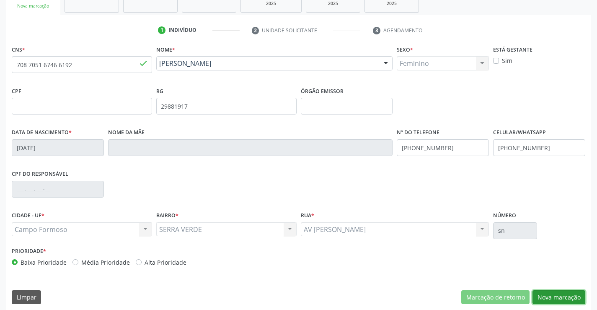
click at [551, 297] on button "Nova marcação" at bounding box center [559, 297] width 53 height 14
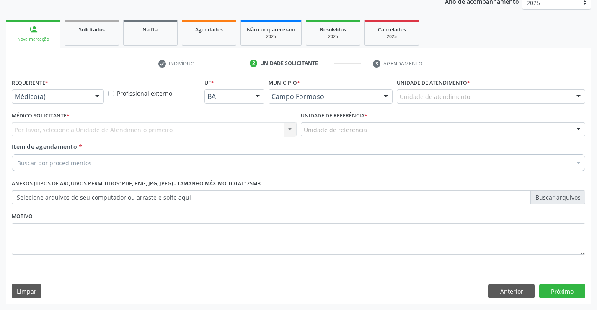
scroll to position [106, 0]
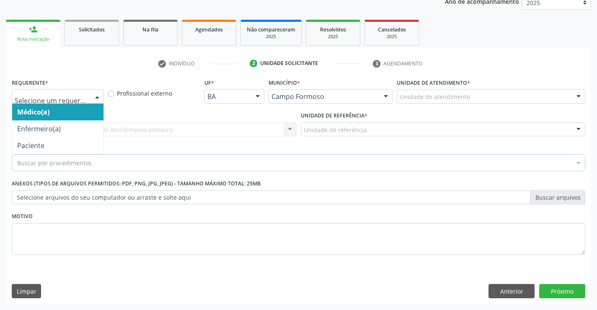
click at [94, 99] on div at bounding box center [97, 97] width 13 height 14
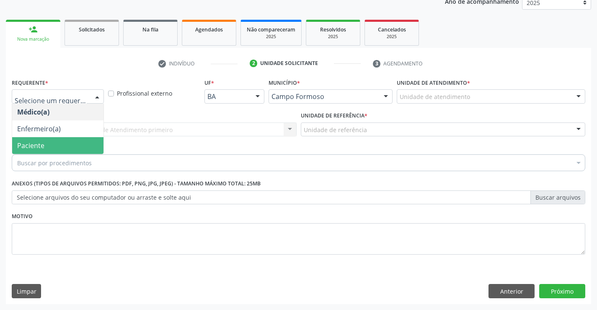
click at [73, 147] on span "Paciente" at bounding box center [57, 145] width 91 height 17
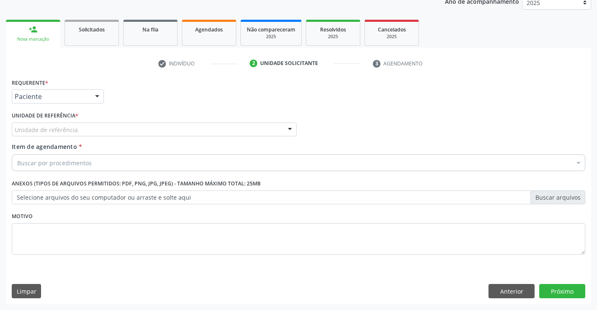
click at [91, 130] on div "Unidade de referência" at bounding box center [154, 129] width 285 height 14
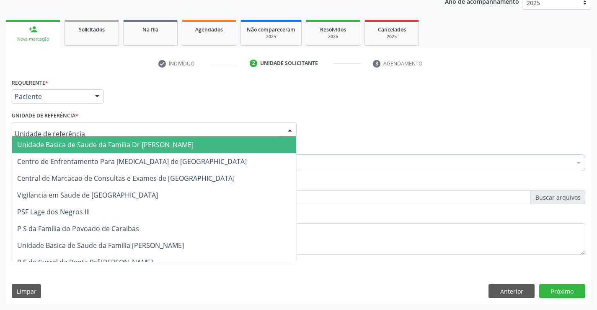
click at [91, 145] on span "Unidade Basica de Saude da Familia Dr [PERSON_NAME]" at bounding box center [105, 144] width 176 height 9
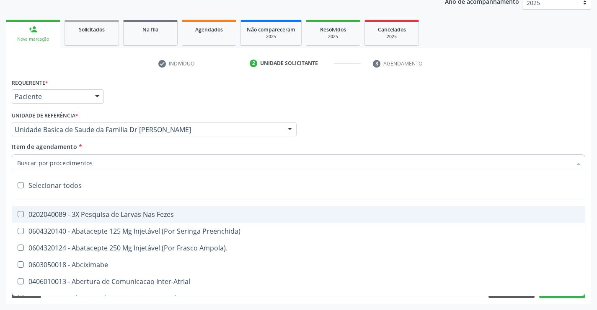
click at [92, 163] on div at bounding box center [299, 162] width 574 height 17
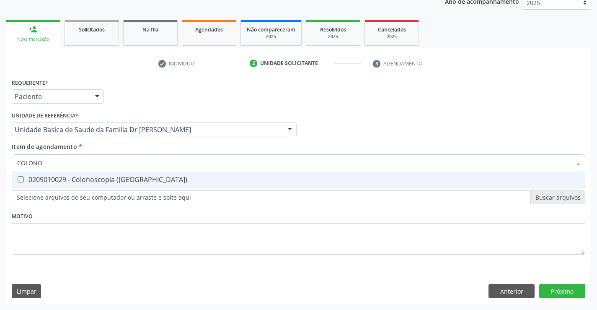
type input "COLONOS"
click at [94, 182] on div "0209010029 - Colonoscopia ([GEOGRAPHIC_DATA])" at bounding box center [298, 179] width 563 height 7
checkbox \(Coloscopia\) "true"
click at [94, 212] on div "Requerente * Paciente Médico(a) Enfermeiro(a) Paciente Nenhum resultado encontr…" at bounding box center [299, 171] width 574 height 190
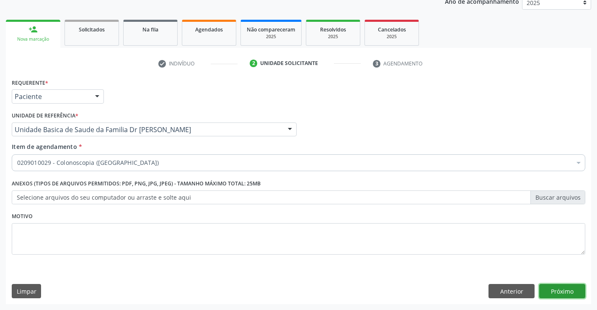
click at [550, 292] on button "Próximo" at bounding box center [562, 291] width 46 height 14
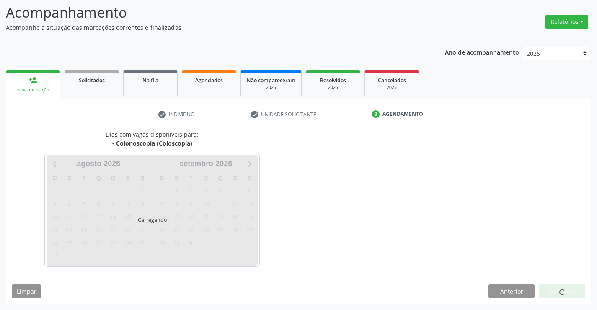
scroll to position [80, 0]
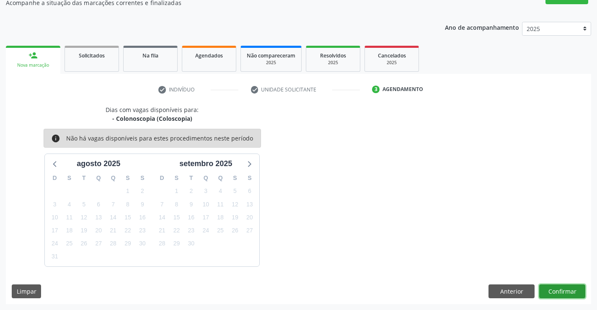
click at [552, 288] on button "Confirmar" at bounding box center [562, 291] width 46 height 14
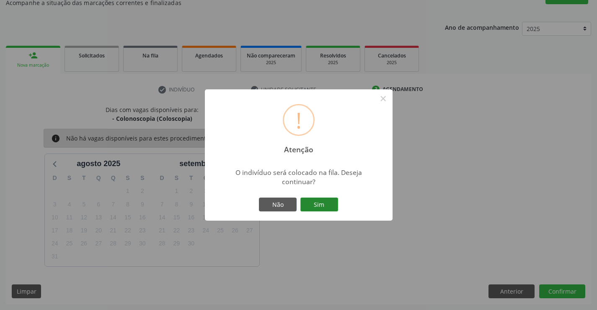
click at [322, 202] on button "Sim" at bounding box center [319, 204] width 38 height 14
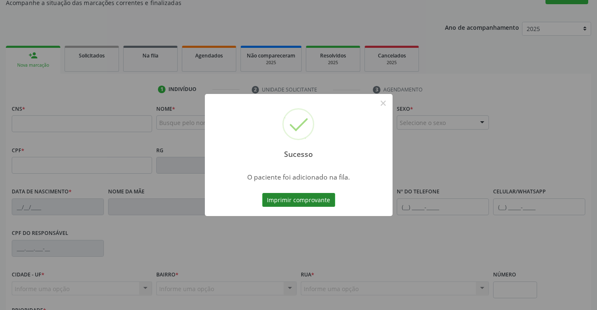
click at [321, 202] on button "Imprimir comprovante" at bounding box center [298, 200] width 73 height 14
